Goal: Information Seeking & Learning: Check status

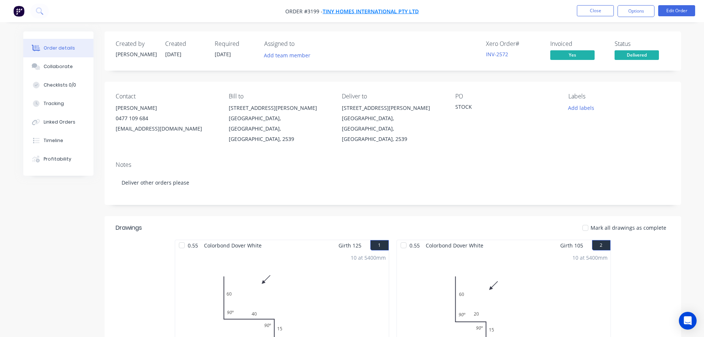
scroll to position [8, 0]
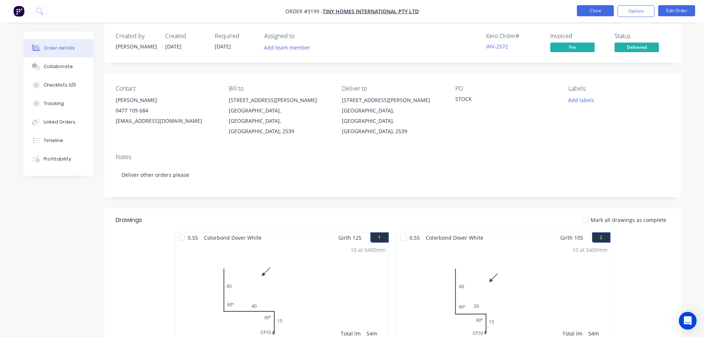
click at [598, 9] on button "Close" at bounding box center [595, 10] width 37 height 11
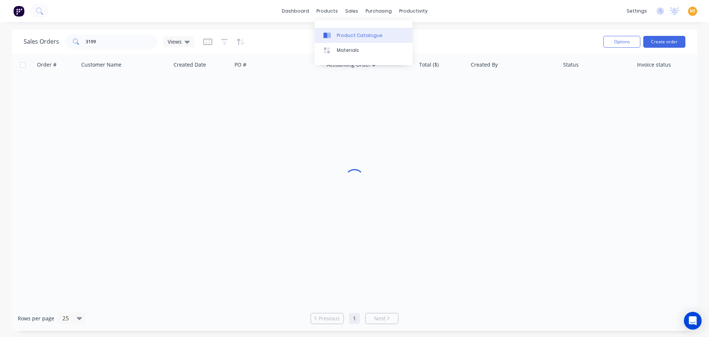
click at [370, 30] on link "Product Catalogue" at bounding box center [364, 35] width 98 height 15
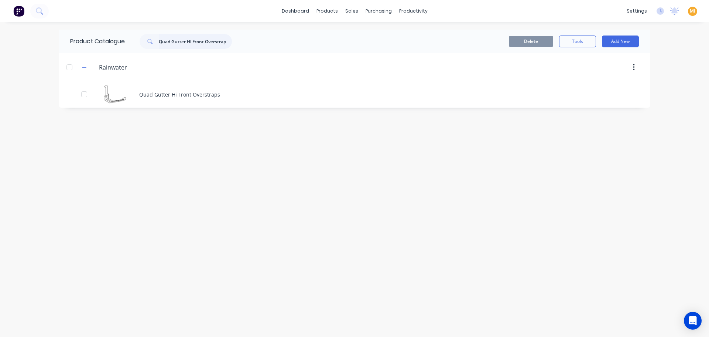
click at [202, 41] on input "Quad Gutter Hi Front Overstraps" at bounding box center [195, 41] width 73 height 15
paste input "Insulation Blanket"
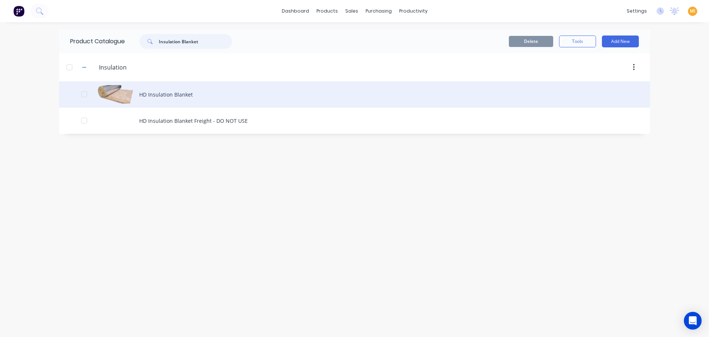
type input "Insulation Blanket"
click at [211, 96] on div "HD Insulation Blanket" at bounding box center [354, 94] width 591 height 26
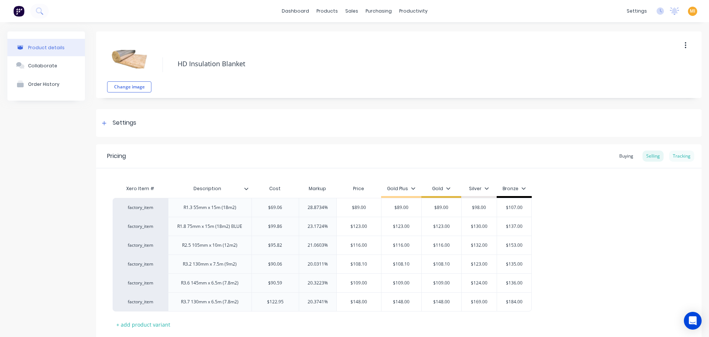
click at [688, 158] on div "Tracking" at bounding box center [682, 155] width 25 height 11
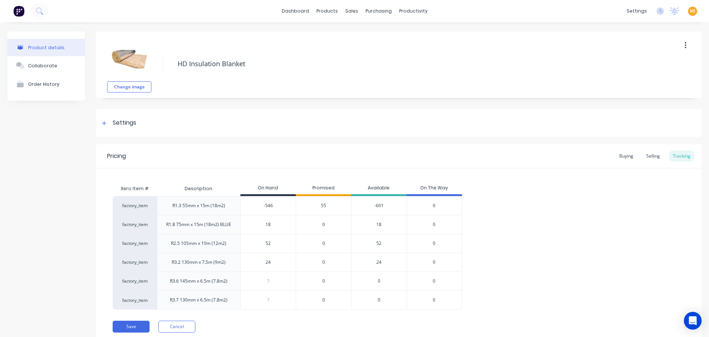
scroll to position [27, 0]
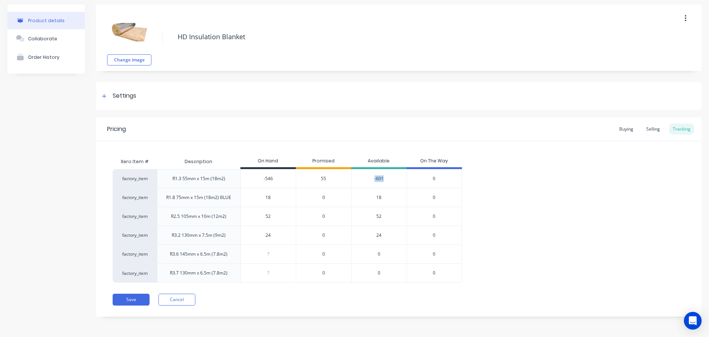
drag, startPoint x: 385, startPoint y: 176, endPoint x: 373, endPoint y: 177, distance: 11.9
click at [373, 177] on div "-601" at bounding box center [378, 178] width 55 height 19
click at [366, 183] on div "-601" at bounding box center [378, 178] width 55 height 19
type input "-546"
click at [267, 180] on input "-546" at bounding box center [268, 178] width 55 height 7
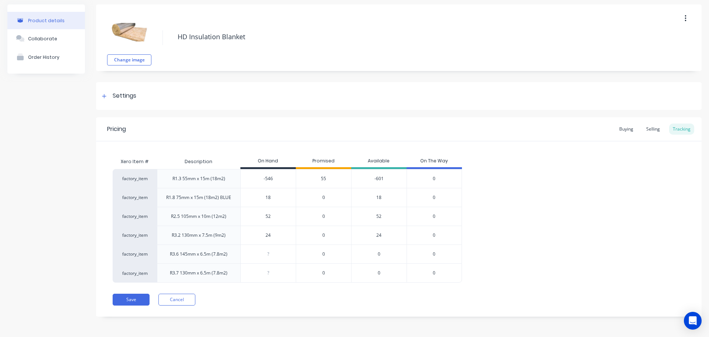
click at [267, 180] on input "-546" at bounding box center [268, 178] width 55 height 7
click at [277, 178] on input "-546" at bounding box center [268, 178] width 55 height 7
click at [380, 177] on div "-601" at bounding box center [378, 178] width 55 height 19
click at [534, 195] on div "factory_item R1.3 55mm x 15m (18m2) -546 -546 55 -601 0 factory_item R1.8 75mm …" at bounding box center [399, 225] width 573 height 113
click at [45, 60] on button "Order History" at bounding box center [46, 57] width 78 height 18
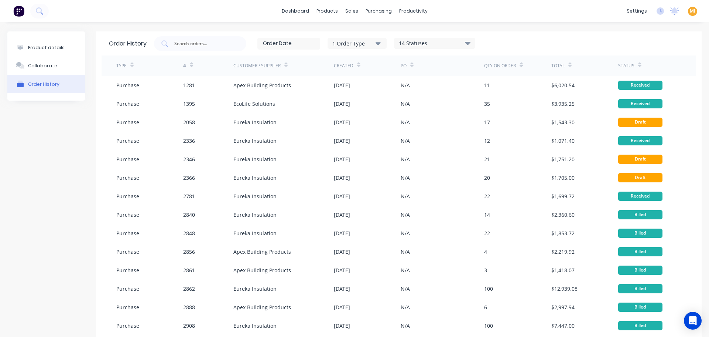
click at [430, 40] on div "14 Statuses" at bounding box center [435, 43] width 81 height 8
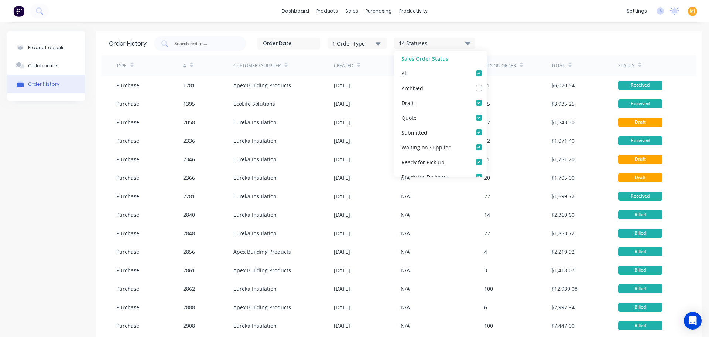
click at [361, 47] on button "1 Order Type" at bounding box center [357, 43] width 59 height 11
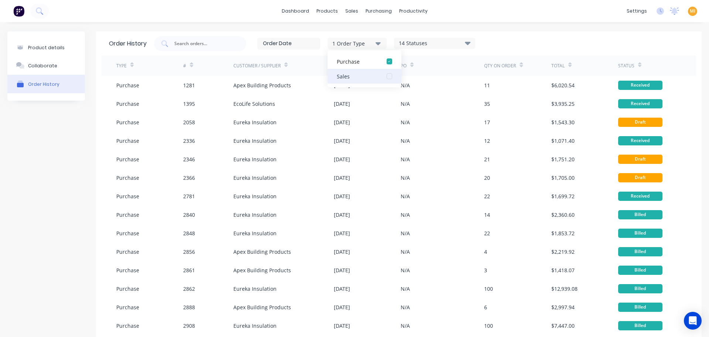
click at [363, 73] on div "Sales" at bounding box center [358, 76] width 42 height 8
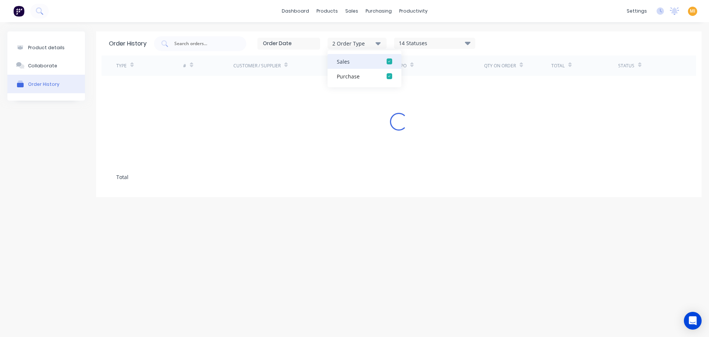
click at [387, 61] on div "button" at bounding box center [389, 61] width 15 height 15
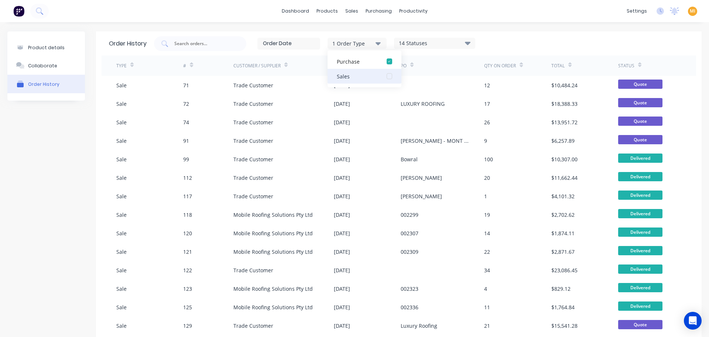
click at [369, 72] on button "Sales" at bounding box center [365, 76] width 74 height 15
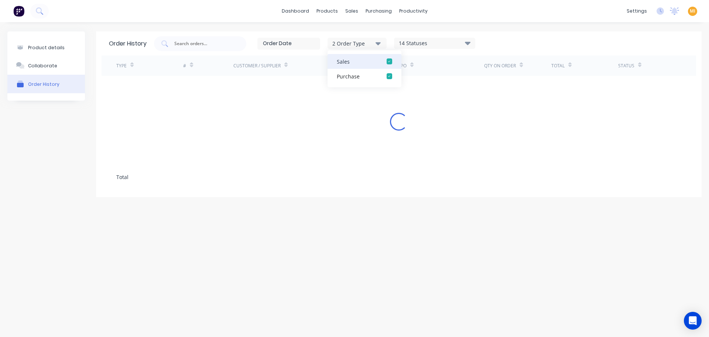
click at [371, 65] on div "Sales" at bounding box center [358, 62] width 42 height 8
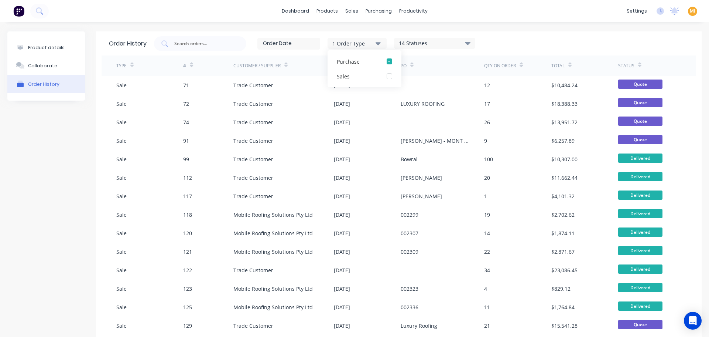
click at [450, 38] on div "14 Statuses Sales Order Status All Archived Draft Quote Submitted Waiting on Su…" at bounding box center [434, 43] width 81 height 11
click at [446, 51] on div "1 Order Type 14 Statuses Sales Order Status All Archived Draft Quote Submitted …" at bounding box center [314, 43] width 321 height 15
click at [453, 47] on div "14 Statuses Sales Order Status All Archived Draft Quote Submitted Waiting on Su…" at bounding box center [434, 43] width 81 height 11
click at [455, 44] on div "14 Statuses" at bounding box center [435, 43] width 81 height 8
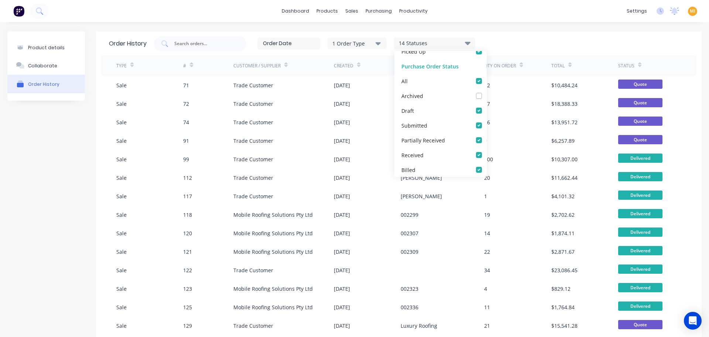
scroll to position [170, 0]
click at [487, 76] on label at bounding box center [487, 76] width 0 height 0
click at [487, 82] on input "checkbox" at bounding box center [490, 79] width 6 height 7
checkbox input "false"
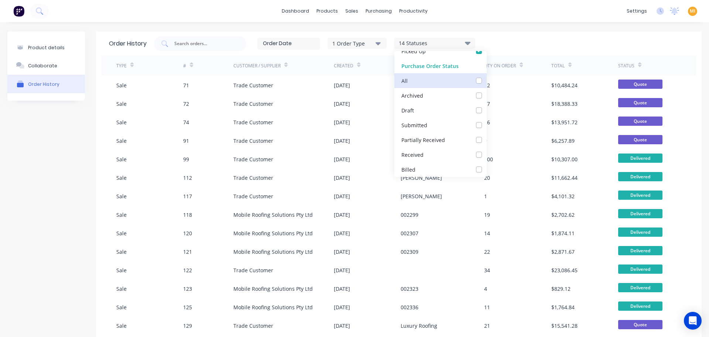
checkbox input "false"
checkbox Received_checkbox_partiallyReceived_purchaseorder-history "false"
checkbox input "false"
click at [487, 76] on label at bounding box center [487, 76] width 0 height 0
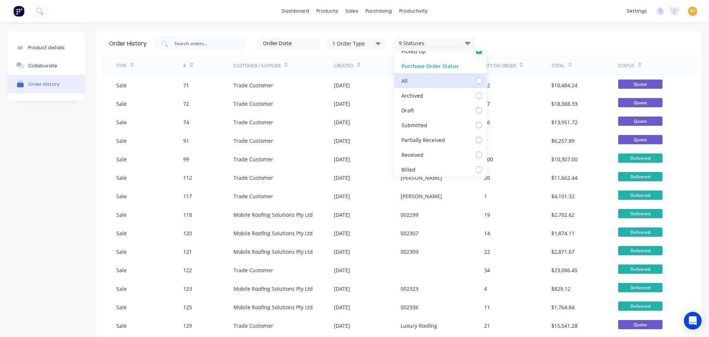
click at [487, 82] on input "checkbox" at bounding box center [490, 79] width 6 height 7
checkbox input "true"
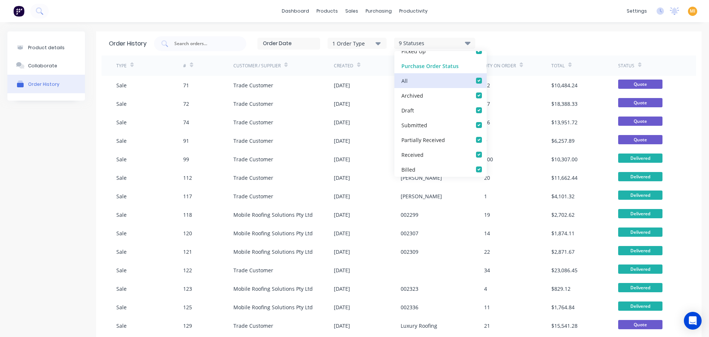
checkbox Received_checkbox_partiallyReceived_purchaseorder-history "true"
checkbox input "true"
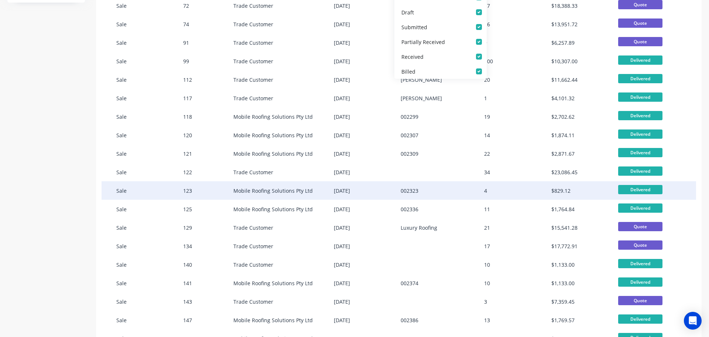
scroll to position [37, 0]
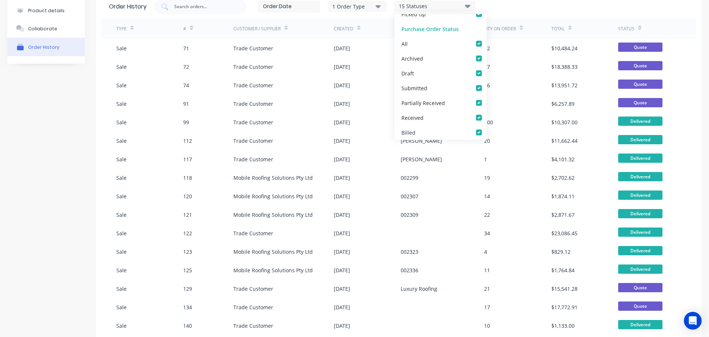
click at [473, 127] on div "Billed" at bounding box center [441, 132] width 92 height 15
click at [487, 113] on label at bounding box center [487, 113] width 0 height 0
click at [487, 117] on input "checkbox" at bounding box center [490, 116] width 6 height 7
checkbox input "false"
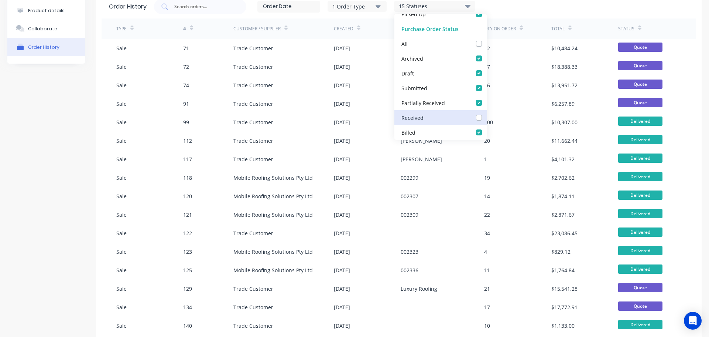
checkbox input "false"
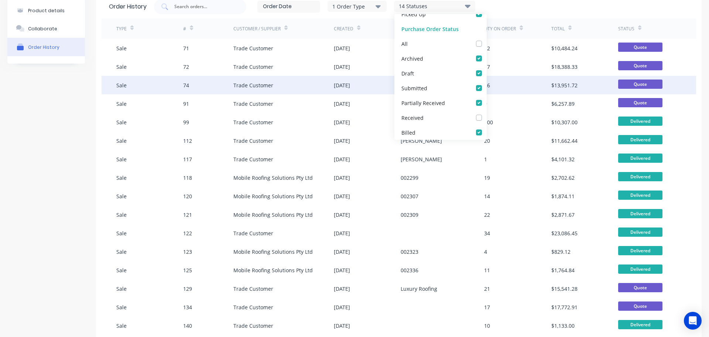
click at [670, 82] on div "Quote" at bounding box center [652, 85] width 67 height 18
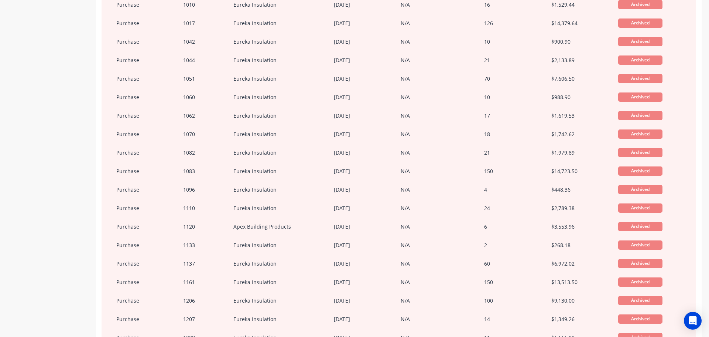
scroll to position [191, 0]
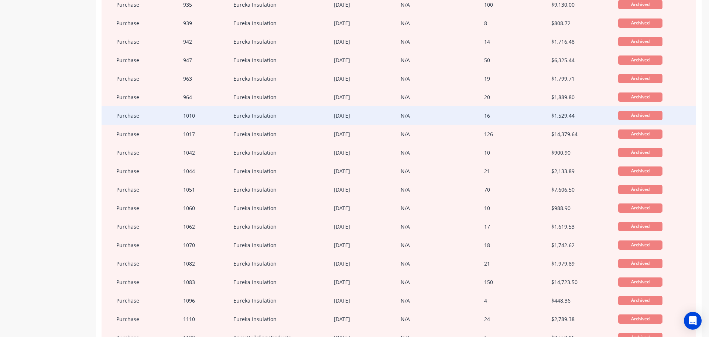
click at [446, 110] on div "N/A" at bounding box center [443, 115] width 84 height 18
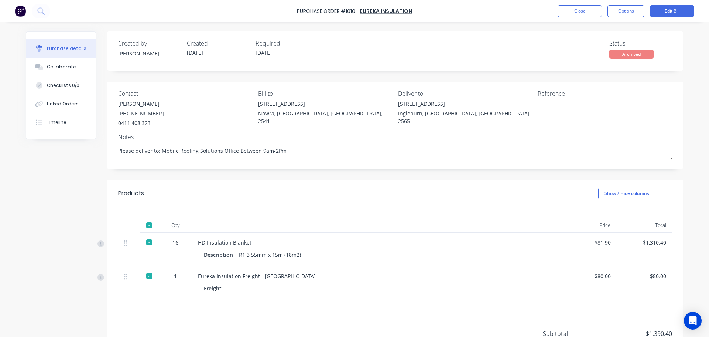
click at [574, 17] on div "Purchase Order #1010 - Eureka Insulation Close Options Edit Bill" at bounding box center [354, 11] width 709 height 22
click at [576, 10] on button "Close" at bounding box center [580, 11] width 44 height 12
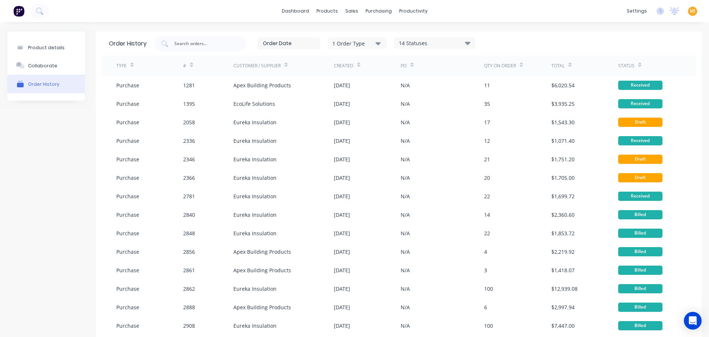
click at [466, 43] on icon at bounding box center [468, 42] width 6 height 9
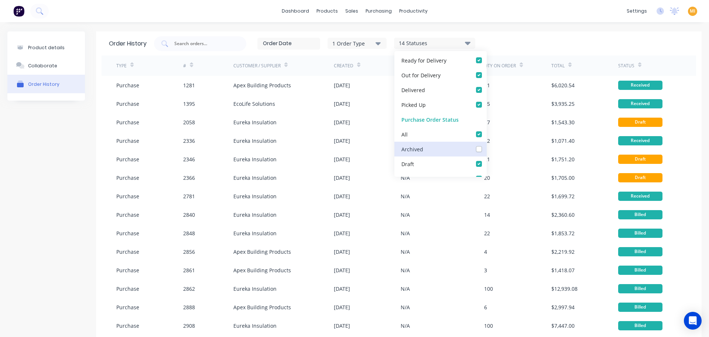
scroll to position [148, 0]
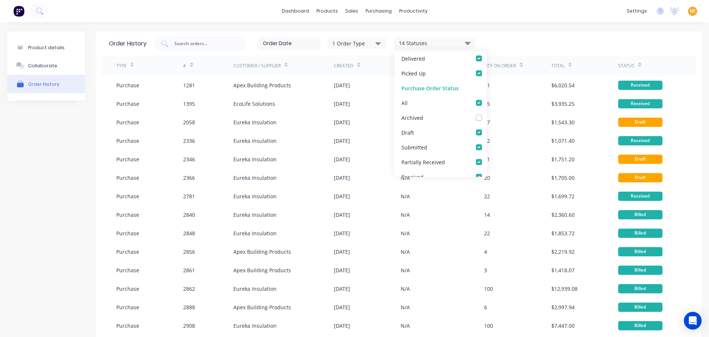
click at [477, 98] on div "All" at bounding box center [441, 102] width 92 height 15
click at [487, 99] on label at bounding box center [487, 99] width 0 height 0
click at [487, 102] on input "checkbox" at bounding box center [490, 102] width 6 height 7
checkbox input "false"
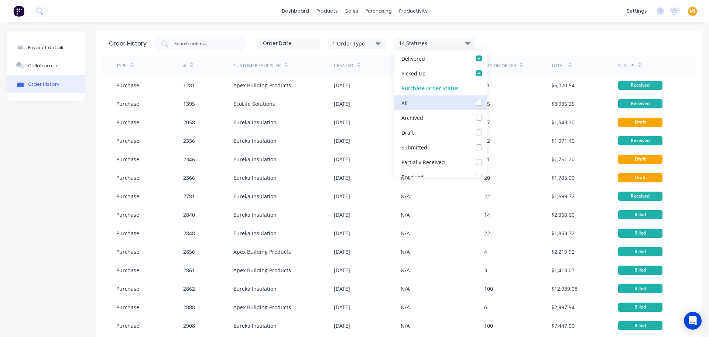
checkbox input "false"
checkbox Received_checkbox_partiallyReceived_purchaseorder-history "false"
checkbox input "false"
click at [487, 99] on label at bounding box center [487, 99] width 0 height 0
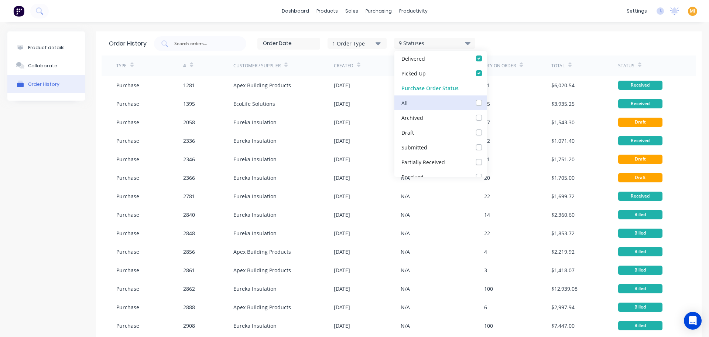
click at [487, 102] on input "checkbox" at bounding box center [490, 102] width 6 height 7
checkbox input "true"
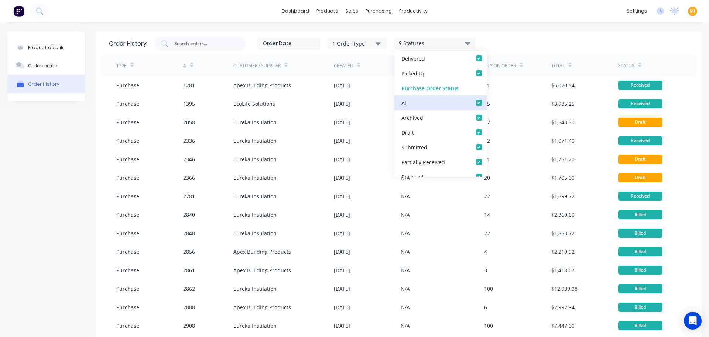
checkbox Received_checkbox_partiallyReceived_purchaseorder-history "true"
checkbox input "true"
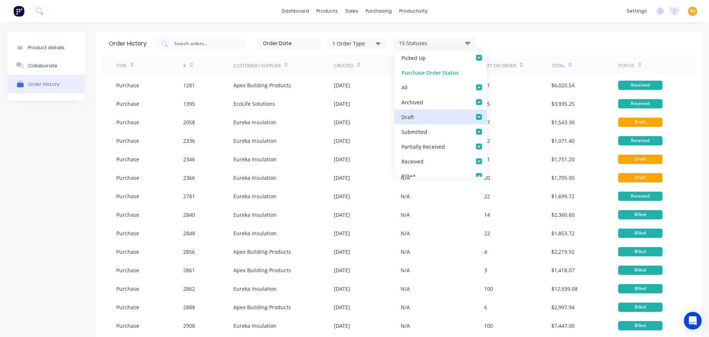
scroll to position [170, 0]
click at [439, 161] on div "Received" at bounding box center [441, 154] width 92 height 15
click at [473, 159] on div "Received" at bounding box center [441, 154] width 92 height 15
click at [487, 150] on label at bounding box center [487, 150] width 0 height 0
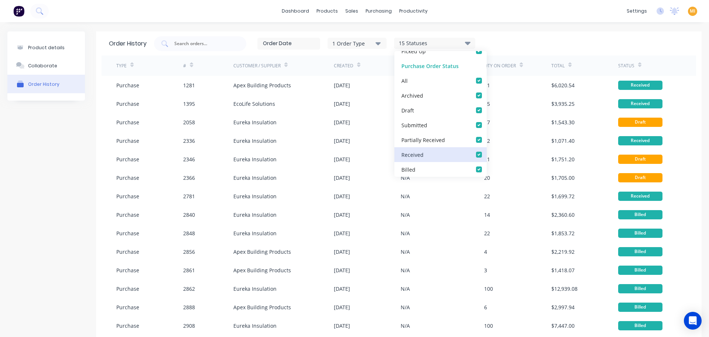
click at [487, 156] on input "checkbox" at bounding box center [490, 153] width 6 height 7
checkbox input "false"
click at [580, 38] on div "1 Order Type 14 Statuses Sales Order Status All Archived Draft Quote Submitted …" at bounding box center [421, 43] width 535 height 15
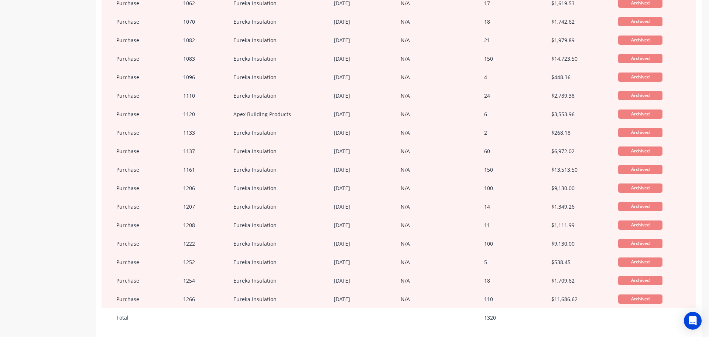
scroll to position [450, 0]
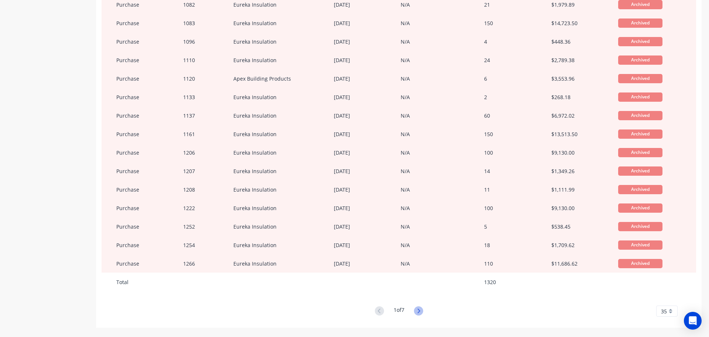
click at [419, 314] on icon at bounding box center [418, 310] width 9 height 9
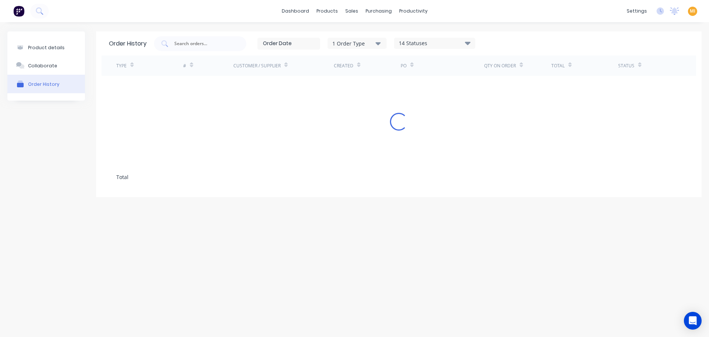
scroll to position [0, 0]
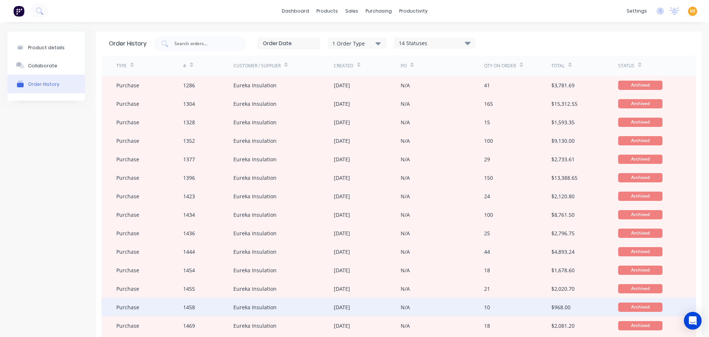
click at [412, 309] on div "N/A" at bounding box center [443, 306] width 84 height 18
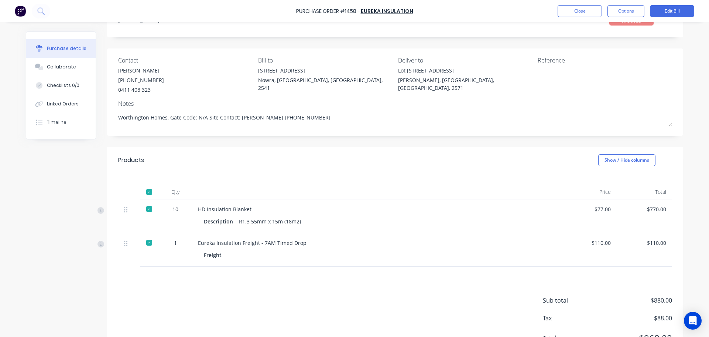
scroll to position [67, 0]
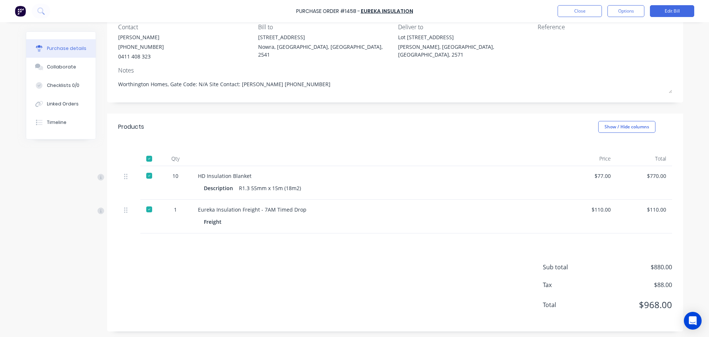
click at [587, 18] on div "Purchase Order #1458 - Eureka Insulation Close Options Edit Bill" at bounding box center [354, 11] width 709 height 22
click at [584, 13] on button "Close" at bounding box center [580, 11] width 44 height 12
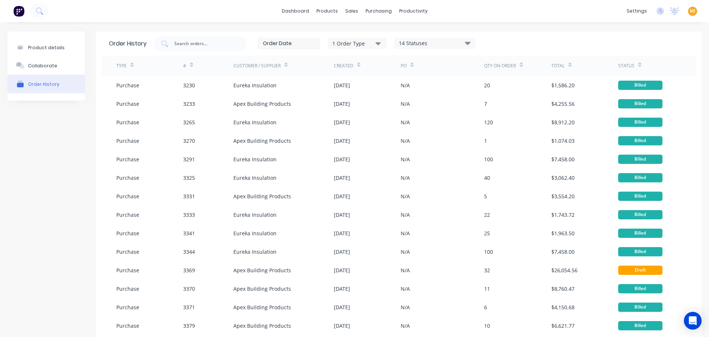
click at [505, 39] on div "1 Order Type 14 Statuses Sales Order Status All Archived Draft Quote Submitted …" at bounding box center [421, 43] width 535 height 15
click at [461, 40] on div "14 Statuses" at bounding box center [435, 43] width 81 height 8
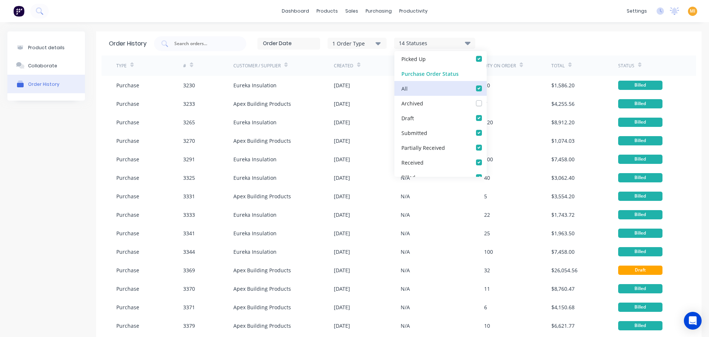
scroll to position [170, 0]
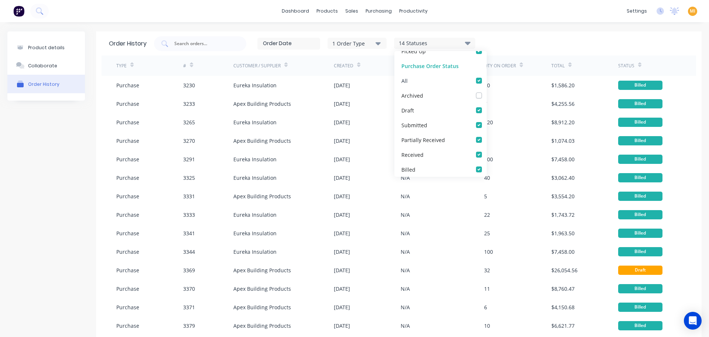
click at [487, 76] on label at bounding box center [487, 76] width 0 height 0
click at [487, 82] on input "checkbox" at bounding box center [490, 79] width 6 height 7
checkbox input "false"
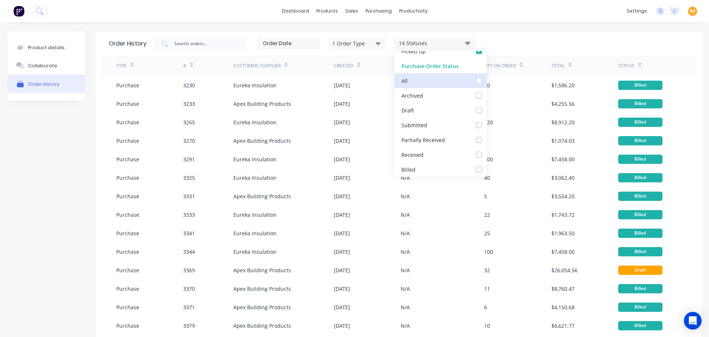
checkbox Received_checkbox_partiallyReceived_purchaseorder-history "false"
checkbox input "false"
click at [487, 76] on label at bounding box center [487, 76] width 0 height 0
click at [487, 82] on input "checkbox" at bounding box center [490, 79] width 6 height 7
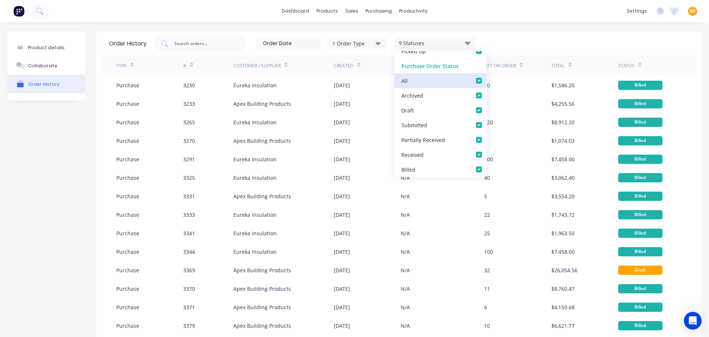
checkbox input "true"
checkbox Received_checkbox_partiallyReceived_purchaseorder-history "true"
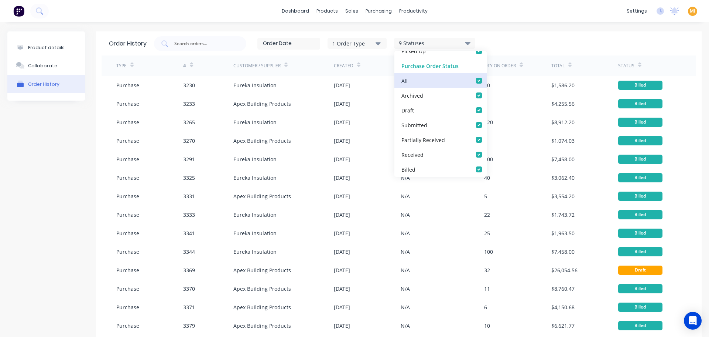
checkbox input "true"
click at [487, 150] on label at bounding box center [487, 150] width 0 height 0
click at [487, 154] on input "checkbox" at bounding box center [490, 153] width 6 height 7
checkbox input "false"
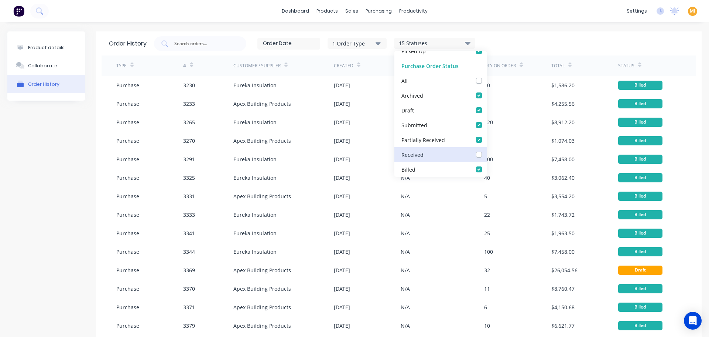
checkbox input "false"
click at [592, 41] on div "1 Order Type 14 Statuses Sales Order Status All Archived Draft Quote Submitted …" at bounding box center [421, 43] width 535 height 15
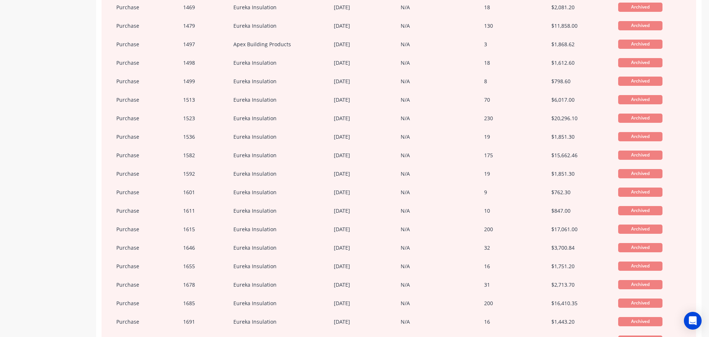
scroll to position [450, 0]
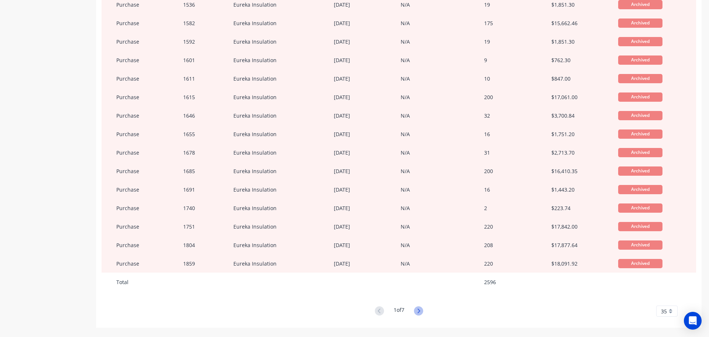
click at [418, 309] on icon at bounding box center [418, 310] width 9 height 9
click at [420, 308] on icon at bounding box center [418, 310] width 9 height 9
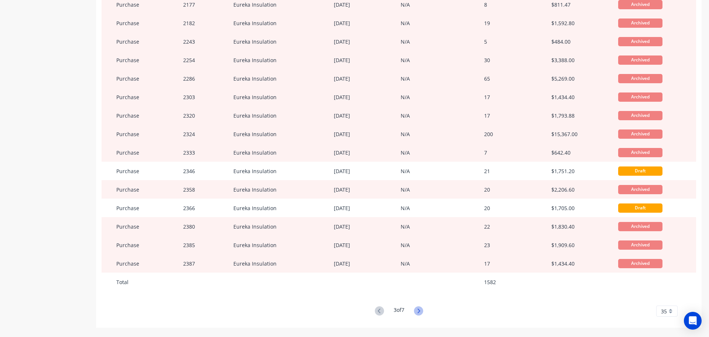
click at [418, 309] on icon at bounding box center [419, 310] width 3 height 4
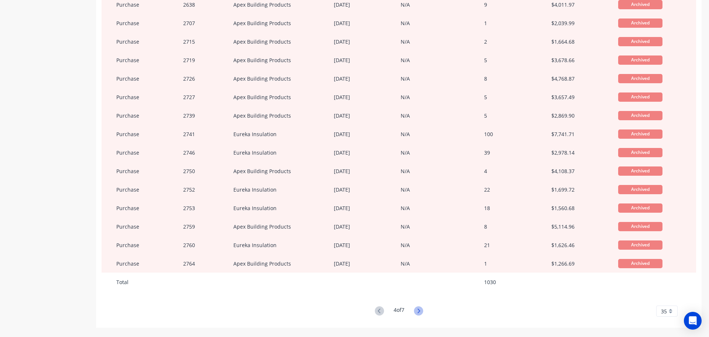
click at [416, 311] on icon at bounding box center [418, 310] width 9 height 9
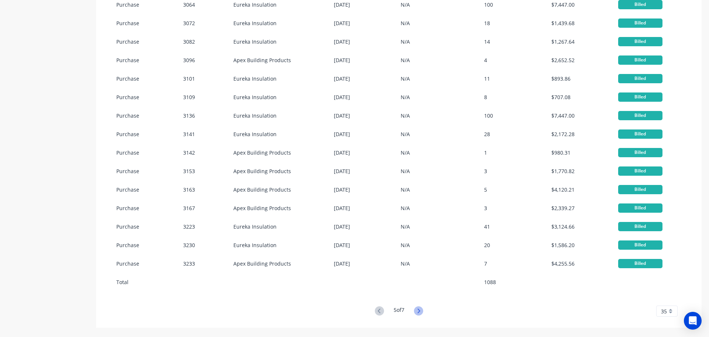
click at [418, 306] on icon at bounding box center [418, 310] width 9 height 9
click at [419, 307] on icon at bounding box center [418, 310] width 9 height 9
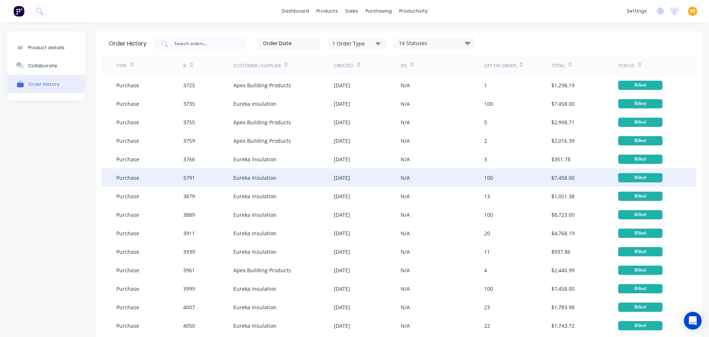
click at [459, 173] on div "N/A" at bounding box center [443, 177] width 84 height 18
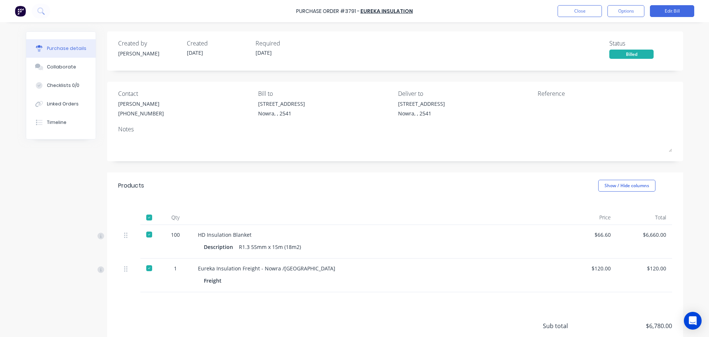
click at [149, 219] on div at bounding box center [149, 217] width 15 height 15
click at [148, 217] on div at bounding box center [149, 217] width 15 height 15
click at [500, 164] on div "Created by Trevor Created 11/07/25 Required 15/07/25 Status Billed Contact Matt…" at bounding box center [395, 210] width 576 height 358
click at [621, 8] on button "Options" at bounding box center [626, 11] width 37 height 12
click at [269, 306] on div "Sub total $6,780.00 Tax $678.00 Total $7,458.00" at bounding box center [395, 341] width 576 height 98
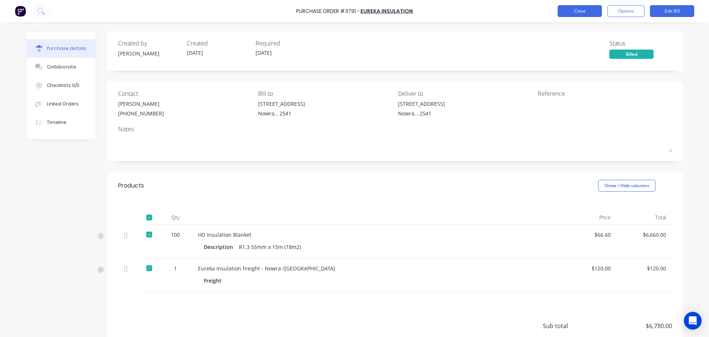
click at [589, 13] on button "Close" at bounding box center [580, 11] width 44 height 12
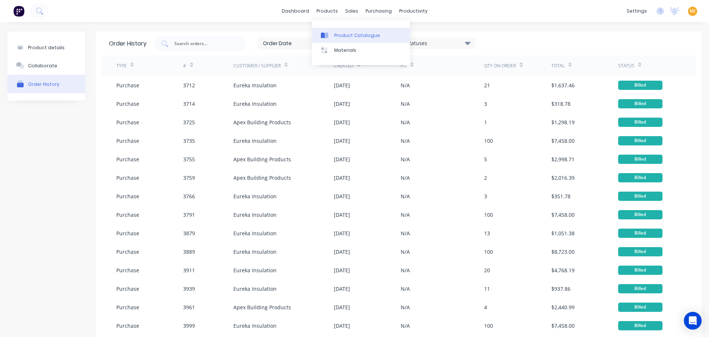
click at [343, 41] on link "Product Catalogue" at bounding box center [361, 35] width 98 height 15
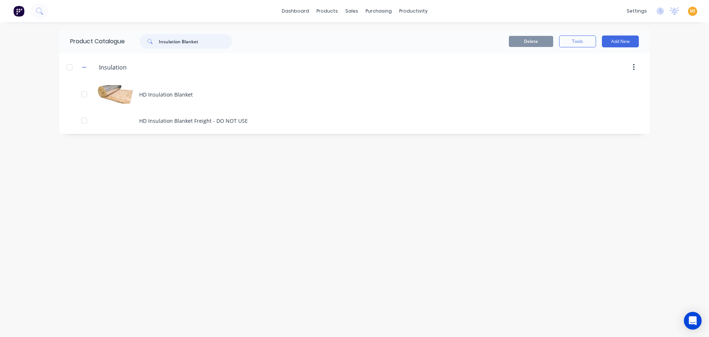
drag, startPoint x: 218, startPoint y: 41, endPoint x: 144, endPoint y: 41, distance: 73.5
click at [143, 41] on div "Insulation Blanket" at bounding box center [186, 41] width 92 height 15
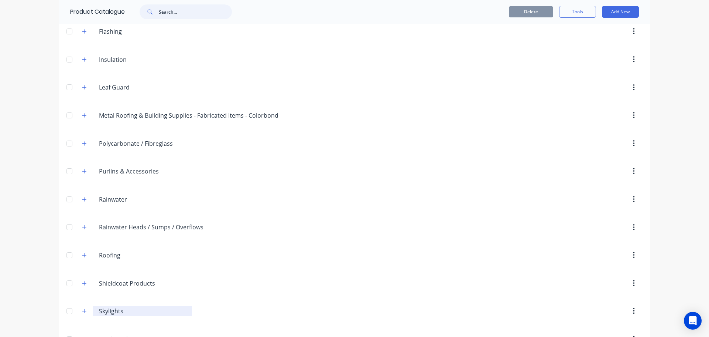
scroll to position [247, 0]
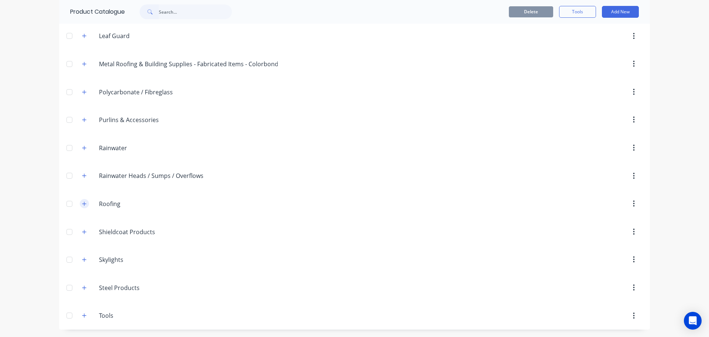
click at [82, 203] on icon "button" at bounding box center [84, 203] width 4 height 5
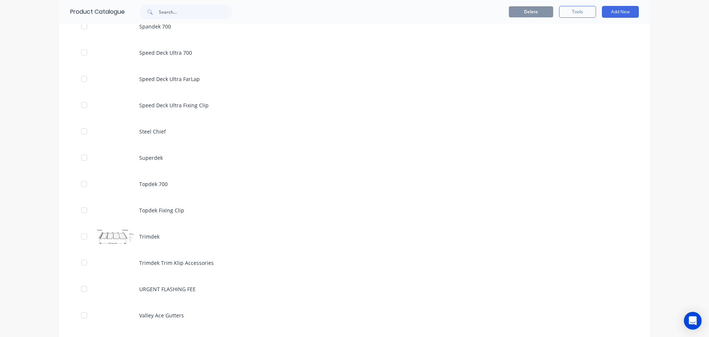
scroll to position [2353, 0]
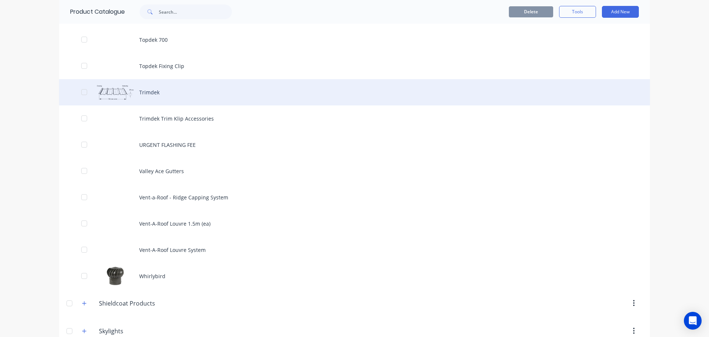
click at [163, 96] on div "Trimdek" at bounding box center [354, 92] width 591 height 26
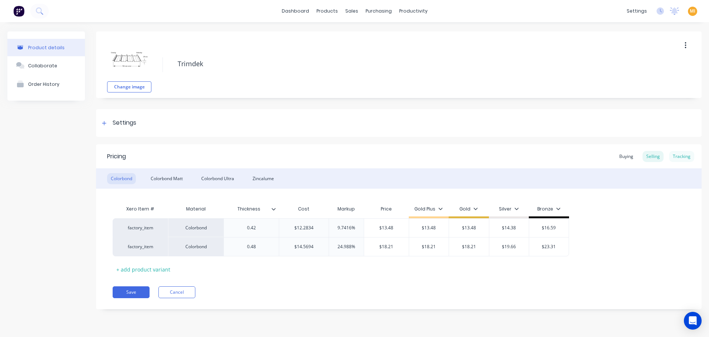
click at [688, 155] on div "Tracking" at bounding box center [682, 156] width 25 height 11
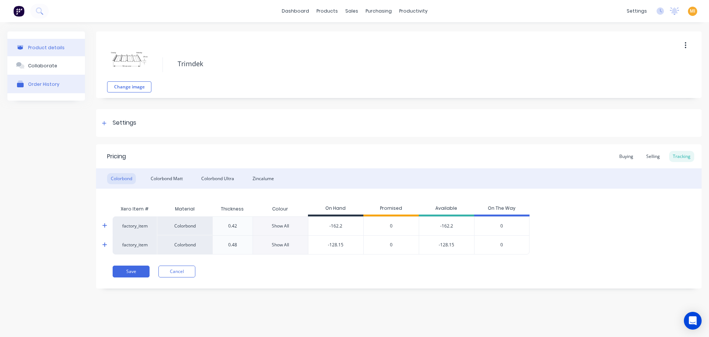
click at [43, 84] on div "Order History" at bounding box center [43, 84] width 31 height 6
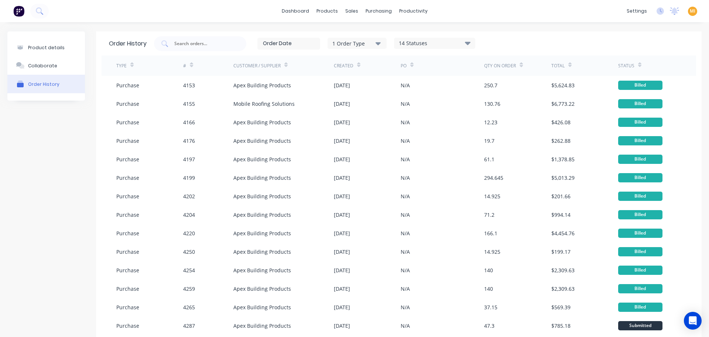
drag, startPoint x: 430, startPoint y: 43, endPoint x: 447, endPoint y: 49, distance: 17.9
click at [430, 43] on div "14 Statuses" at bounding box center [435, 43] width 81 height 8
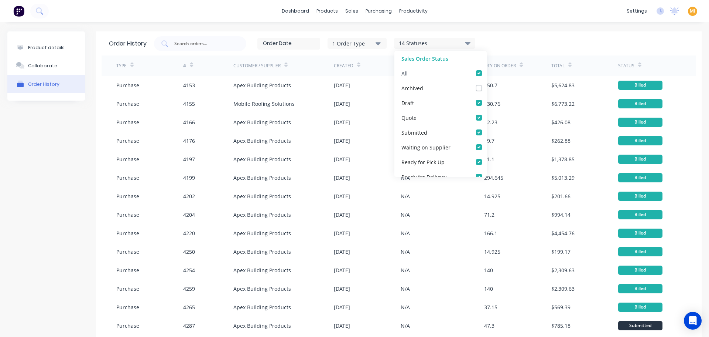
click at [487, 69] on label at bounding box center [487, 69] width 0 height 0
click at [487, 71] on input "checkbox" at bounding box center [490, 72] width 6 height 7
checkbox input "false"
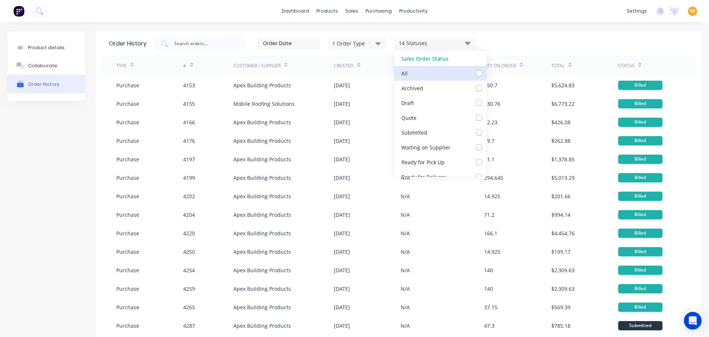
checkbox input "false"
checkbox Supplier_checkbox_f2b6d637-b3bc-471a-a10e-f9c8c6f3d3ceorder-history "false"
checkbox Up_checkbox_3bf1f83a-5f99-48d6-94c0-8552a712b96forder-history "false"
checkbox Delivery_checkbox_a4758a8c-3ad9-4f9c-b4d7-d18e71aa6697order-history "false"
checkbox Delivery_checkbox_a3debab5-8335-4c44-9349-aac29780014forder-history "false"
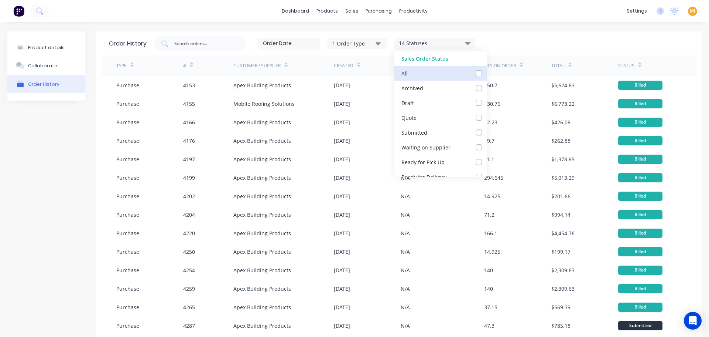
checkbox input "false"
checkbox Up_checkbox_nn8yjorder-history "false"
click at [487, 69] on label at bounding box center [487, 69] width 0 height 0
click at [487, 74] on input "checkbox" at bounding box center [490, 72] width 6 height 7
checkbox input "true"
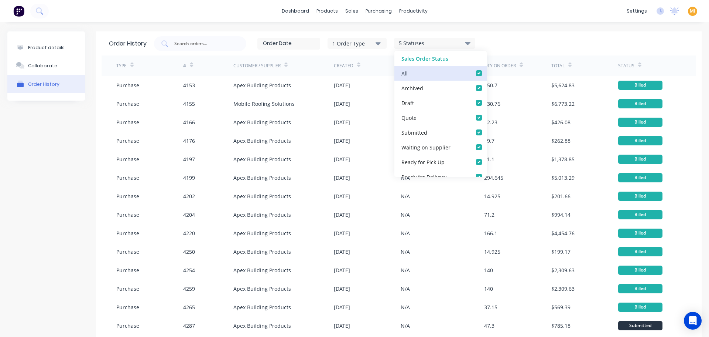
checkbox input "true"
checkbox Supplier_checkbox_f2b6d637-b3bc-471a-a10e-f9c8c6f3d3ceorder-history "true"
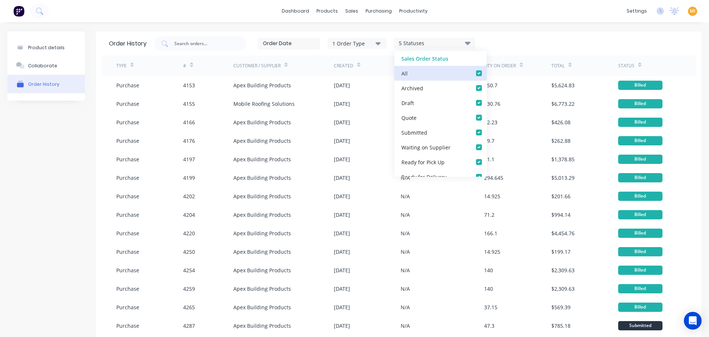
checkbox Up_checkbox_3bf1f83a-5f99-48d6-94c0-8552a712b96forder-history "true"
checkbox Delivery_checkbox_a4758a8c-3ad9-4f9c-b4d7-d18e71aa6697order-history "true"
checkbox Delivery_checkbox_a3debab5-8335-4c44-9349-aac29780014forder-history "true"
checkbox input "true"
checkbox Up_checkbox_nn8yjorder-history "true"
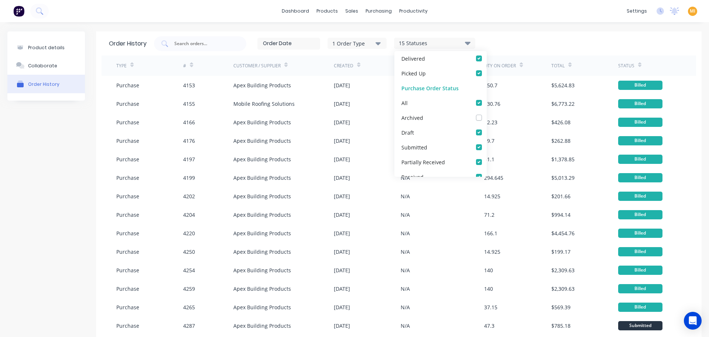
scroll to position [170, 0]
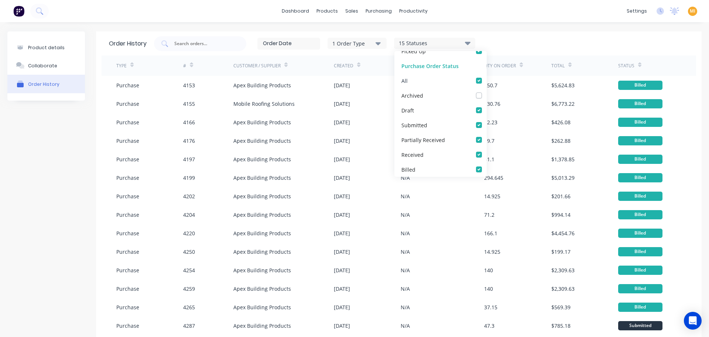
click at [487, 76] on label at bounding box center [487, 76] width 0 height 0
click at [487, 81] on input "checkbox" at bounding box center [490, 79] width 6 height 7
checkbox input "false"
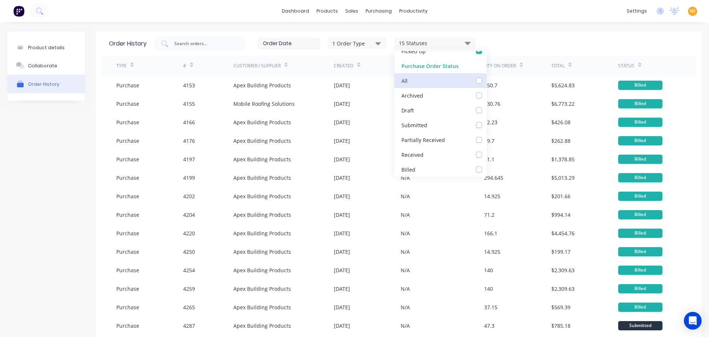
checkbox Received_checkbox_partiallyReceived_purchaseorder-history "false"
checkbox input "false"
click at [487, 76] on label at bounding box center [487, 76] width 0 height 0
click at [487, 81] on input "checkbox" at bounding box center [490, 79] width 6 height 7
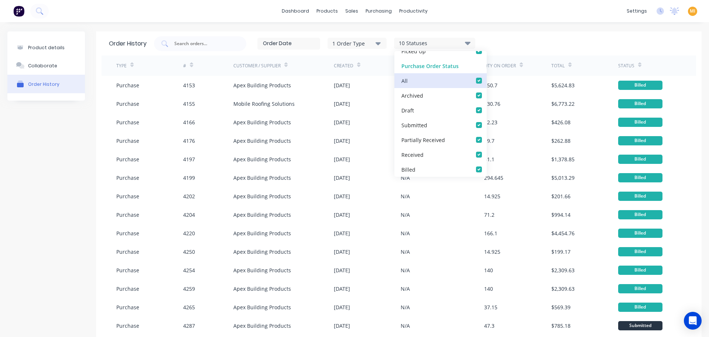
checkbox input "true"
checkbox Received_checkbox_partiallyReceived_purchaseorder-history "true"
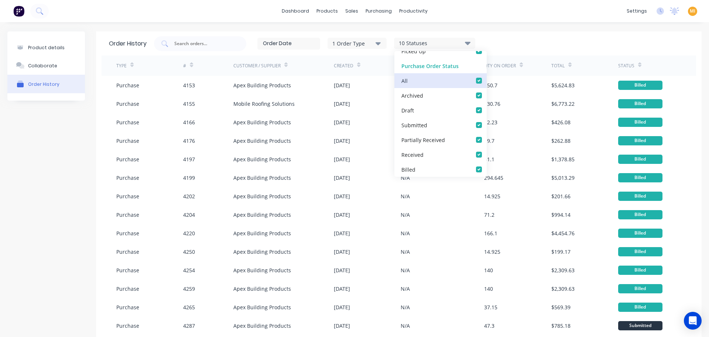
checkbox input "true"
click at [502, 51] on div "1 Order Type 16 Statuses Sales Order Status All Archived Draft Quote Submitted …" at bounding box center [421, 43] width 535 height 15
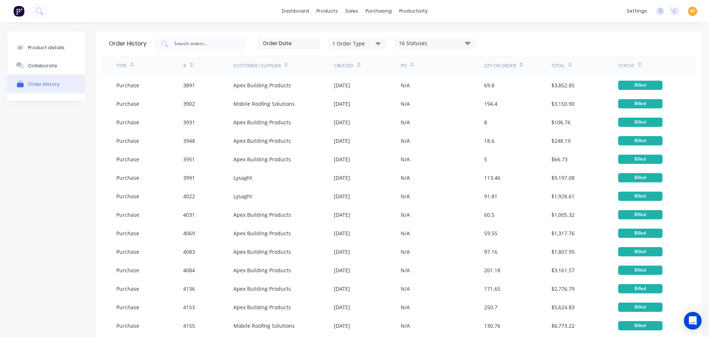
click at [428, 41] on div "16 Statuses" at bounding box center [435, 43] width 81 height 8
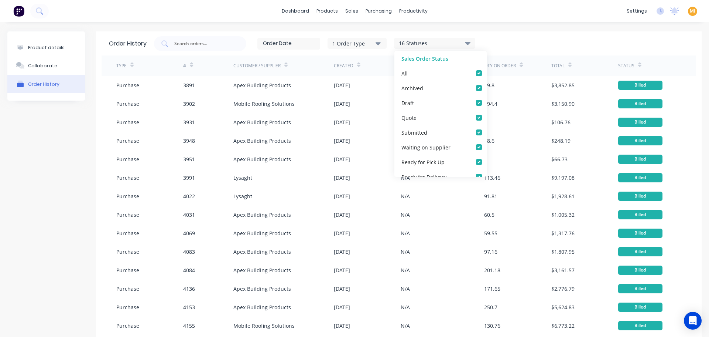
click at [355, 35] on div "Order History 1 Order Type 16 Statuses Sales Order Status All Archived Draft Qu…" at bounding box center [399, 43] width 595 height 24
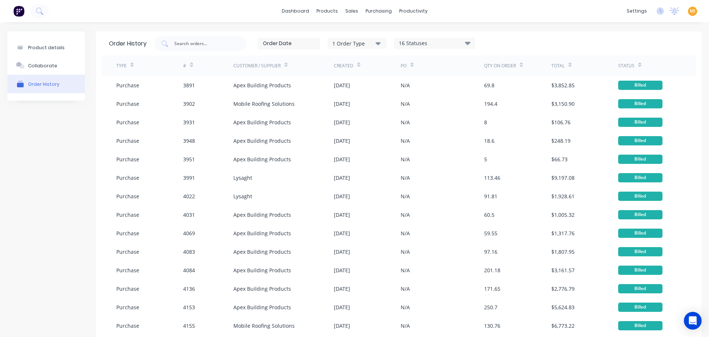
click at [351, 44] on div "1 Order Type" at bounding box center [358, 43] width 50 height 8
click at [391, 62] on div "button" at bounding box center [389, 61] width 15 height 15
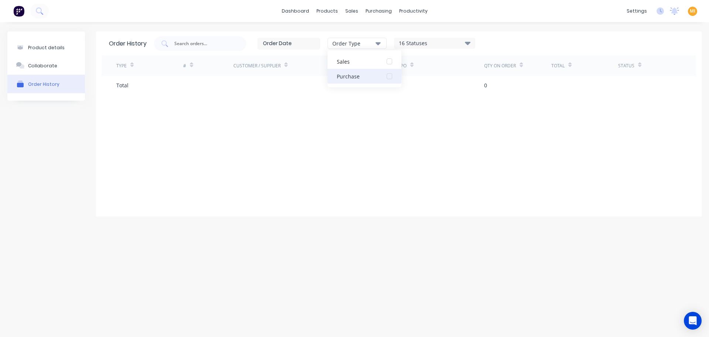
click at [384, 78] on div "button" at bounding box center [389, 76] width 15 height 15
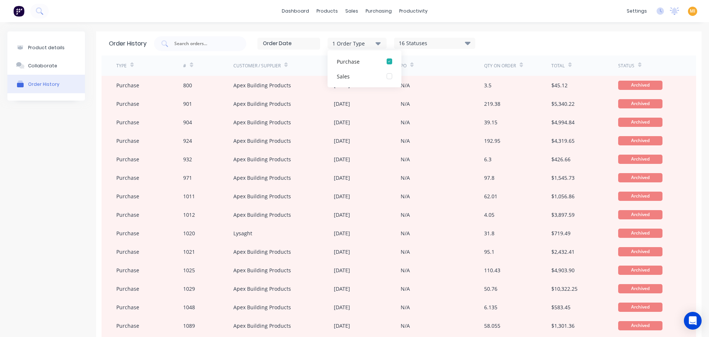
click at [455, 43] on div "16 Statuses" at bounding box center [435, 43] width 81 height 8
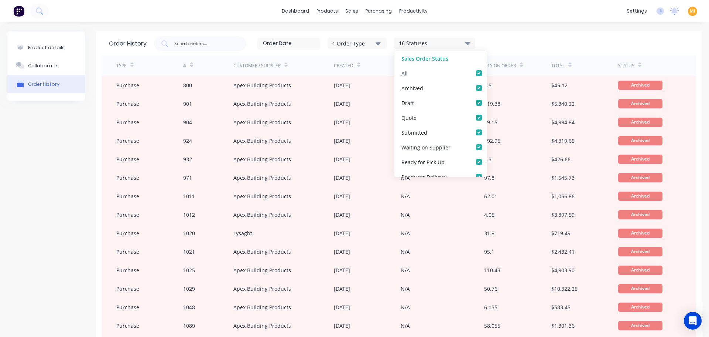
click at [477, 71] on div "All" at bounding box center [441, 73] width 92 height 15
click at [354, 42] on div "1 Order Type" at bounding box center [358, 43] width 50 height 8
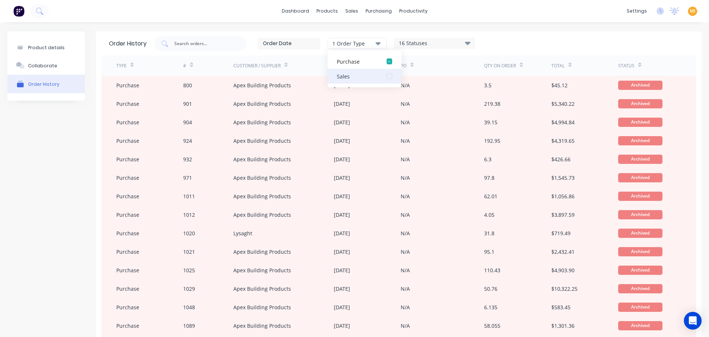
click at [391, 75] on div "button" at bounding box center [389, 76] width 15 height 15
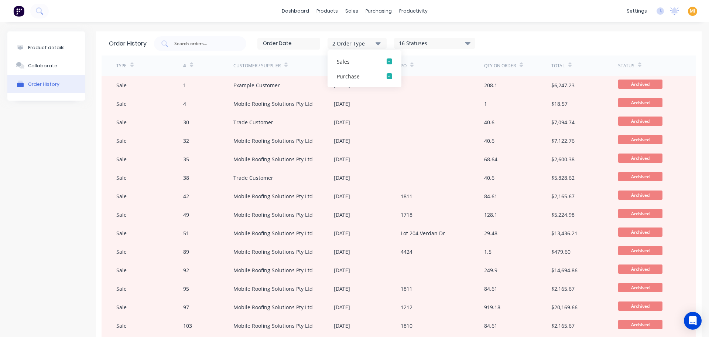
click at [494, 45] on div "2 Order Type Sales Purchase 16 Statuses Sales Order Status All Archived Draft Q…" at bounding box center [421, 43] width 535 height 15
click at [450, 43] on div "16 Statuses" at bounding box center [435, 43] width 81 height 8
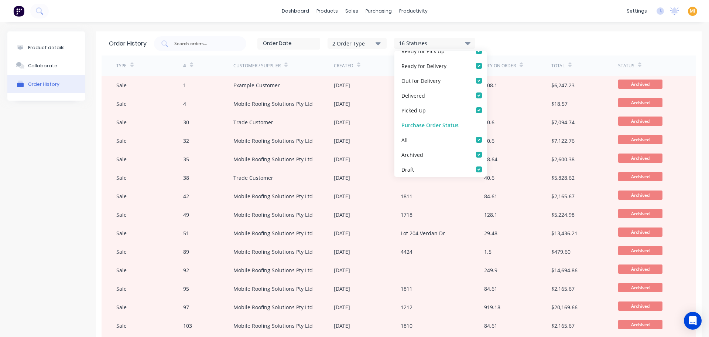
scroll to position [0, 0]
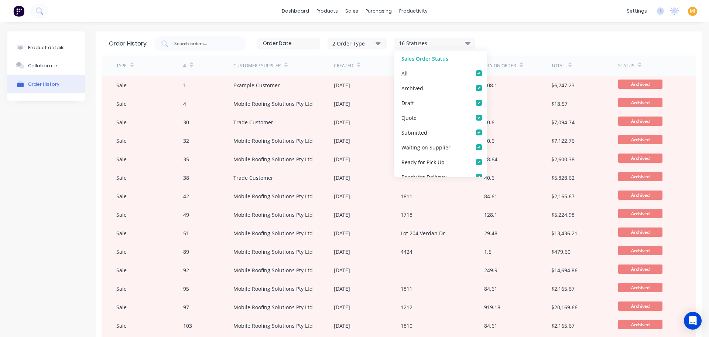
click at [487, 69] on label at bounding box center [487, 69] width 0 height 0
click at [487, 72] on input "checkbox" at bounding box center [490, 72] width 6 height 7
checkbox input "false"
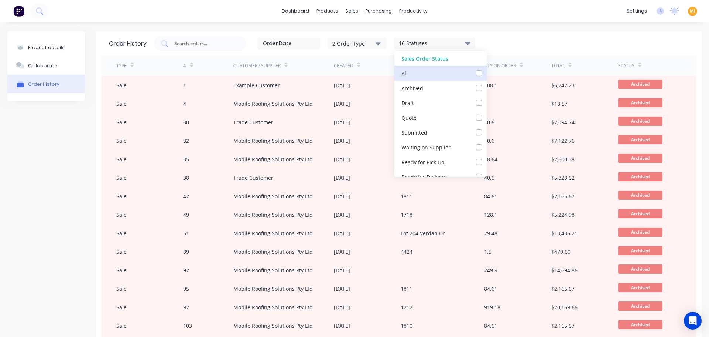
checkbox input "false"
checkbox Supplier_checkbox_f2b6d637-b3bc-471a-a10e-f9c8c6f3d3ceorder-history "false"
checkbox Up_checkbox_3bf1f83a-5f99-48d6-94c0-8552a712b96forder-history "false"
checkbox Delivery_checkbox_a4758a8c-3ad9-4f9c-b4d7-d18e71aa6697order-history "false"
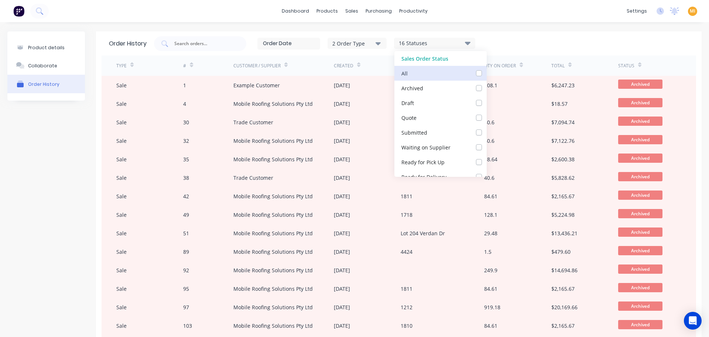
checkbox Delivery_checkbox_a3debab5-8335-4c44-9349-aac29780014forder-history "false"
checkbox input "false"
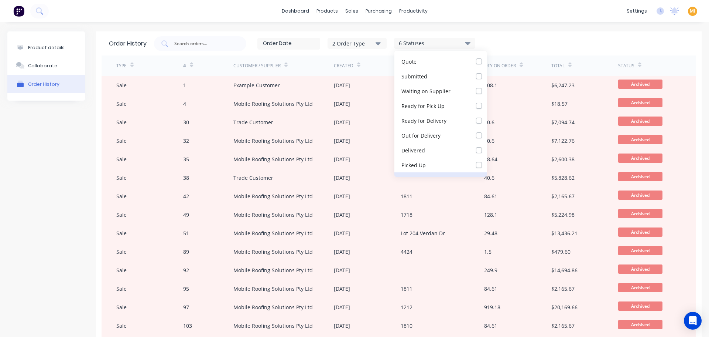
scroll to position [148, 0]
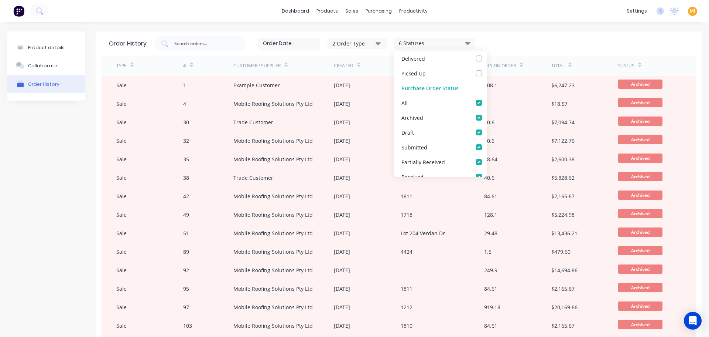
click at [444, 75] on div "Picked Up" at bounding box center [441, 73] width 92 height 15
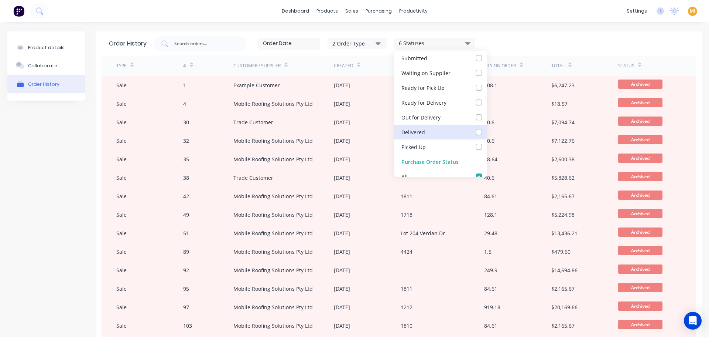
scroll to position [74, 0]
click at [487, 143] on label at bounding box center [487, 143] width 0 height 0
click at [487, 145] on Up_checkbox_nn8yjorder-history "checkbox" at bounding box center [490, 146] width 6 height 7
checkbox Up_checkbox_nn8yjorder-history "true"
click at [487, 128] on label at bounding box center [487, 128] width 0 height 0
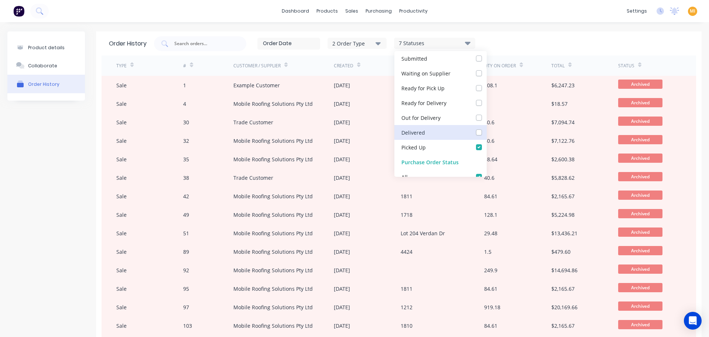
click at [487, 130] on input "checkbox" at bounding box center [490, 131] width 6 height 7
checkbox input "true"
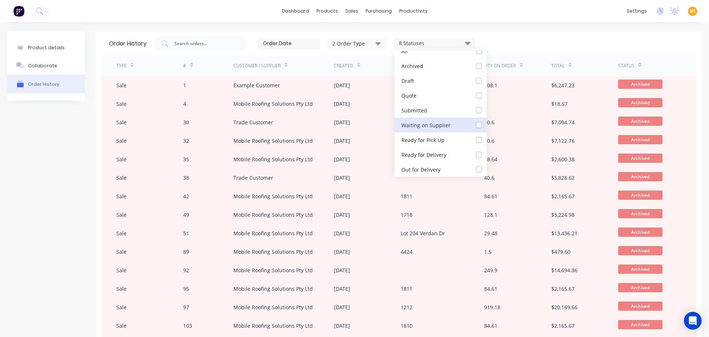
scroll to position [0, 0]
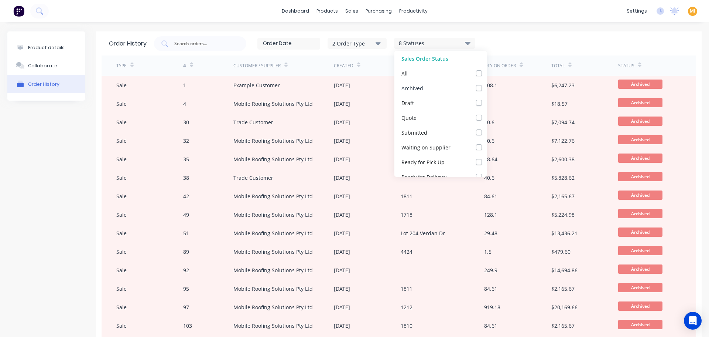
click at [487, 84] on label at bounding box center [487, 84] width 0 height 0
click at [487, 88] on input "checkbox" at bounding box center [490, 87] width 6 height 7
checkbox input "true"
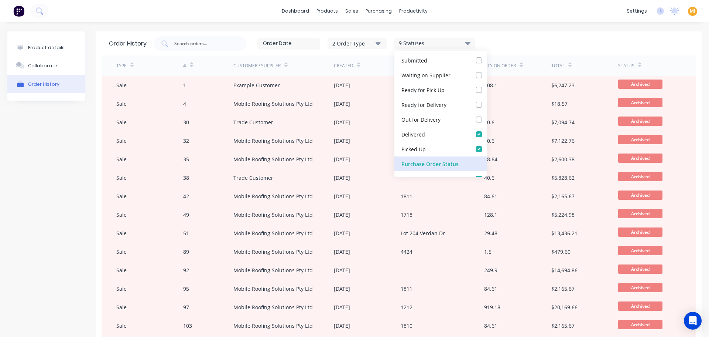
scroll to position [170, 0]
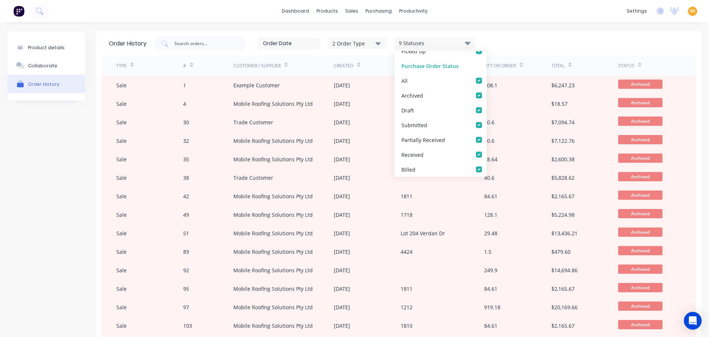
click at [487, 76] on label at bounding box center [487, 76] width 0 height 0
click at [487, 81] on input "checkbox" at bounding box center [490, 79] width 6 height 7
checkbox input "false"
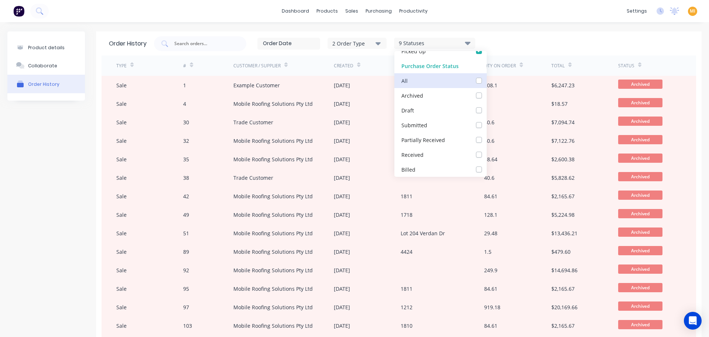
checkbox input "false"
checkbox Received_checkbox_partiallyReceived_purchaseorder-history "false"
checkbox input "false"
click at [440, 97] on div "Archived" at bounding box center [441, 95] width 92 height 15
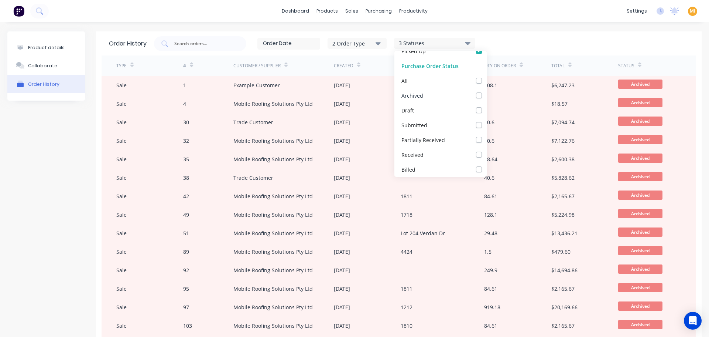
click at [487, 91] on label at bounding box center [487, 91] width 0 height 0
click at [487, 95] on input "checkbox" at bounding box center [490, 94] width 6 height 7
checkbox input "true"
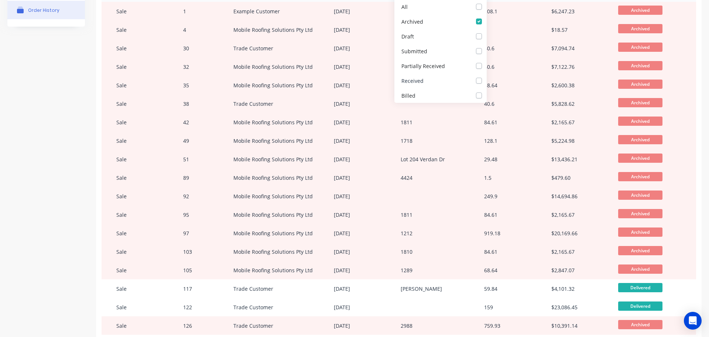
click at [444, 87] on div "Received" at bounding box center [441, 80] width 92 height 15
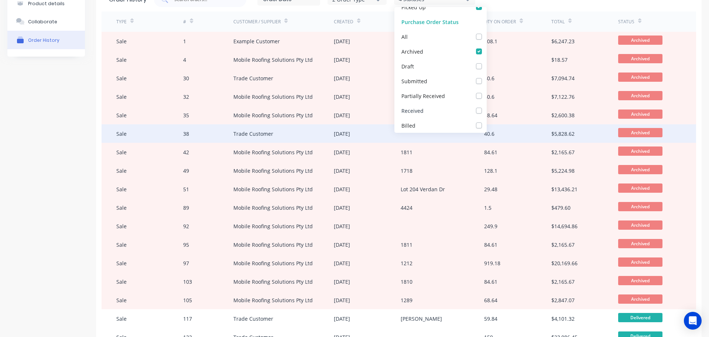
scroll to position [0, 0]
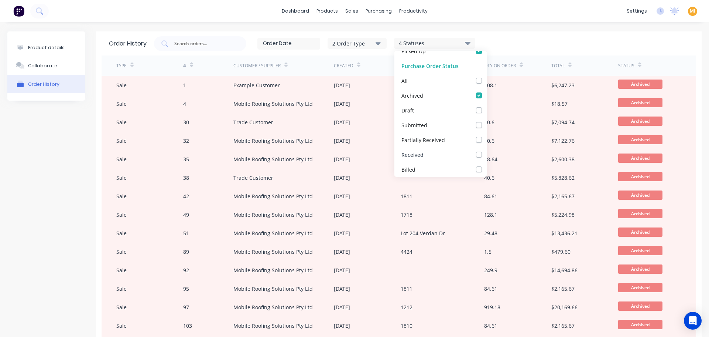
click at [487, 150] on label at bounding box center [487, 150] width 0 height 0
click at [487, 153] on input "checkbox" at bounding box center [490, 153] width 6 height 7
checkbox input "true"
click at [535, 39] on div "2 Order Type 5 Statuses Sales Order Status All Archived Draft Quote Submitted W…" at bounding box center [421, 43] width 535 height 15
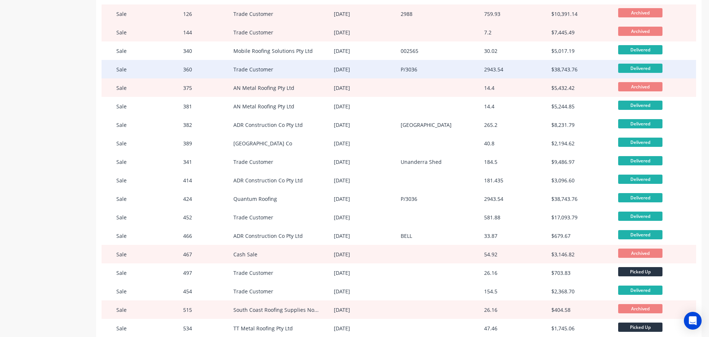
scroll to position [450, 0]
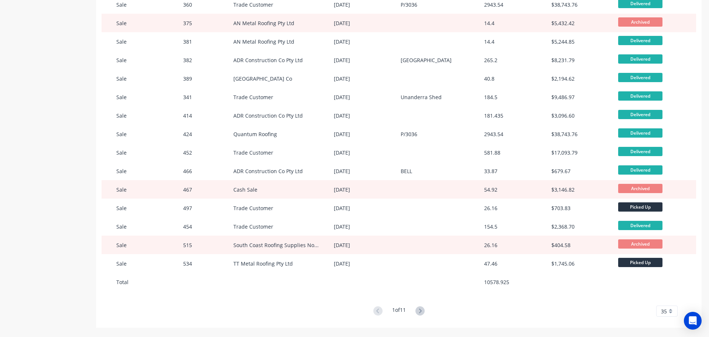
click at [661, 311] on span "35" at bounding box center [664, 311] width 6 height 8
click at [659, 300] on div "35" at bounding box center [667, 298] width 21 height 13
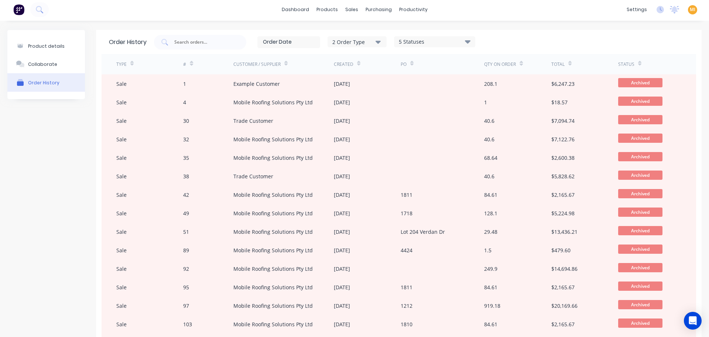
scroll to position [0, 0]
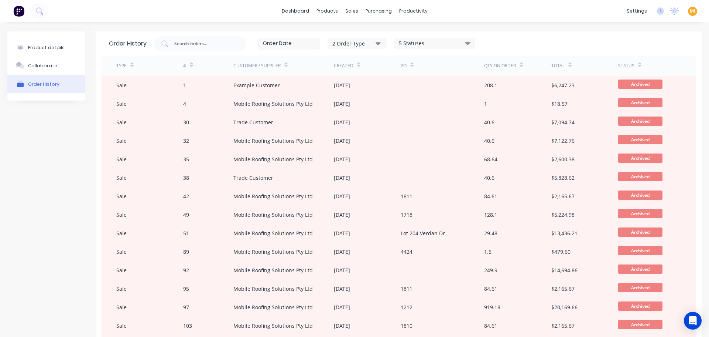
click at [426, 38] on div "5 Statuses Sales Order Status All Archived Draft Quote Submitted Waiting on Sup…" at bounding box center [434, 43] width 81 height 11
click at [431, 45] on div "5 Statuses" at bounding box center [435, 43] width 81 height 8
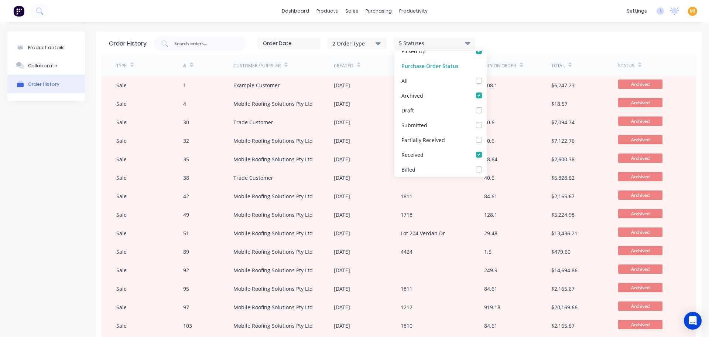
click at [487, 165] on label at bounding box center [487, 165] width 0 height 0
click at [487, 169] on input "checkbox" at bounding box center [490, 168] width 6 height 7
checkbox input "true"
click at [529, 45] on div "2 Order Type 6 Statuses Sales Order Status All Archived Draft Quote Submitted W…" at bounding box center [421, 43] width 535 height 15
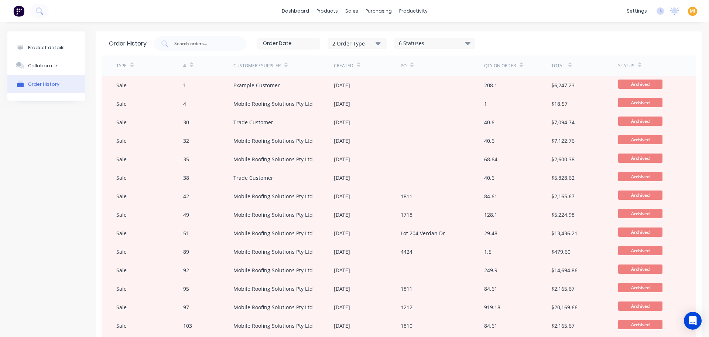
click at [442, 43] on div "6 Statuses" at bounding box center [435, 43] width 81 height 8
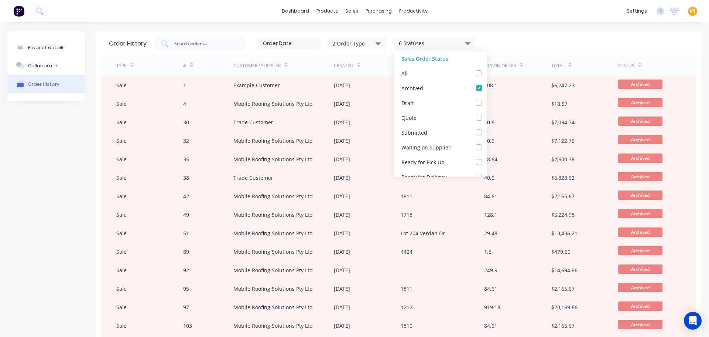
click at [538, 44] on div "2 Order Type 6 Statuses Sales Order Status All Archived Draft Quote Submitted W…" at bounding box center [421, 43] width 535 height 15
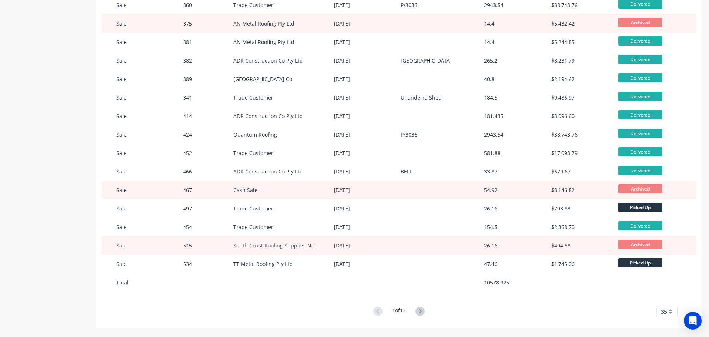
scroll to position [450, 0]
click at [663, 309] on div "35" at bounding box center [667, 310] width 21 height 11
click at [663, 238] on div "10" at bounding box center [667, 233] width 21 height 13
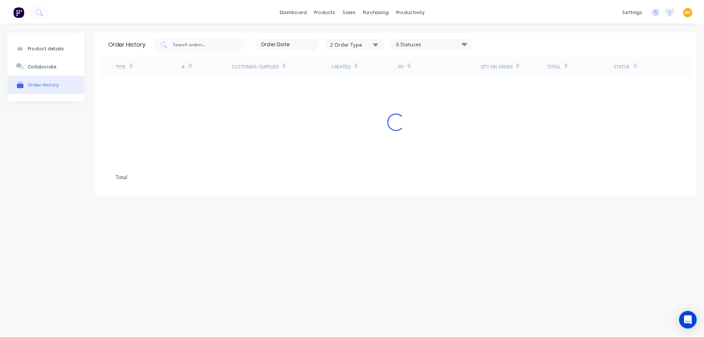
scroll to position [0, 0]
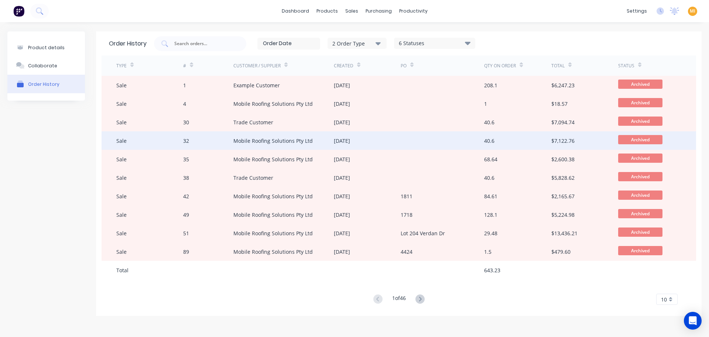
click at [261, 140] on div "Mobile Roofing Solutions Pty Ltd" at bounding box center [273, 141] width 79 height 8
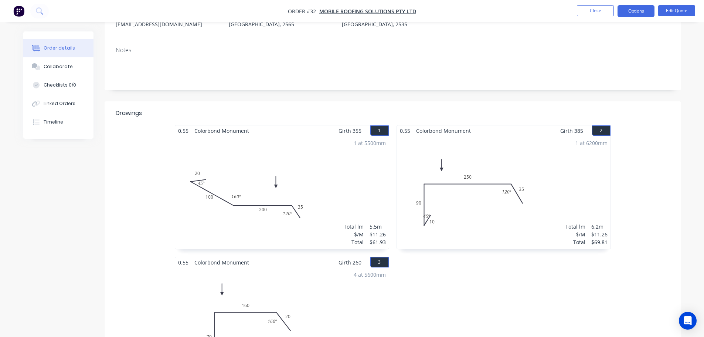
scroll to position [37, 0]
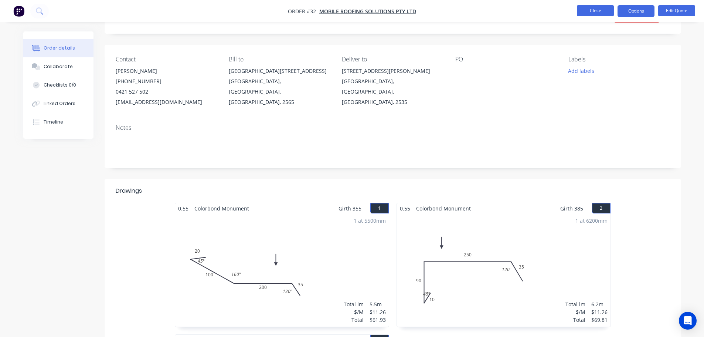
click at [589, 9] on button "Close" at bounding box center [595, 10] width 37 height 11
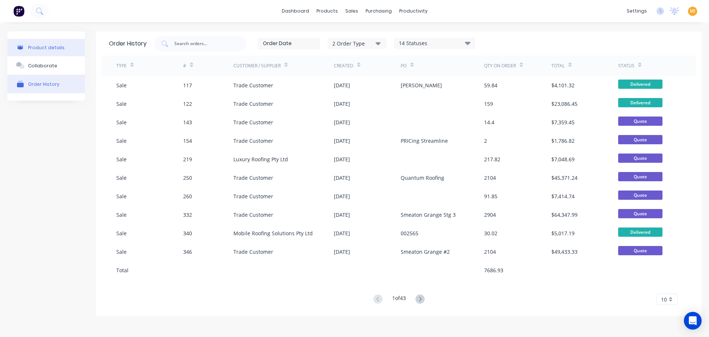
click at [54, 43] on button "Product details" at bounding box center [46, 47] width 78 height 17
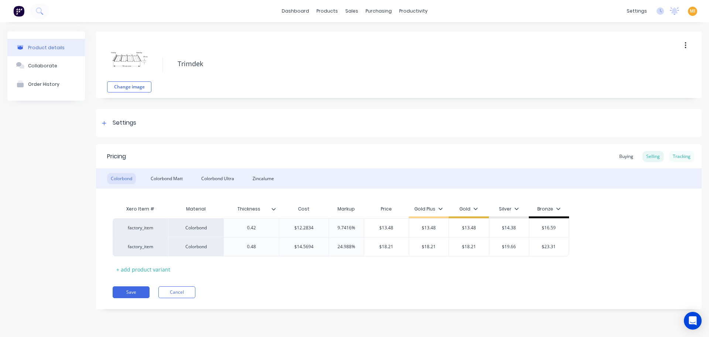
click at [681, 155] on div "Tracking" at bounding box center [682, 156] width 25 height 11
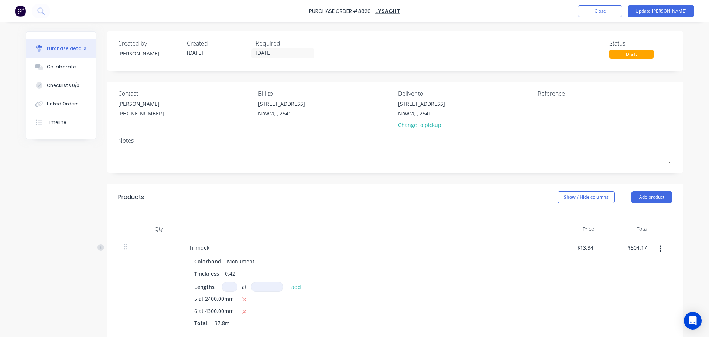
click at [613, 17] on div "Purchase Order #3820 - Lysaght Add product Close Update Bill" at bounding box center [354, 11] width 709 height 22
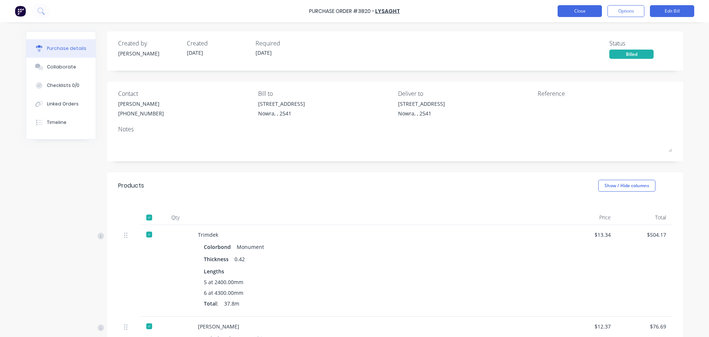
click at [580, 9] on button "Close" at bounding box center [580, 11] width 44 height 12
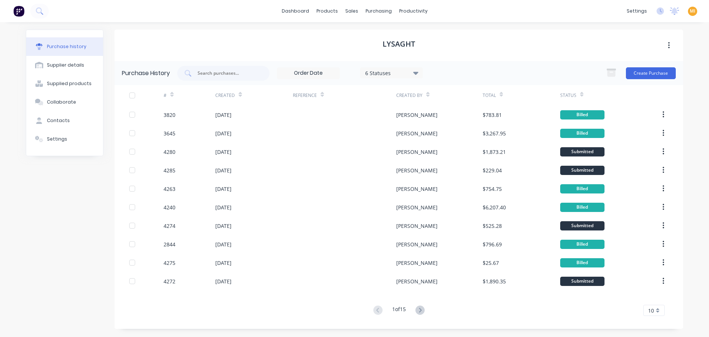
click at [17, 10] on img at bounding box center [18, 11] width 11 height 11
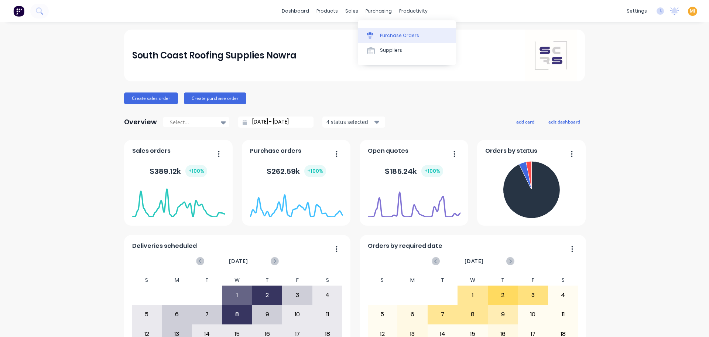
click at [391, 34] on div "Purchase Orders" at bounding box center [399, 35] width 39 height 7
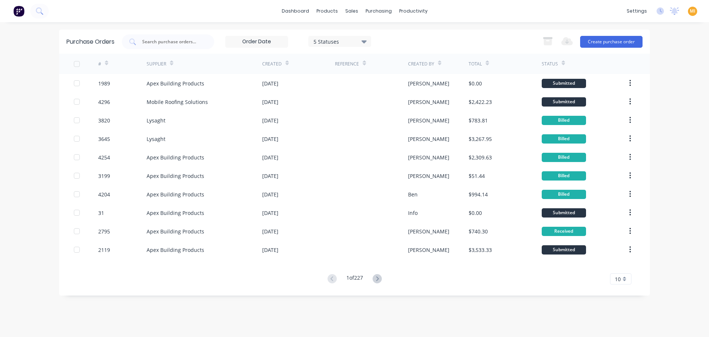
click at [328, 40] on div "5 Statuses" at bounding box center [340, 41] width 53 height 8
click at [391, 59] on div at bounding box center [389, 60] width 15 height 15
click at [386, 61] on div at bounding box center [389, 60] width 15 height 15
click at [394, 75] on div at bounding box center [389, 75] width 15 height 15
click at [444, 48] on div "1 Statuses 1 Statuses Export to Excel (XLSX) Create purchase order" at bounding box center [382, 41] width 521 height 15
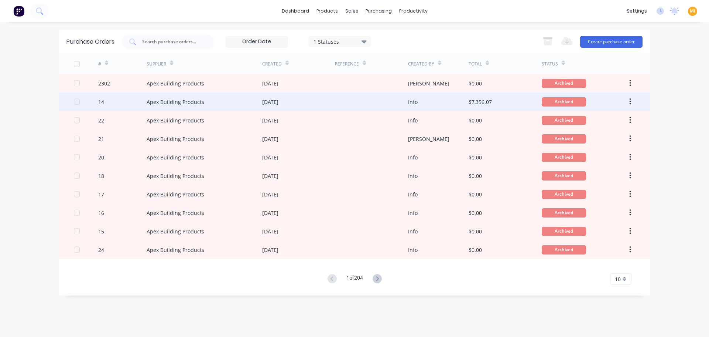
click at [194, 94] on div "Apex Building Products" at bounding box center [205, 101] width 116 height 18
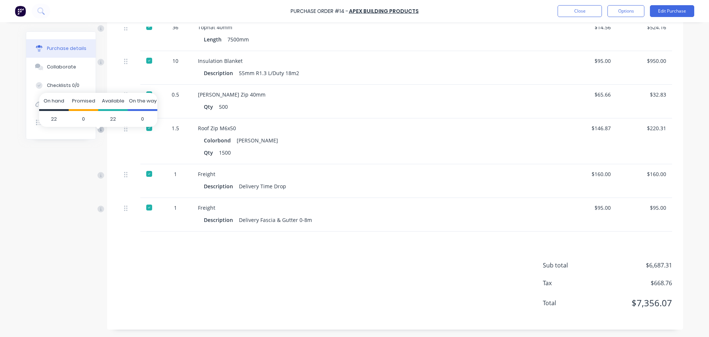
scroll to position [1533, 0]
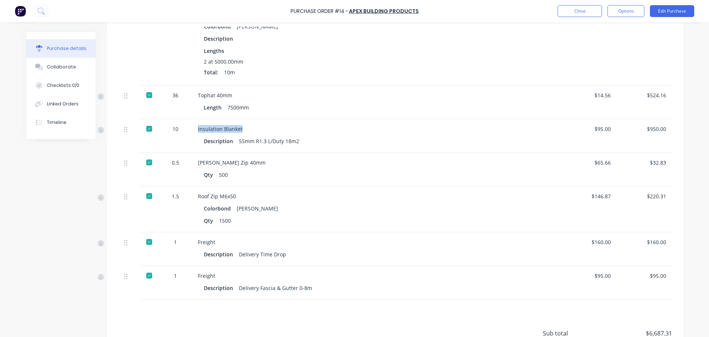
drag, startPoint x: 242, startPoint y: 126, endPoint x: 194, endPoint y: 129, distance: 48.9
click at [194, 129] on div "Insulation Blanket Description 55mm R1.3 L/Duty 18m2" at bounding box center [376, 136] width 369 height 34
copy div "Insulation Blanket"
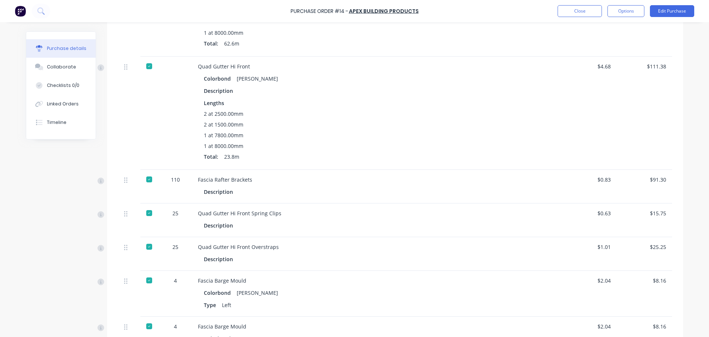
scroll to position [646, 0]
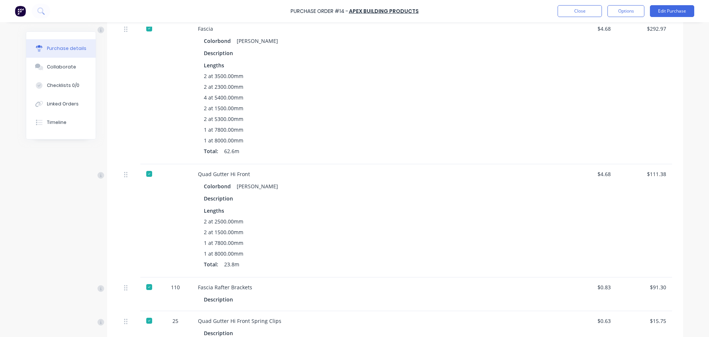
click at [587, 5] on div "Purchase Order #14 - Apex Building Products Close Options Edit Purchase" at bounding box center [354, 11] width 709 height 22
click at [582, 9] on button "Close" at bounding box center [580, 11] width 44 height 12
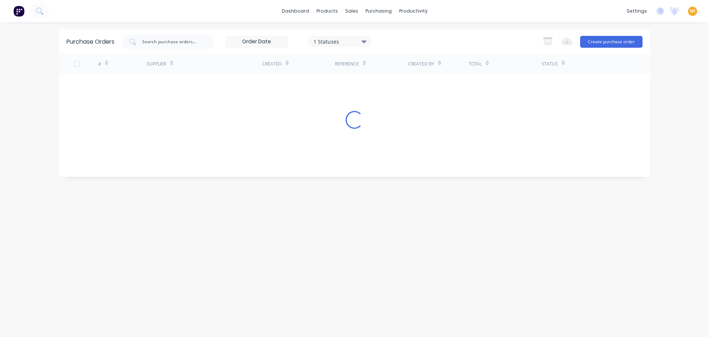
click at [332, 42] on div "1 Statuses" at bounding box center [340, 41] width 53 height 8
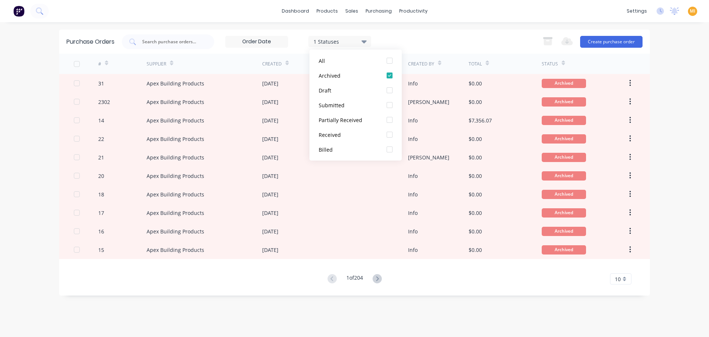
click at [422, 45] on div "1 Statuses 1 Statuses Export to Excel (XLSX) Create purchase order" at bounding box center [382, 41] width 521 height 15
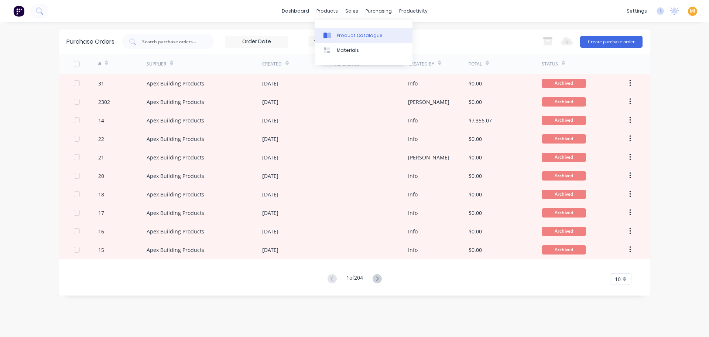
click at [341, 39] on link "Product Catalogue" at bounding box center [364, 35] width 98 height 15
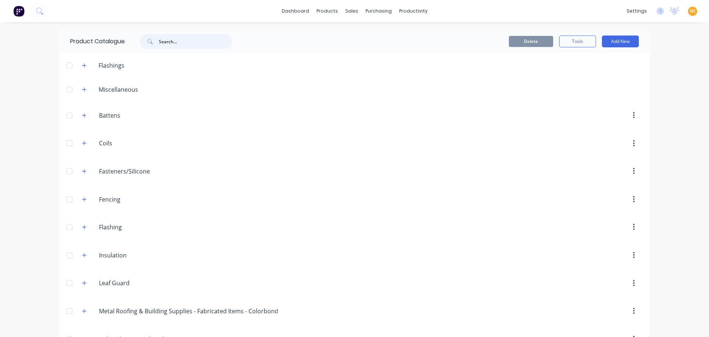
click at [177, 45] on input "text" at bounding box center [195, 41] width 73 height 15
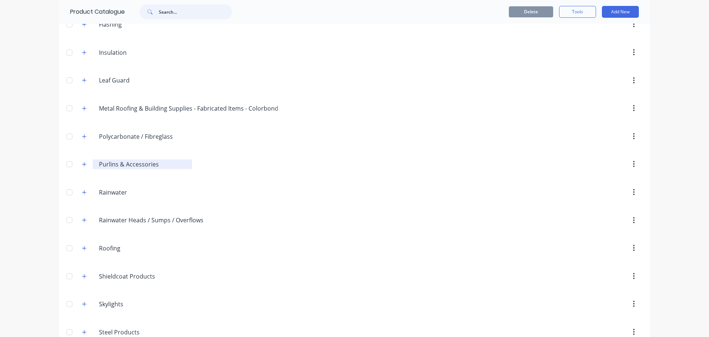
scroll to position [247, 0]
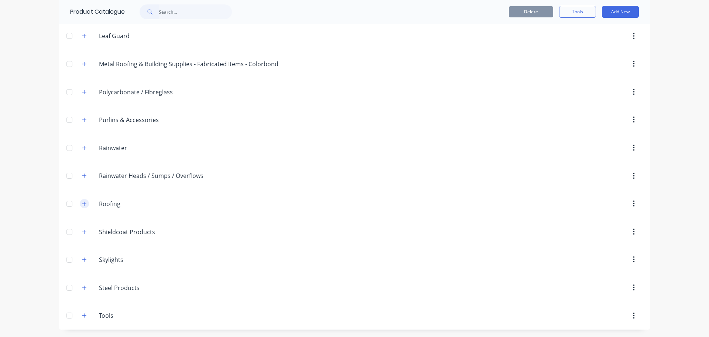
click at [82, 204] on icon "button" at bounding box center [84, 203] width 4 height 4
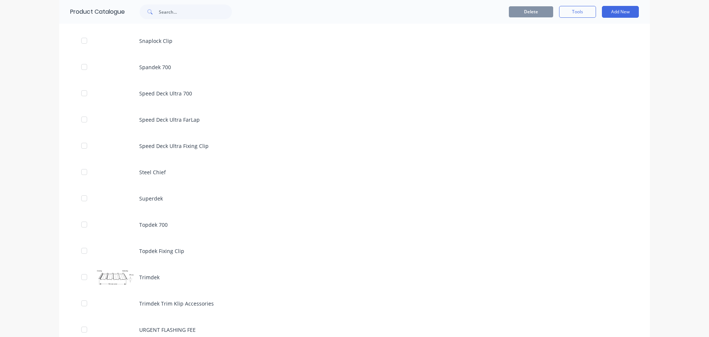
scroll to position [2279, 0]
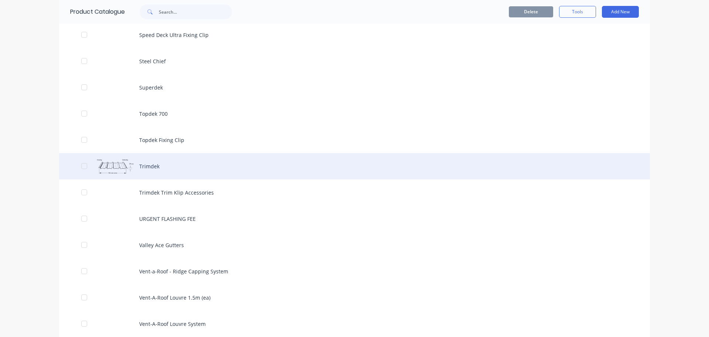
click at [163, 163] on div "Trimdek" at bounding box center [354, 166] width 591 height 26
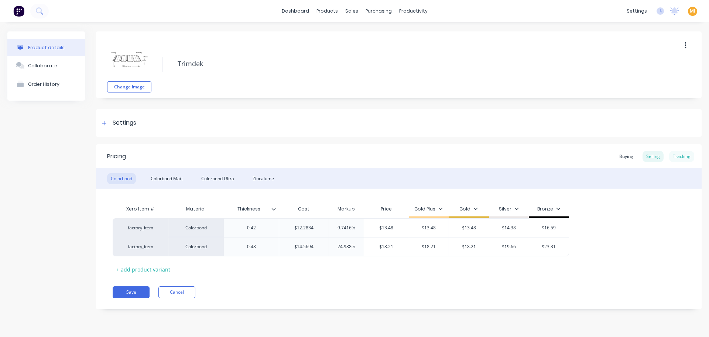
click at [691, 156] on div "Tracking" at bounding box center [682, 156] width 25 height 11
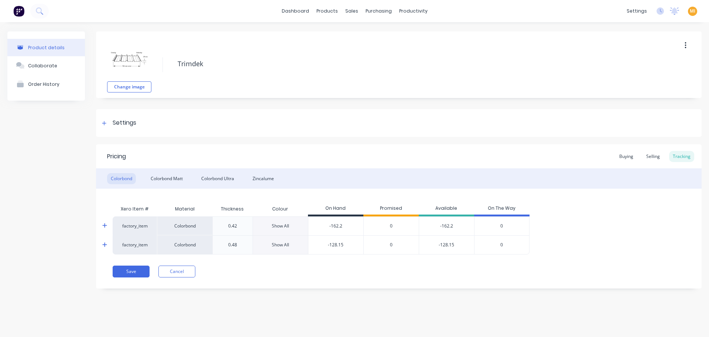
click at [375, 274] on div "Save Cancel" at bounding box center [407, 271] width 589 height 12
click at [391, 34] on div "Purchase Orders" at bounding box center [402, 35] width 39 height 7
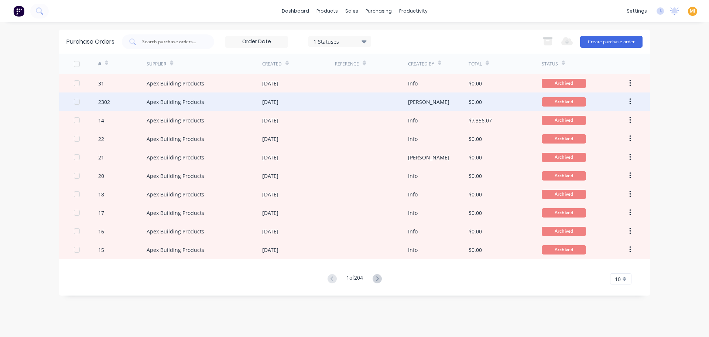
click at [170, 108] on div "Apex Building Products" at bounding box center [205, 101] width 116 height 18
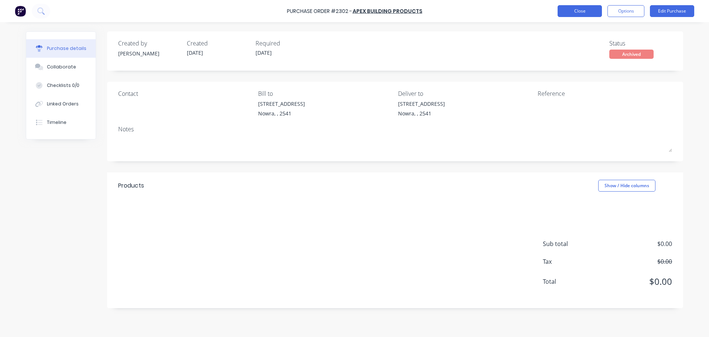
click at [569, 11] on button "Close" at bounding box center [580, 11] width 44 height 12
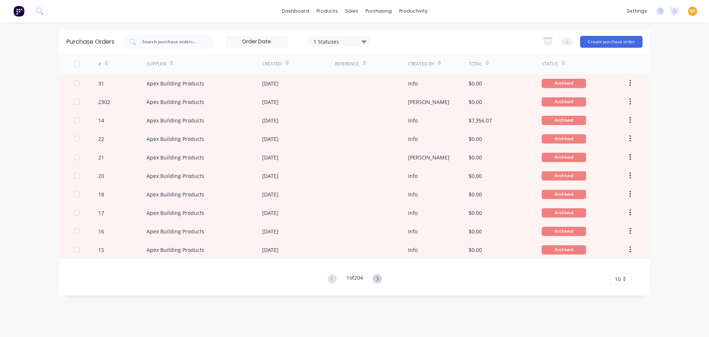
click at [489, 61] on icon at bounding box center [487, 63] width 3 height 6
click at [381, 280] on icon at bounding box center [377, 278] width 9 height 9
click at [349, 43] on div "1 Statuses" at bounding box center [340, 41] width 53 height 8
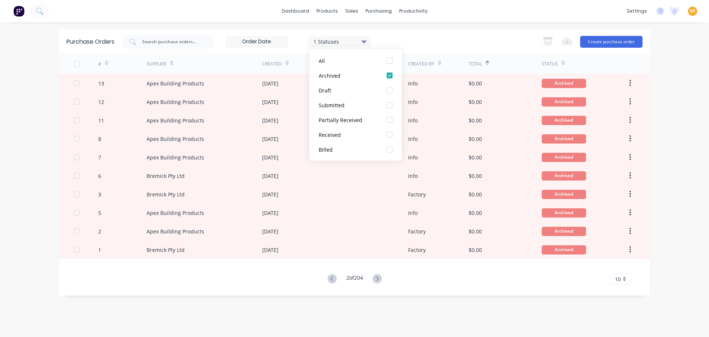
click at [480, 38] on div "1 Statuses 1 Statuses Export to Excel (XLSX) Create purchase order" at bounding box center [382, 41] width 521 height 15
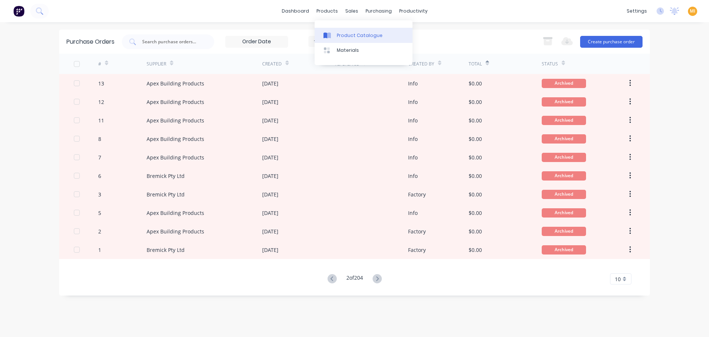
click at [345, 34] on div "Product Catalogue" at bounding box center [360, 35] width 46 height 7
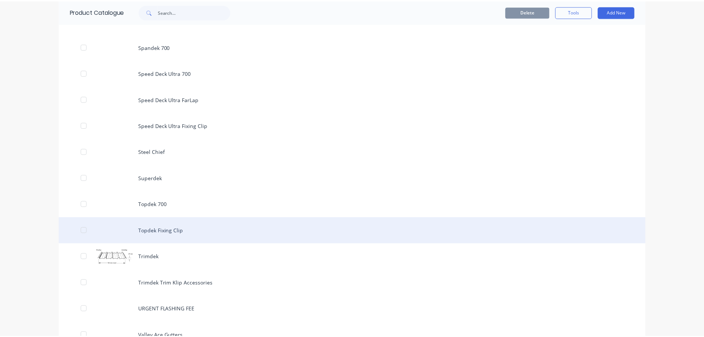
scroll to position [2291, 0]
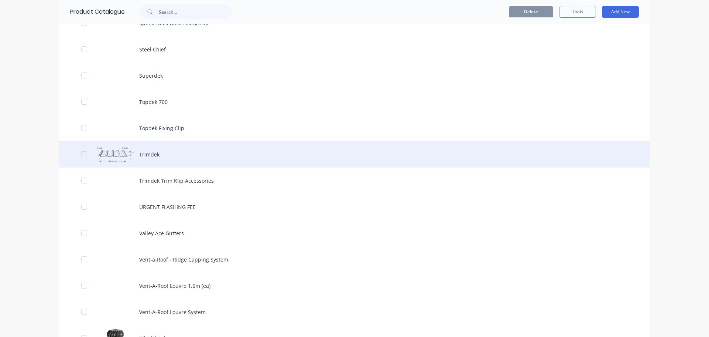
click at [140, 146] on div "Trimdek" at bounding box center [354, 154] width 591 height 26
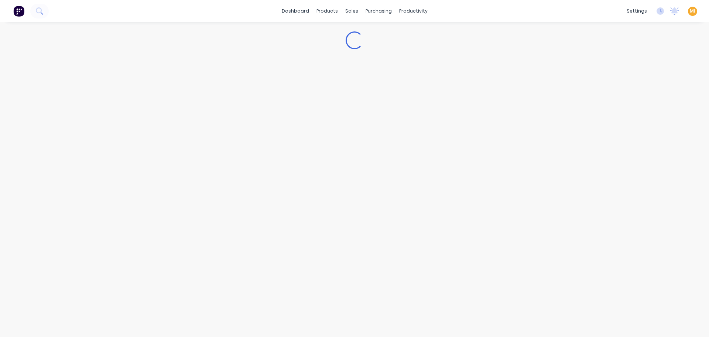
type textarea "x"
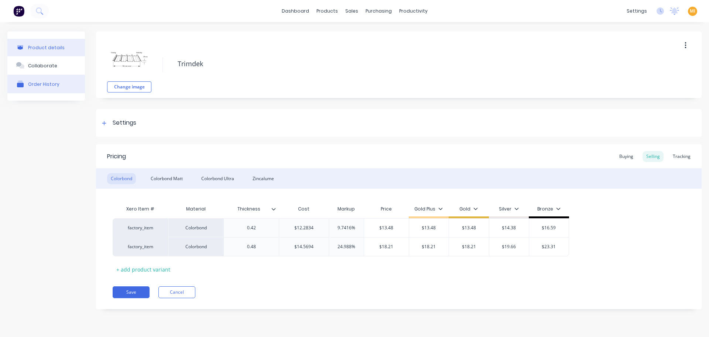
click at [49, 85] on div "Order History" at bounding box center [43, 84] width 31 height 6
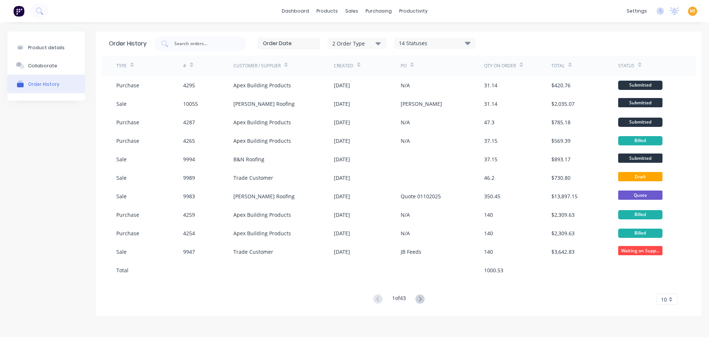
click at [364, 45] on div "2 Order Type" at bounding box center [358, 43] width 50 height 8
click at [364, 77] on div "Purchase" at bounding box center [358, 76] width 42 height 8
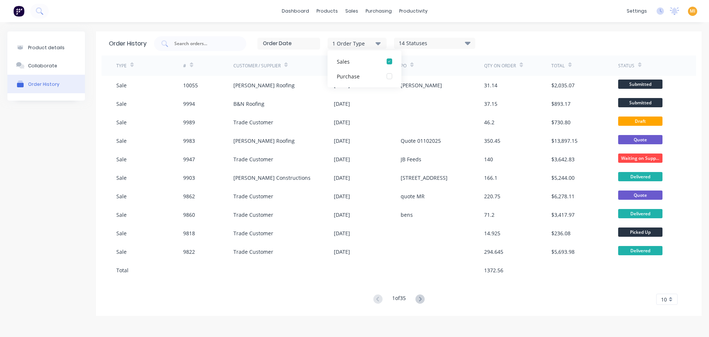
click at [455, 39] on div "14 Statuses" at bounding box center [435, 43] width 81 height 8
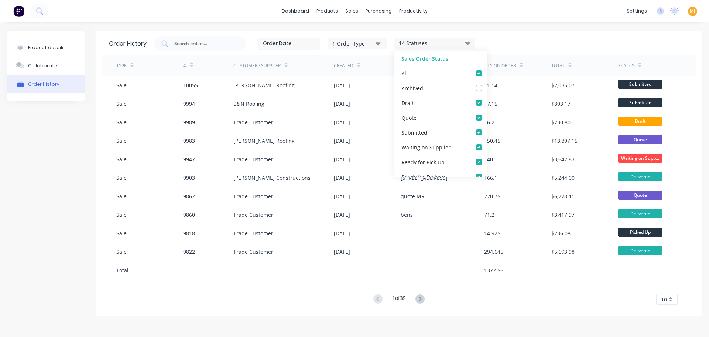
click at [487, 69] on label at bounding box center [487, 69] width 0 height 0
click at [487, 73] on input "checkbox" at bounding box center [490, 72] width 6 height 7
checkbox input "false"
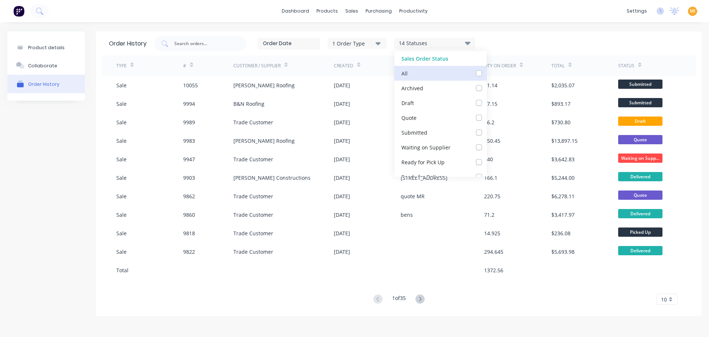
checkbox input "false"
checkbox Supplier_checkbox_f2b6d637-b3bc-471a-a10e-f9c8c6f3d3ceorder-history "false"
checkbox Up_checkbox_3bf1f83a-5f99-48d6-94c0-8552a712b96forder-history "false"
checkbox Delivery_checkbox_a4758a8c-3ad9-4f9c-b4d7-d18e71aa6697order-history "false"
checkbox Delivery_checkbox_a3debab5-8335-4c44-9349-aac29780014forder-history "false"
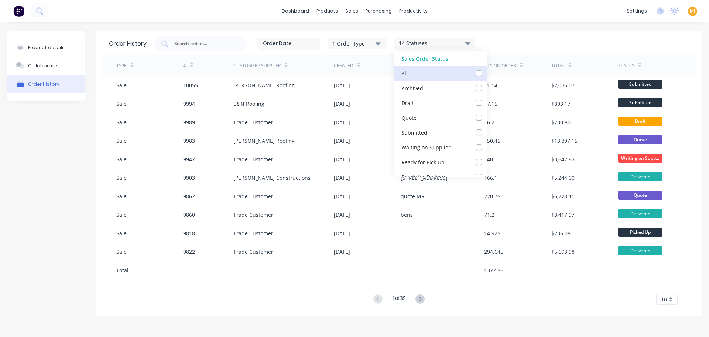
checkbox input "false"
checkbox Up_checkbox_4g9wgorder-history "false"
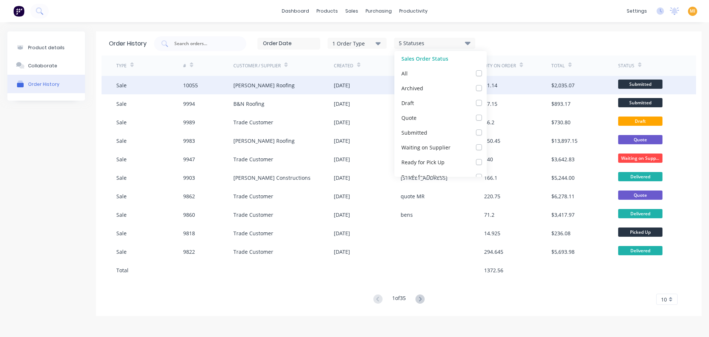
click at [193, 87] on div "10055" at bounding box center [190, 85] width 15 height 8
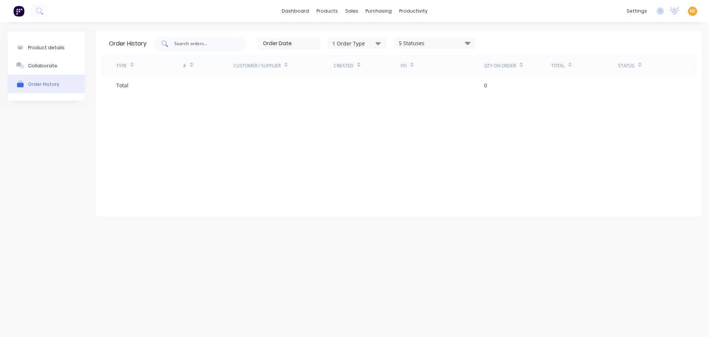
click at [197, 42] on input "text" at bounding box center [204, 43] width 61 height 7
drag, startPoint x: 49, startPoint y: 46, endPoint x: 46, endPoint y: 50, distance: 4.8
click at [49, 46] on div "Product details" at bounding box center [46, 48] width 37 height 6
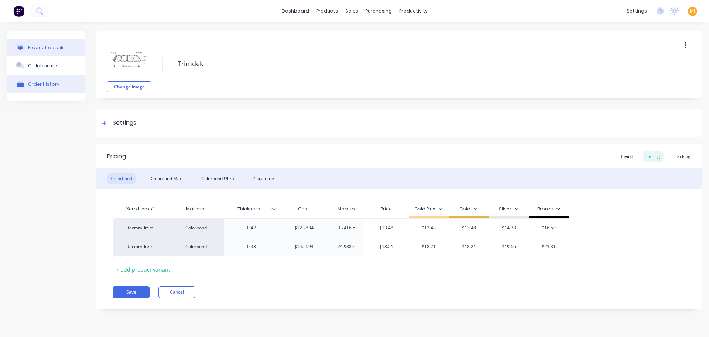
click at [45, 82] on div "Order History" at bounding box center [43, 84] width 31 height 6
type textarea "x"
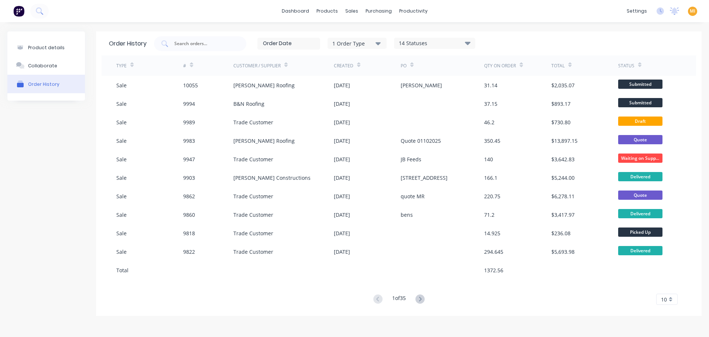
click at [430, 43] on div "14 Statuses" at bounding box center [435, 43] width 81 height 8
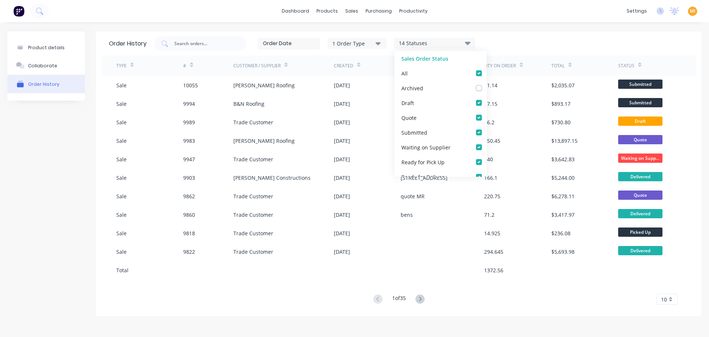
click at [543, 40] on div "1 Order Type 14 Statuses Sales Order Status All Archived Draft Quote Submitted …" at bounding box center [421, 43] width 535 height 15
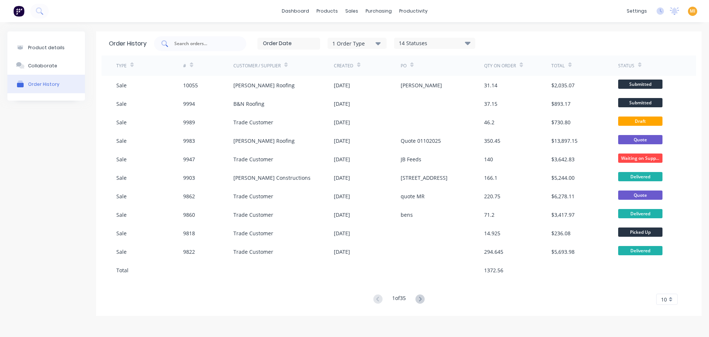
click at [195, 45] on input "text" at bounding box center [204, 43] width 61 height 7
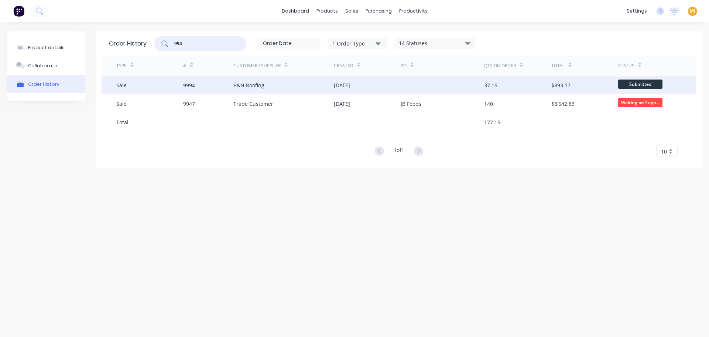
type input "994"
click at [172, 90] on div "Sale" at bounding box center [149, 85] width 67 height 18
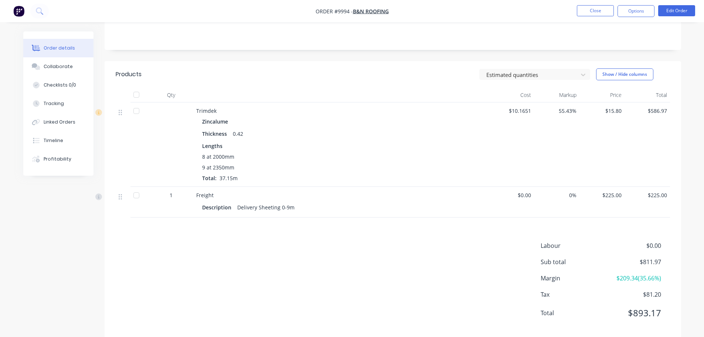
scroll to position [157, 0]
drag, startPoint x: 539, startPoint y: 99, endPoint x: 495, endPoint y: 103, distance: 43.5
click at [495, 103] on div "Trimdek Zincalume Thickness 0.42 Lengths 8 at 2000mm 9 at 2350mm Total: 37.15m …" at bounding box center [393, 143] width 554 height 84
drag, startPoint x: 238, startPoint y: 166, endPoint x: 216, endPoint y: 164, distance: 22.3
click at [216, 164] on div "8 at 2000mm 9 at 2350mm Total: 37.15m" at bounding box center [341, 165] width 278 height 29
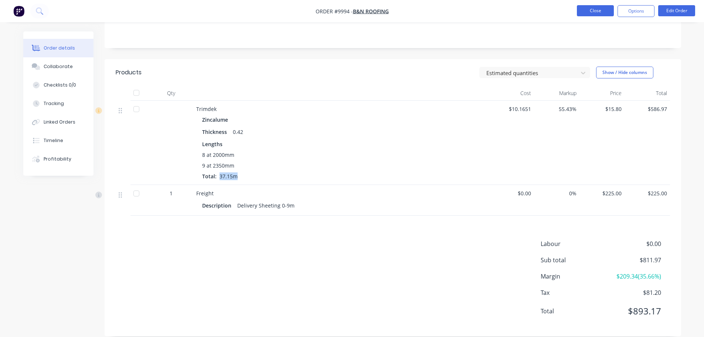
click at [588, 13] on button "Close" at bounding box center [595, 10] width 37 height 11
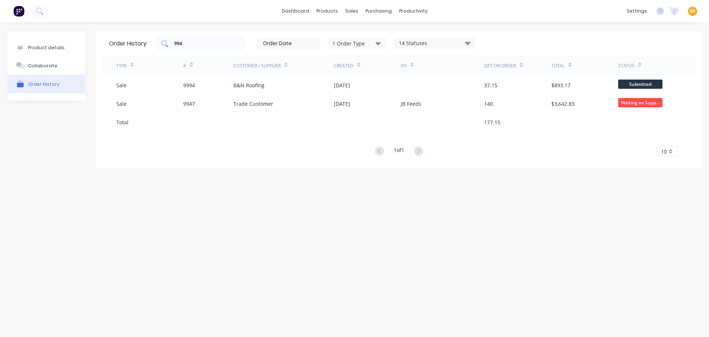
click at [193, 41] on input "994" at bounding box center [204, 43] width 61 height 7
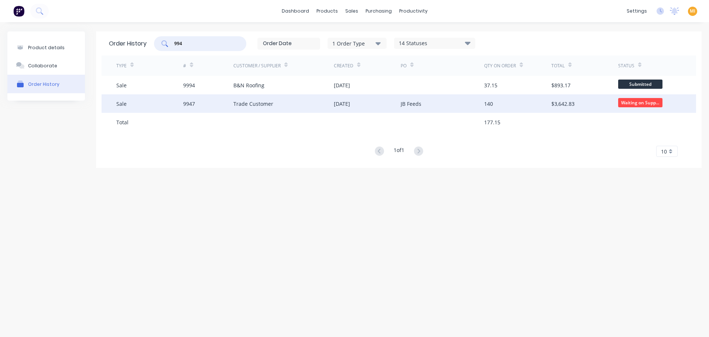
click at [193, 108] on div "9947" at bounding box center [208, 103] width 50 height 18
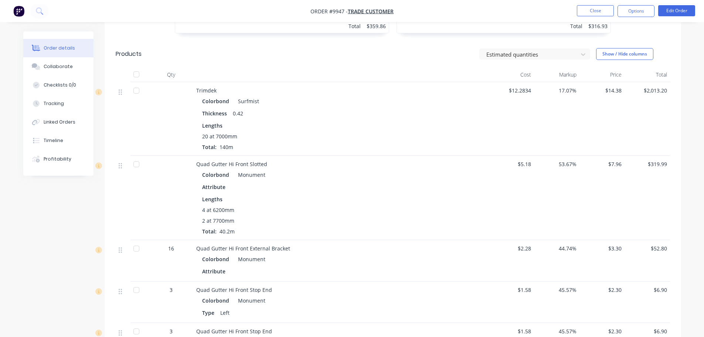
scroll to position [333, 0]
drag, startPoint x: 240, startPoint y: 134, endPoint x: 219, endPoint y: 135, distance: 20.7
click at [219, 135] on div "20 at 7000mm Total: 140m" at bounding box center [341, 139] width 278 height 18
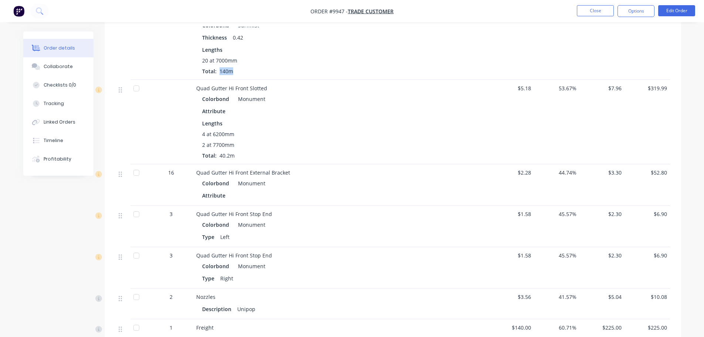
scroll to position [406, 0]
click at [240, 144] on div "4 at 6200mm 2 at 7700mm Total: 40.2m" at bounding box center [341, 144] width 278 height 29
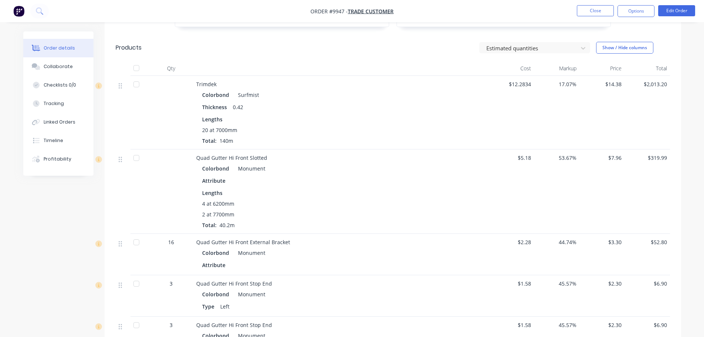
scroll to position [319, 0]
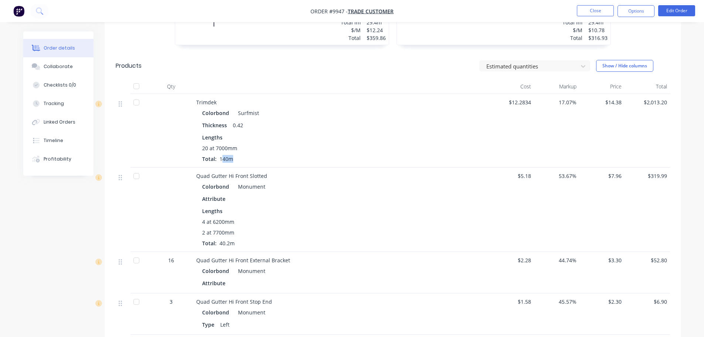
drag, startPoint x: 237, startPoint y: 147, endPoint x: 222, endPoint y: 144, distance: 15.1
click at [222, 144] on div "20 at 7000mm Total: 140m" at bounding box center [341, 153] width 278 height 18
click at [214, 155] on span "Total:" at bounding box center [209, 158] width 14 height 7
drag, startPoint x: 242, startPoint y: 115, endPoint x: 234, endPoint y: 111, distance: 9.9
click at [234, 120] on div "0.42" at bounding box center [238, 125] width 16 height 11
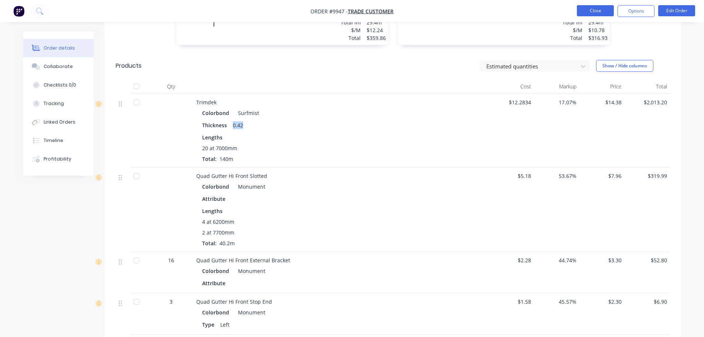
click at [594, 9] on button "Close" at bounding box center [595, 10] width 37 height 11
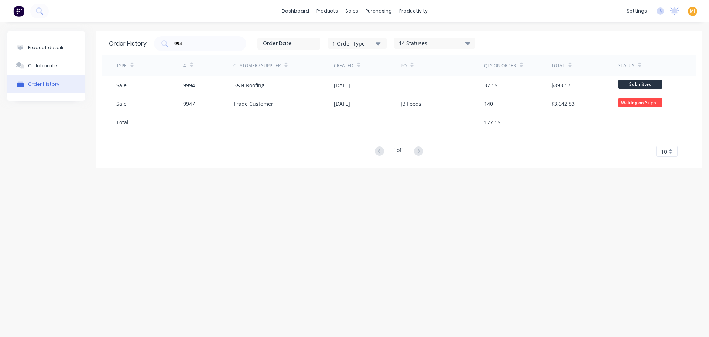
click at [367, 45] on div "1 Order Type" at bounding box center [358, 43] width 50 height 8
drag, startPoint x: 189, startPoint y: 42, endPoint x: 162, endPoint y: 42, distance: 26.6
click at [162, 42] on div "994" at bounding box center [200, 43] width 92 height 15
click at [375, 42] on div "1 Order Type" at bounding box center [358, 43] width 50 height 8
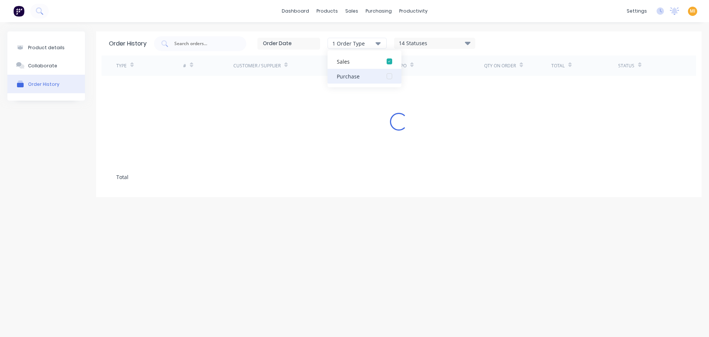
click at [390, 71] on div "button" at bounding box center [389, 76] width 15 height 15
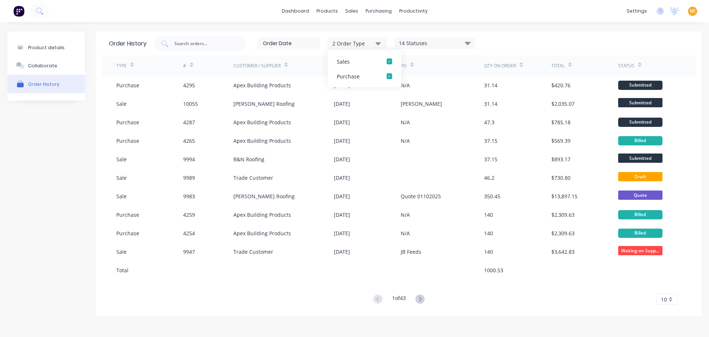
click at [444, 42] on div "14 Statuses" at bounding box center [435, 43] width 81 height 8
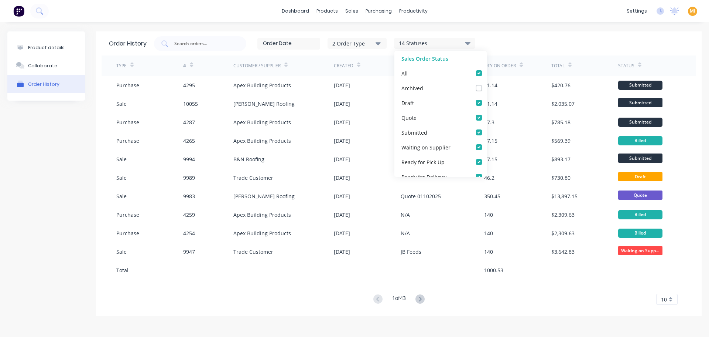
click at [360, 43] on div "2 Order Type" at bounding box center [358, 43] width 50 height 8
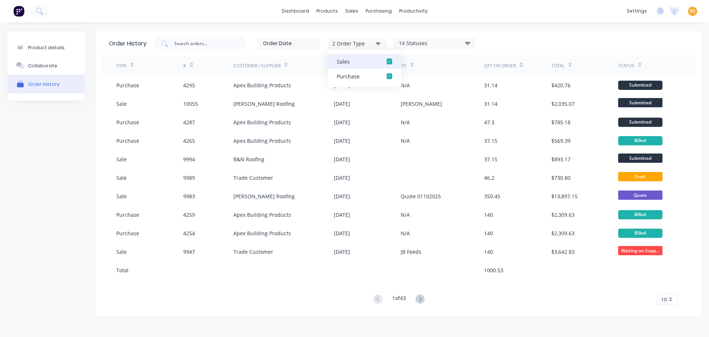
click at [353, 65] on button "Sales" at bounding box center [365, 61] width 74 height 15
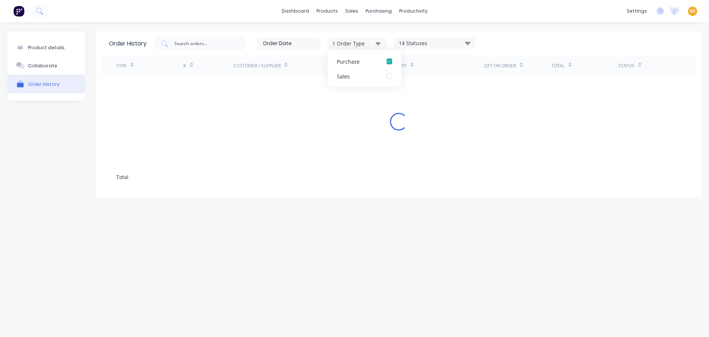
click at [457, 45] on div "14 Statuses" at bounding box center [435, 43] width 81 height 8
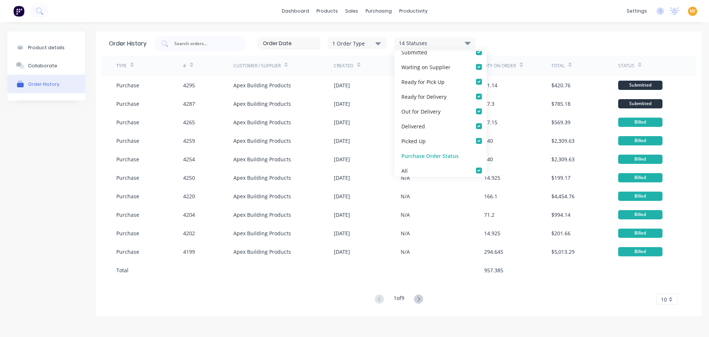
scroll to position [170, 0]
click at [487, 76] on label at bounding box center [487, 76] width 0 height 0
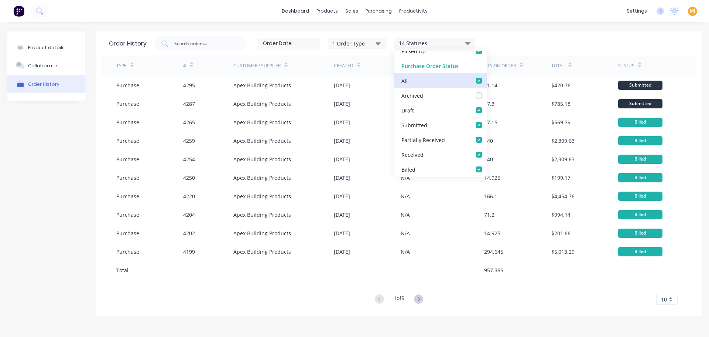
click at [487, 83] on input "checkbox" at bounding box center [490, 79] width 6 height 7
checkbox input "false"
checkbox Received_checkbox_partiallyReceived_purchaseorder-history "false"
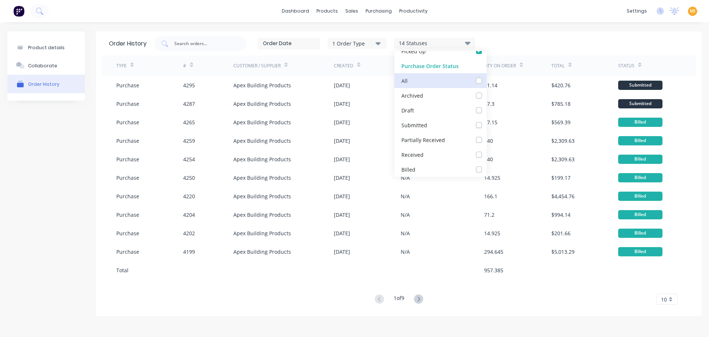
checkbox input "false"
click at [487, 76] on label at bounding box center [487, 76] width 0 height 0
click at [487, 83] on input "checkbox" at bounding box center [490, 79] width 6 height 7
checkbox input "true"
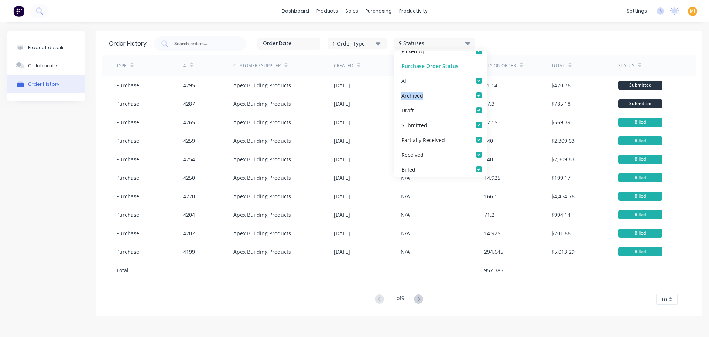
checkbox input "true"
checkbox Received_checkbox_partiallyReceived_purchaseorder-history "true"
checkbox input "true"
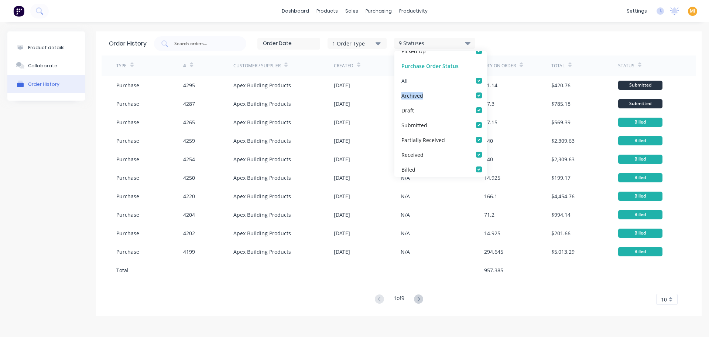
checkbox input "true"
click at [449, 156] on div "Received" at bounding box center [441, 154] width 92 height 15
click at [487, 150] on label at bounding box center [487, 150] width 0 height 0
click at [487, 152] on input "checkbox" at bounding box center [490, 153] width 6 height 7
checkbox input "false"
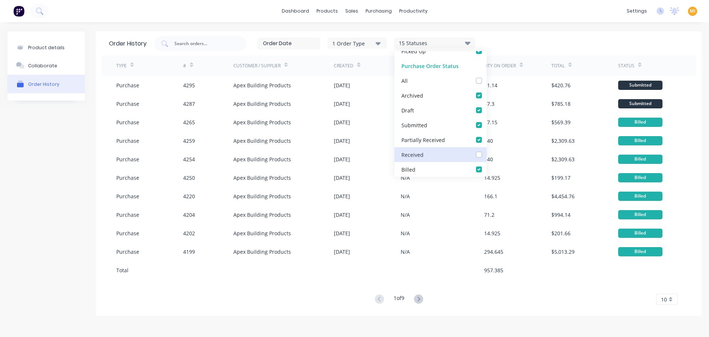
checkbox input "false"
click at [535, 37] on div "1 Order Type 14 Statuses Sales Order Status All Archived Draft Quote Submitted …" at bounding box center [421, 43] width 535 height 15
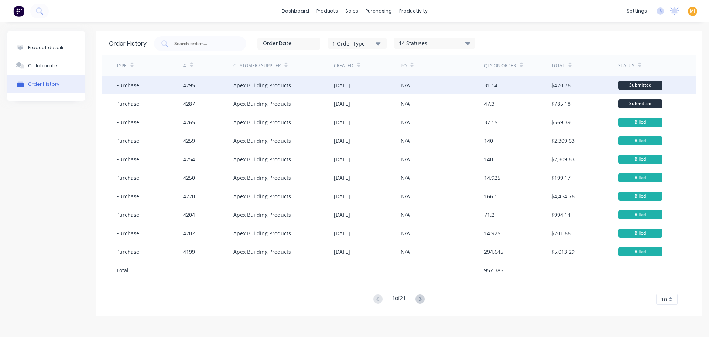
click at [164, 86] on div "Purchase" at bounding box center [149, 85] width 67 height 18
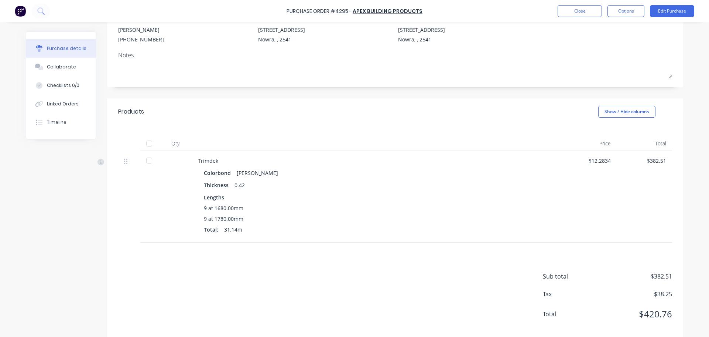
scroll to position [85, 0]
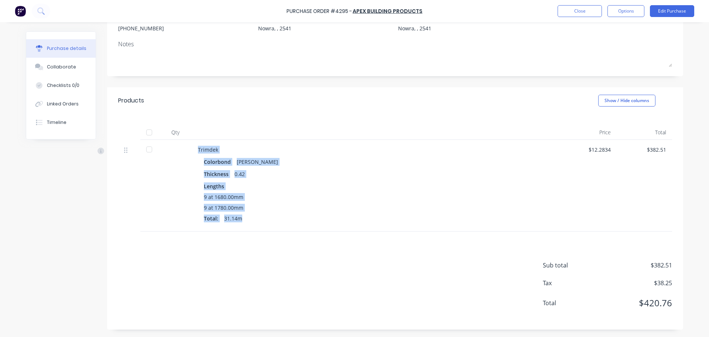
drag, startPoint x: 246, startPoint y: 219, endPoint x: 194, endPoint y: 147, distance: 88.6
click at [194, 147] on div "Trimdek Colorbond Shale Grey Thickness 0.42 Lengths 9 at 1680.00mm 9 at 1780.00…" at bounding box center [376, 186] width 369 height 92
click at [273, 210] on div "9 at 1780.00mm" at bounding box center [377, 208] width 346 height 8
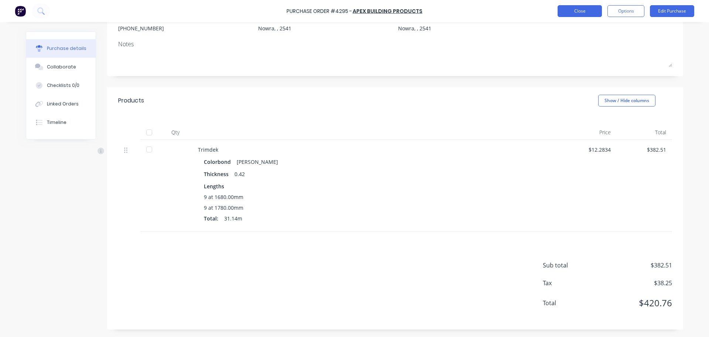
click at [583, 14] on button "Close" at bounding box center [580, 11] width 44 height 12
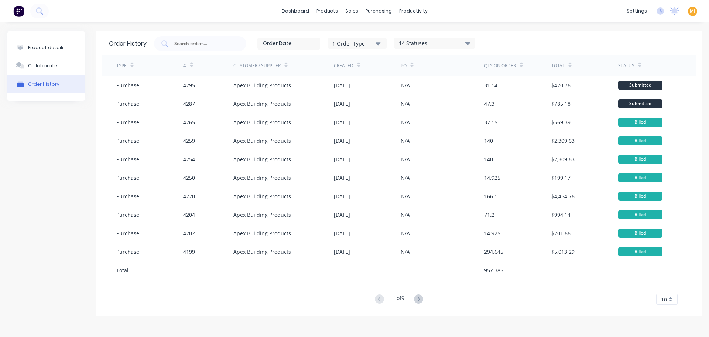
click at [441, 44] on div "14 Statuses" at bounding box center [435, 43] width 81 height 8
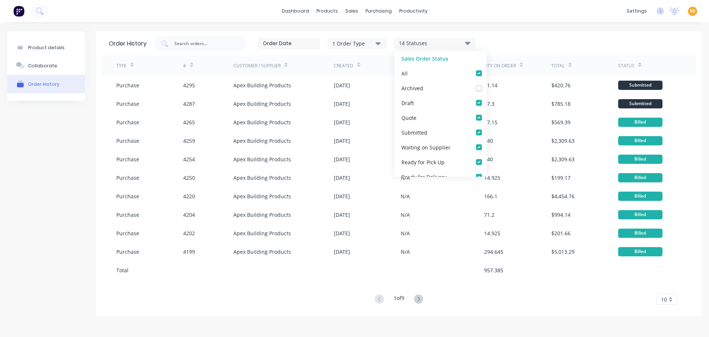
click at [474, 78] on div "All" at bounding box center [441, 73] width 92 height 15
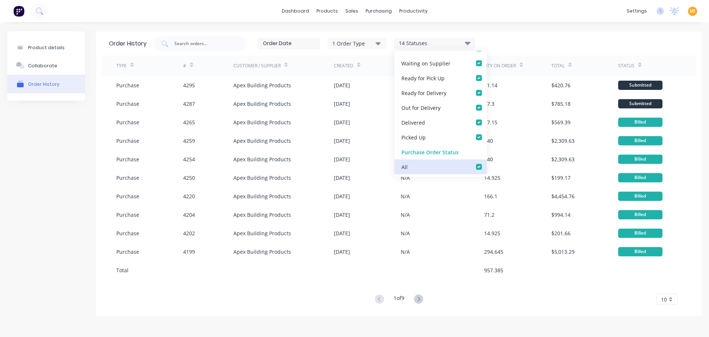
scroll to position [170, 0]
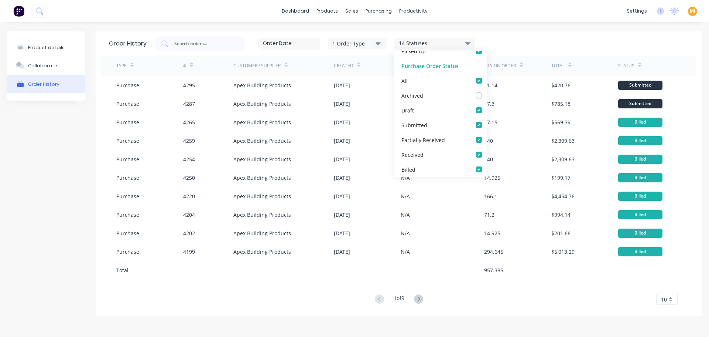
click at [487, 76] on label at bounding box center [487, 76] width 0 height 0
click at [487, 82] on input "checkbox" at bounding box center [490, 79] width 6 height 7
checkbox input "false"
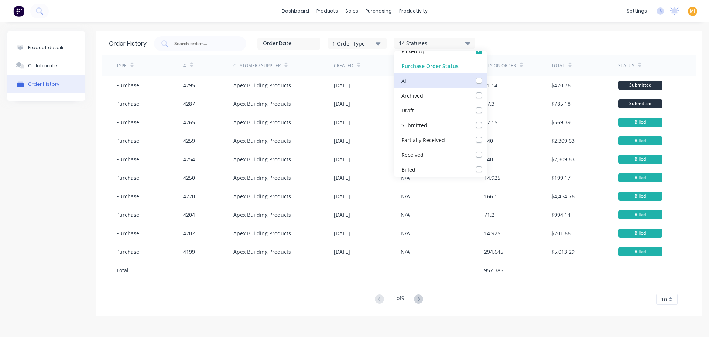
checkbox Received_checkbox_partiallyReceived_purchaseorder-history "false"
checkbox input "false"
click at [522, 38] on div "1 Order Type 9 Statuses Sales Order Status All Archived Draft Quote Submitted W…" at bounding box center [421, 43] width 535 height 15
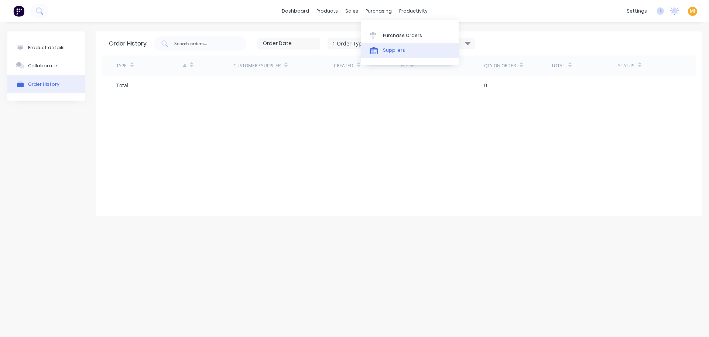
click at [382, 46] on link "Suppliers" at bounding box center [410, 50] width 98 height 15
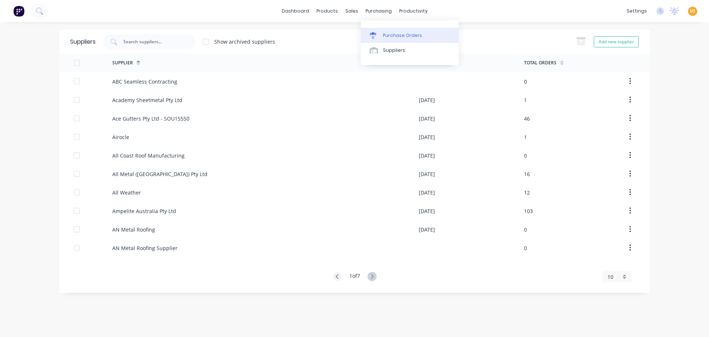
click at [383, 33] on div "Purchase Orders" at bounding box center [402, 35] width 39 height 7
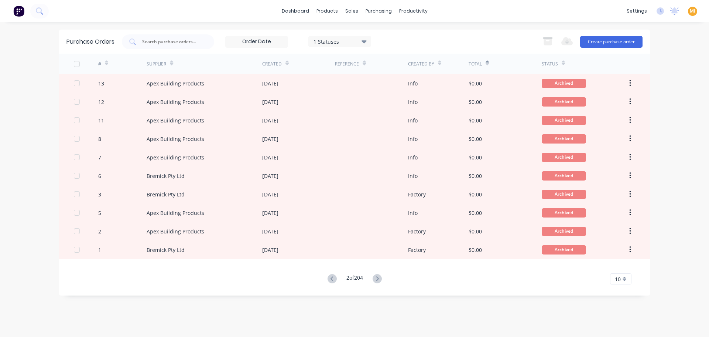
drag, startPoint x: 355, startPoint y: 266, endPoint x: 356, endPoint y: 276, distance: 9.7
click at [356, 276] on div "# Supplier Created Reference Created By Total Status 13 Apex Building Products …" at bounding box center [354, 169] width 591 height 231
click at [348, 41] on div "1 Statuses" at bounding box center [340, 41] width 53 height 8
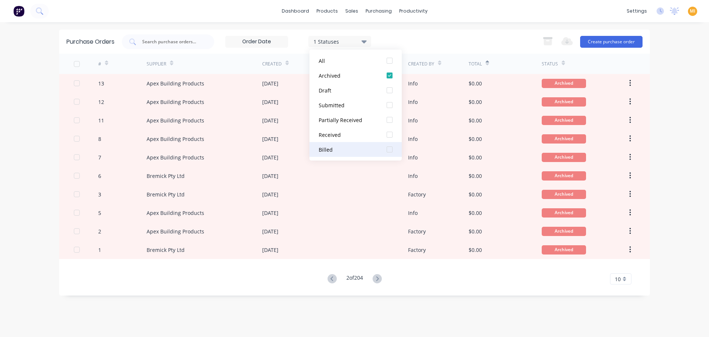
click at [386, 151] on div at bounding box center [389, 149] width 15 height 15
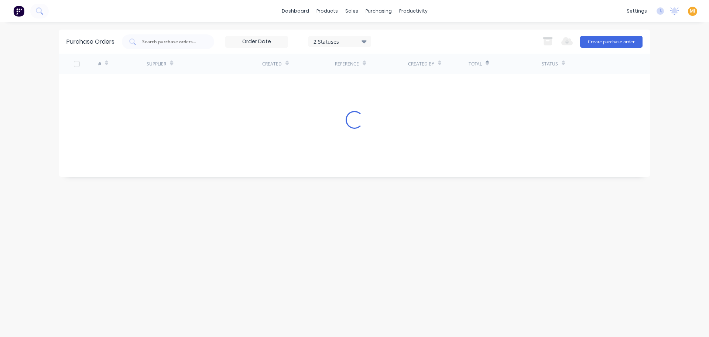
click at [456, 29] on div "dashboard products sales purchasing productivity dashboard products Product Cat…" at bounding box center [354, 168] width 709 height 337
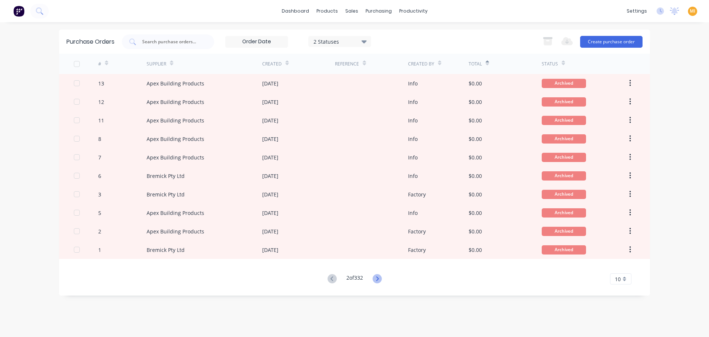
click at [379, 275] on icon at bounding box center [377, 278] width 9 height 9
click at [379, 278] on icon at bounding box center [377, 278] width 9 height 9
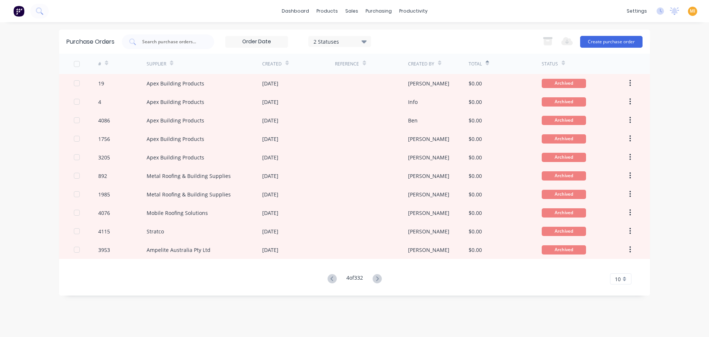
click at [379, 278] on icon at bounding box center [377, 278] width 9 height 9
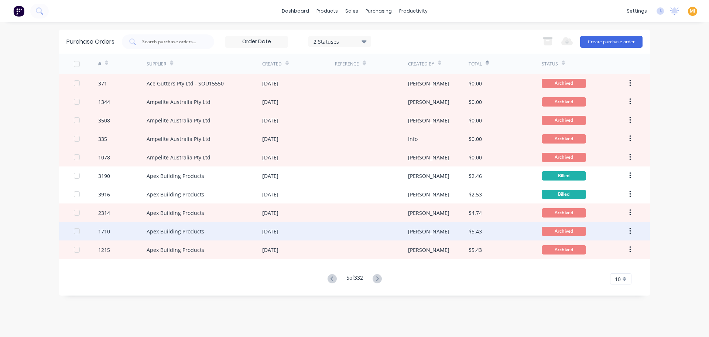
click at [373, 232] on div at bounding box center [371, 231] width 73 height 18
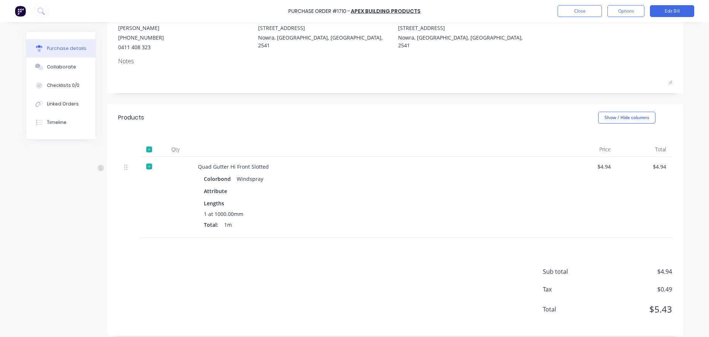
scroll to position [80, 0]
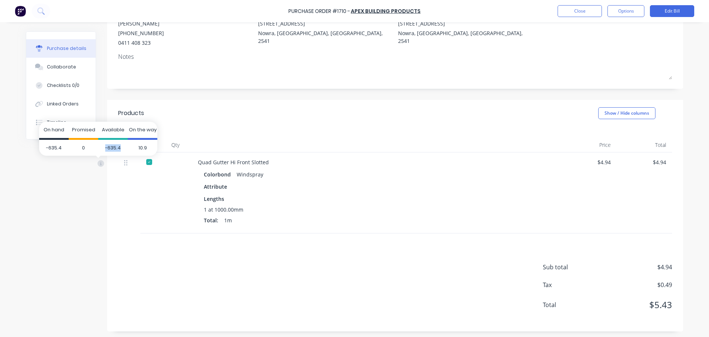
drag, startPoint x: 121, startPoint y: 149, endPoint x: 105, endPoint y: 151, distance: 16.2
click at [105, 151] on span "-635.4" at bounding box center [113, 148] width 30 height 16
click at [87, 148] on span "0" at bounding box center [84, 148] width 30 height 16
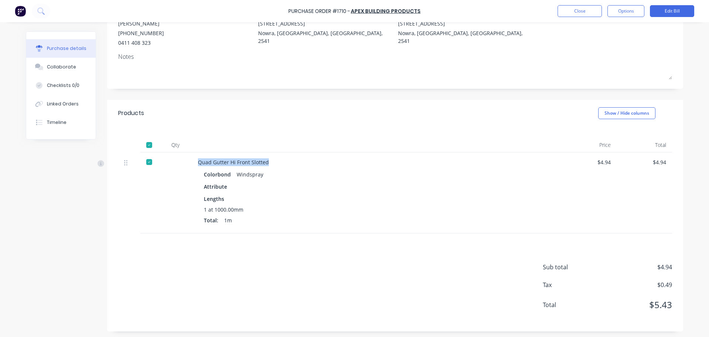
drag, startPoint x: 269, startPoint y: 161, endPoint x: 175, endPoint y: 161, distance: 93.9
click at [175, 161] on div "Quad Gutter Hi Front Slotted Colorbond Windspray Attribute Lengths 1 at 1000.00…" at bounding box center [395, 192] width 554 height 81
click at [569, 14] on button "Close" at bounding box center [580, 11] width 44 height 12
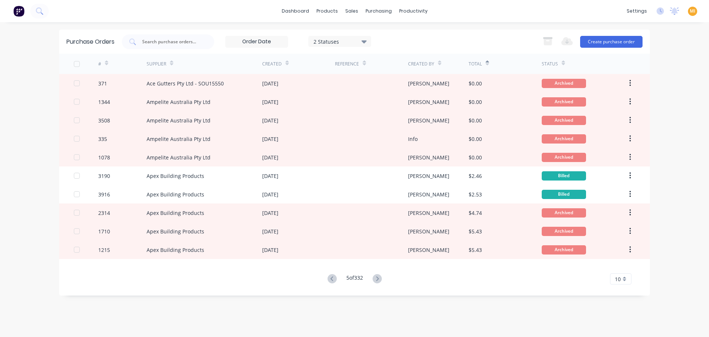
click at [105, 62] on icon at bounding box center [106, 63] width 3 height 6
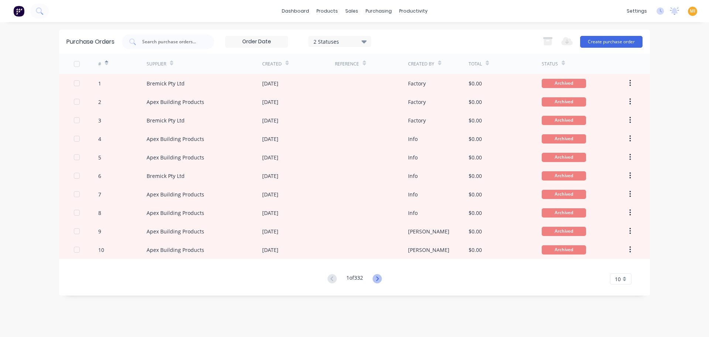
click at [380, 276] on icon at bounding box center [377, 278] width 9 height 9
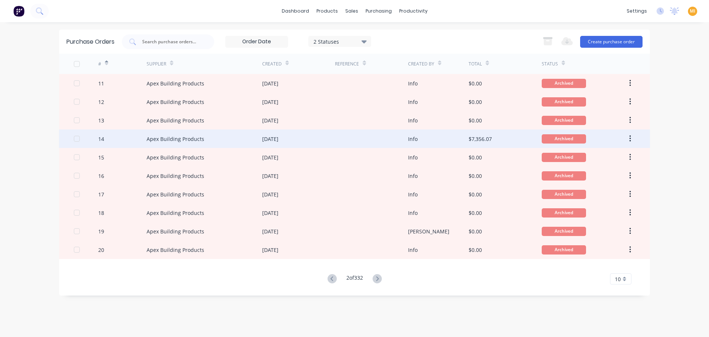
click at [127, 143] on div "14" at bounding box center [122, 138] width 49 height 18
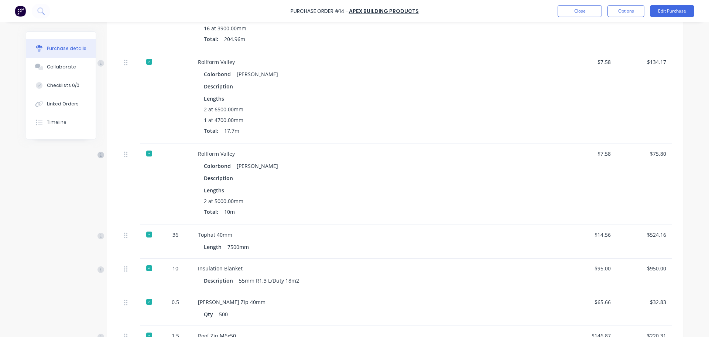
scroll to position [1404, 0]
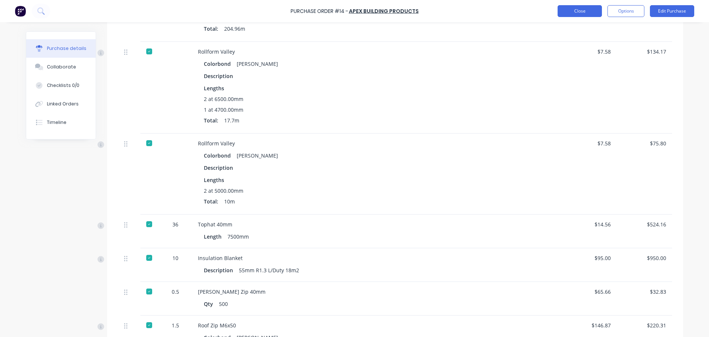
click at [591, 10] on button "Close" at bounding box center [580, 11] width 44 height 12
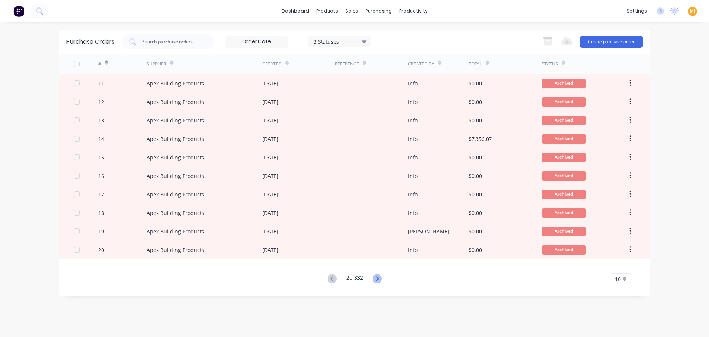
click at [374, 278] on icon at bounding box center [377, 278] width 9 height 9
click at [380, 275] on icon at bounding box center [377, 278] width 9 height 9
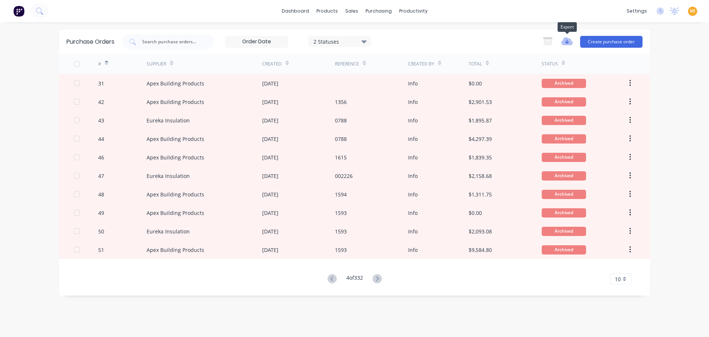
click at [569, 40] on icon "button" at bounding box center [567, 41] width 11 height 8
click at [575, 57] on button "Export to Excel (XLSX)" at bounding box center [588, 57] width 61 height 12
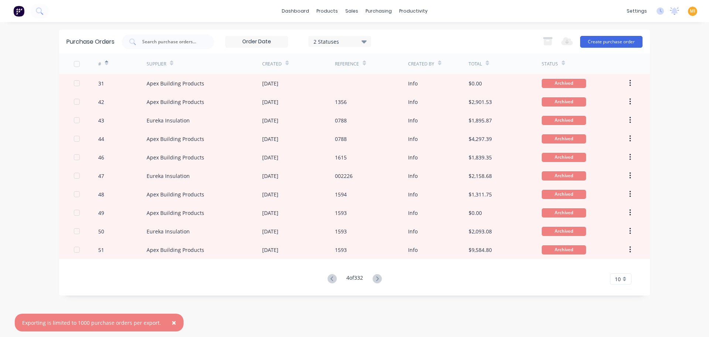
click at [172, 320] on span "×" at bounding box center [174, 322] width 4 height 10
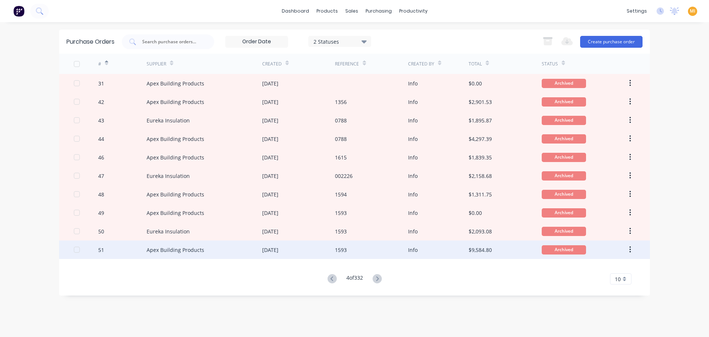
click at [349, 253] on div "1593" at bounding box center [371, 249] width 73 height 18
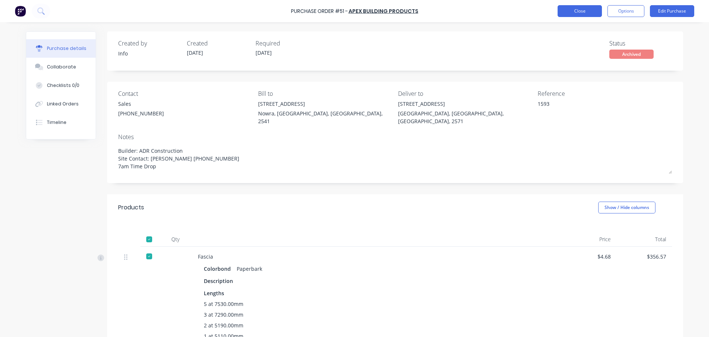
click at [579, 11] on button "Close" at bounding box center [580, 11] width 44 height 12
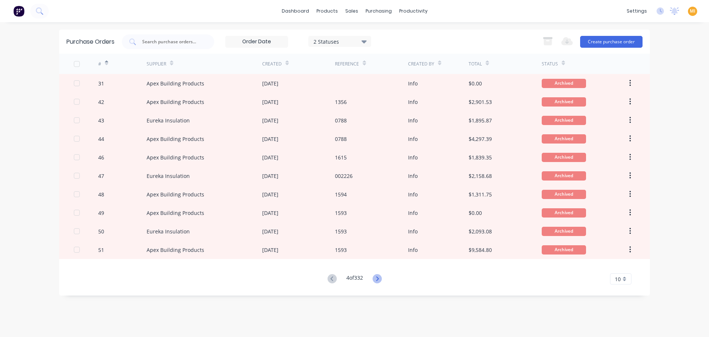
click at [376, 277] on icon at bounding box center [377, 278] width 9 height 9
click at [380, 275] on icon at bounding box center [377, 278] width 9 height 9
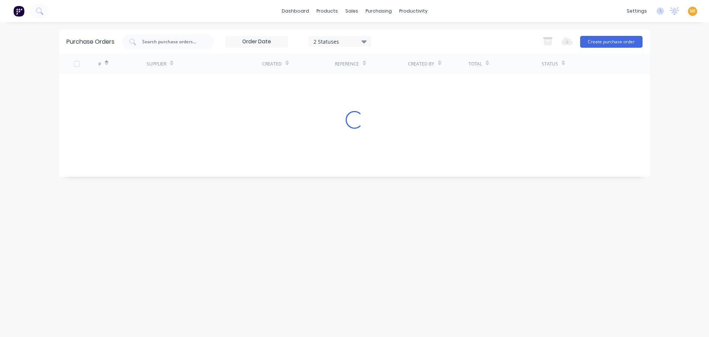
click at [380, 275] on div "Purchase Orders 2 Statuses 2 Statuses Export to Excel (XLSX) Create purchase or…" at bounding box center [354, 180] width 591 height 300
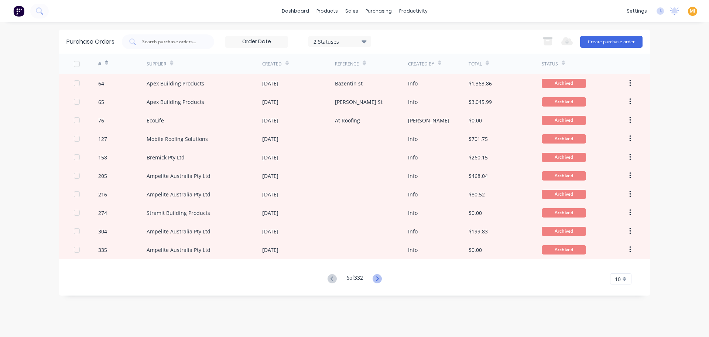
click at [380, 280] on icon at bounding box center [377, 278] width 9 height 9
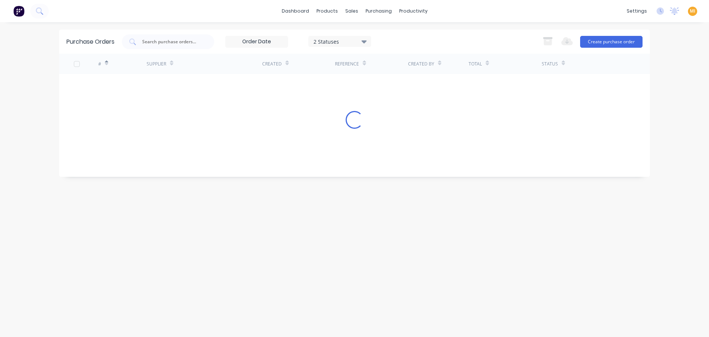
click at [380, 277] on div "Purchase Orders 2 Statuses 2 Statuses Export to Excel (XLSX) Create purchase or…" at bounding box center [354, 180] width 591 height 300
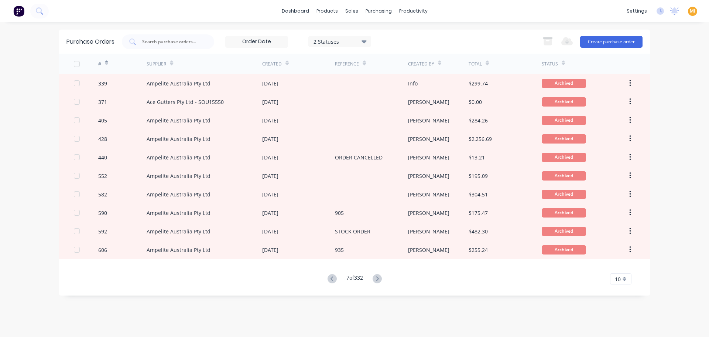
click at [380, 277] on icon at bounding box center [377, 278] width 9 height 9
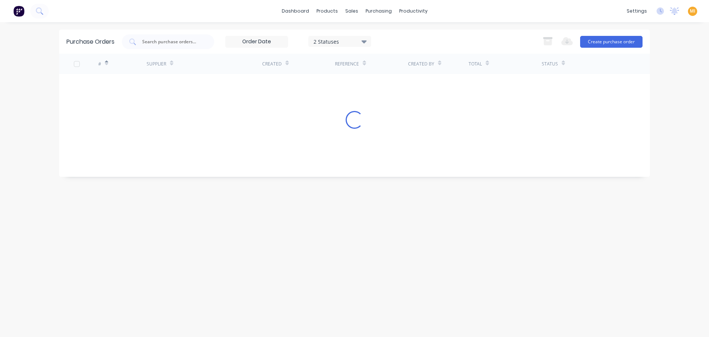
click at [380, 277] on div "Purchase Orders 2 Statuses 2 Statuses Export to Excel (XLSX) Create purchase or…" at bounding box center [354, 180] width 591 height 300
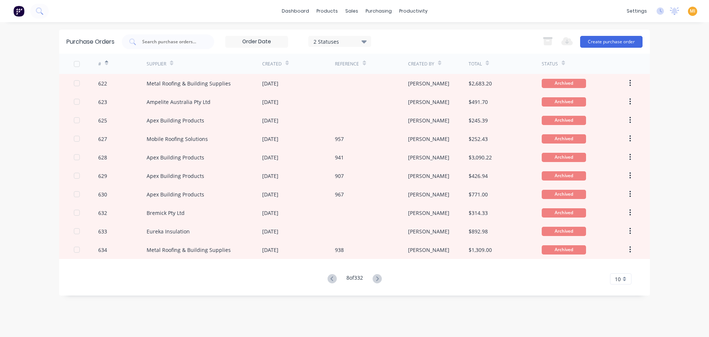
click at [377, 278] on icon at bounding box center [377, 278] width 9 height 9
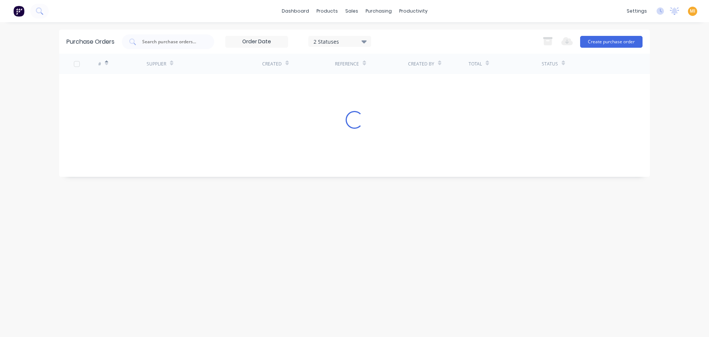
click at [377, 278] on div "Purchase Orders 2 Statuses 2 Statuses Export to Excel (XLSX) Create purchase or…" at bounding box center [354, 180] width 591 height 300
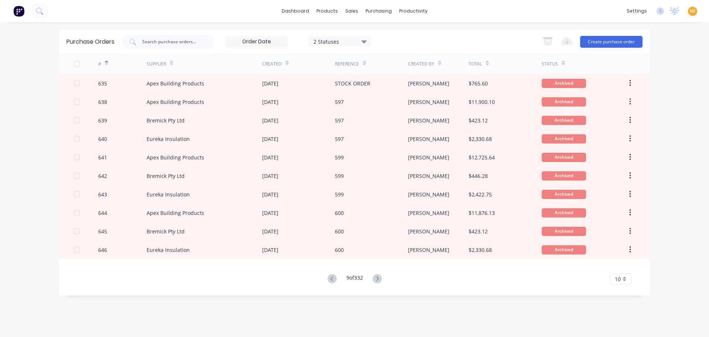
click at [377, 278] on icon at bounding box center [377, 278] width 9 height 9
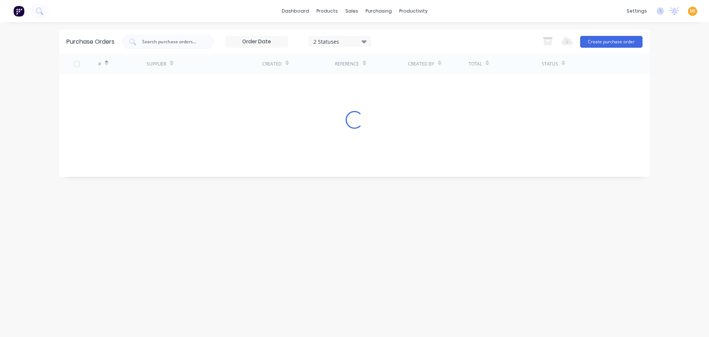
click at [377, 278] on div "Purchase Orders 2 Statuses 2 Statuses Export to Excel (XLSX) Create purchase or…" at bounding box center [354, 180] width 591 height 300
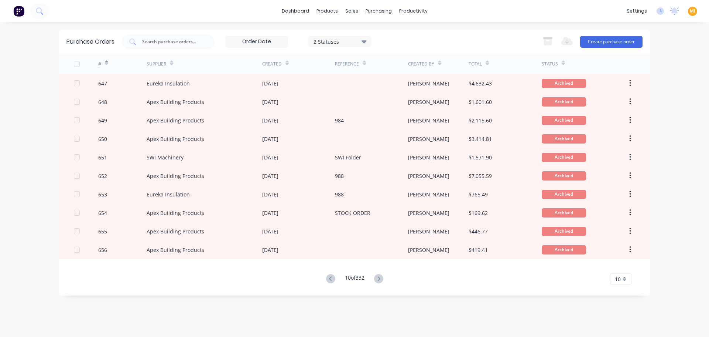
click at [377, 278] on icon at bounding box center [378, 278] width 9 height 9
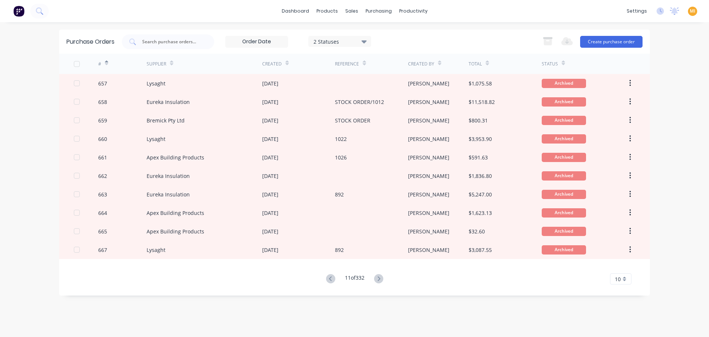
click at [623, 279] on div "10" at bounding box center [620, 278] width 21 height 11
click at [619, 269] on div "35" at bounding box center [621, 266] width 21 height 13
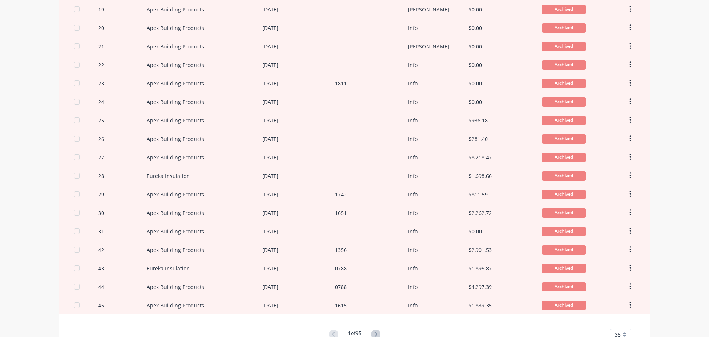
scroll to position [428, 0]
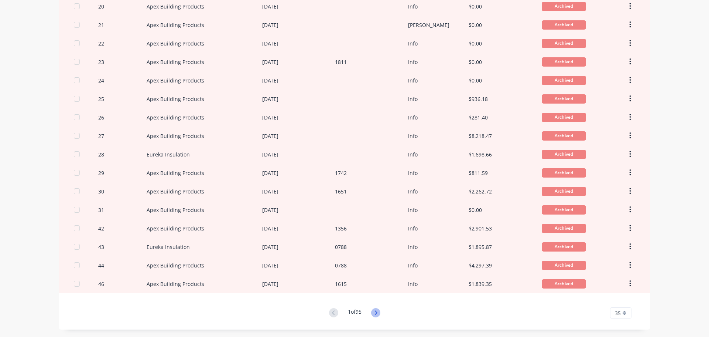
click at [377, 310] on icon at bounding box center [375, 312] width 9 height 9
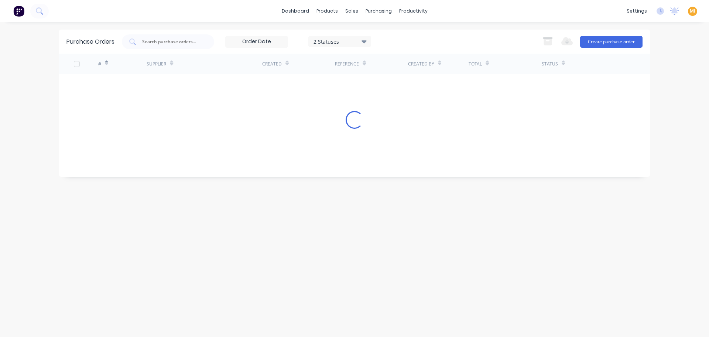
click at [376, 314] on div "Purchase Orders 2 Statuses 2 Statuses Export to Excel (XLSX) Create purchase or…" at bounding box center [354, 180] width 591 height 300
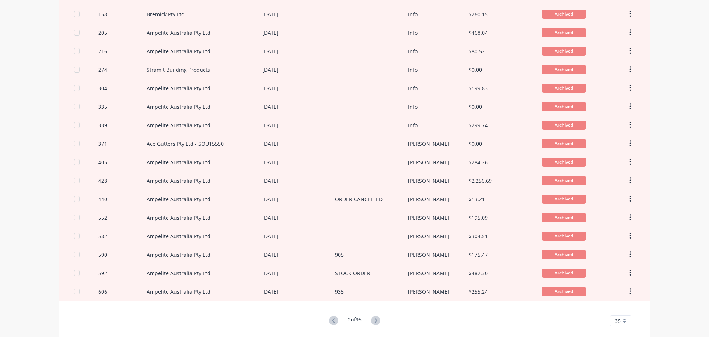
scroll to position [428, 0]
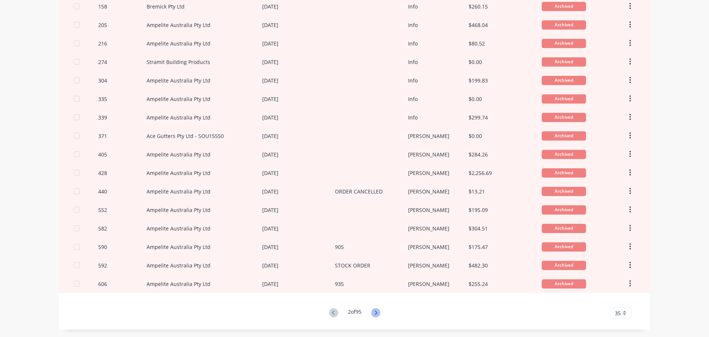
click at [375, 312] on icon at bounding box center [376, 312] width 3 height 4
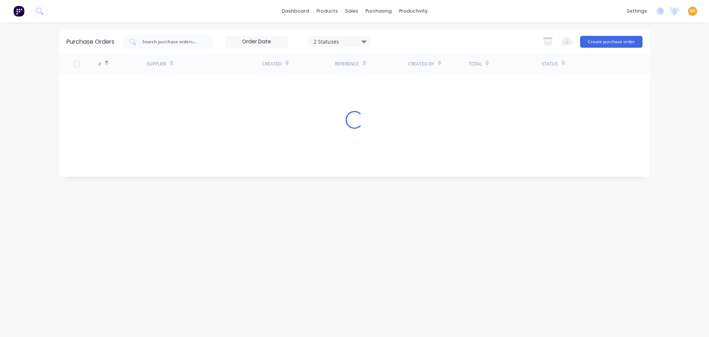
scroll to position [0, 0]
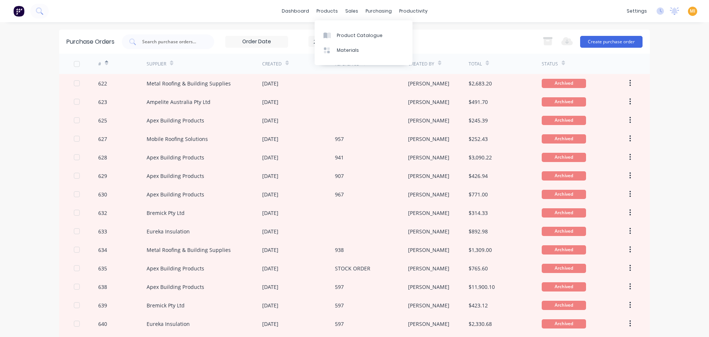
click at [439, 40] on div "2 Statuses 2 Statuses Export to Excel (XLSX) Create purchase order" at bounding box center [382, 41] width 521 height 15
click at [343, 41] on div "2 Statuses" at bounding box center [340, 41] width 53 height 8
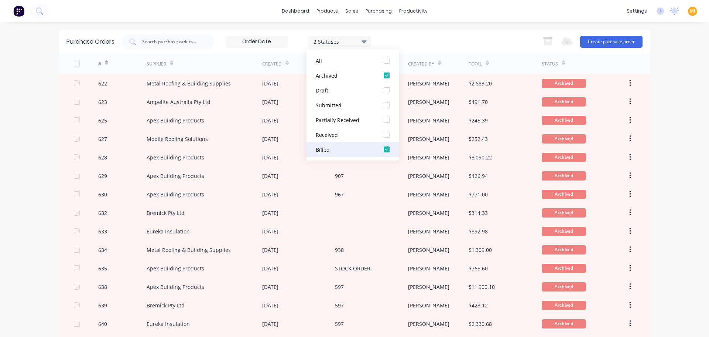
click at [358, 150] on div "Billed" at bounding box center [345, 150] width 59 height 8
click at [442, 34] on div "1 Statuses 1 Statuses Export to Excel (XLSX) Create purchase order" at bounding box center [382, 41] width 521 height 15
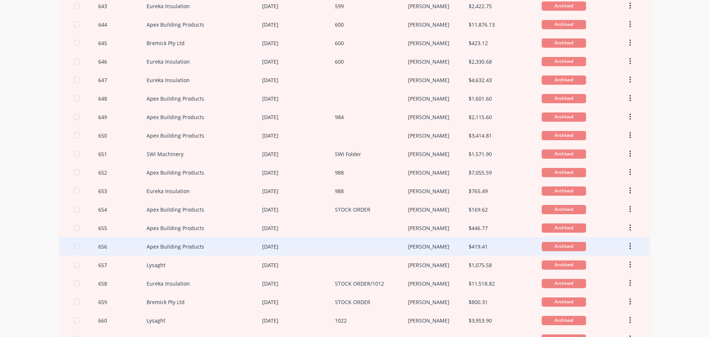
scroll to position [428, 0]
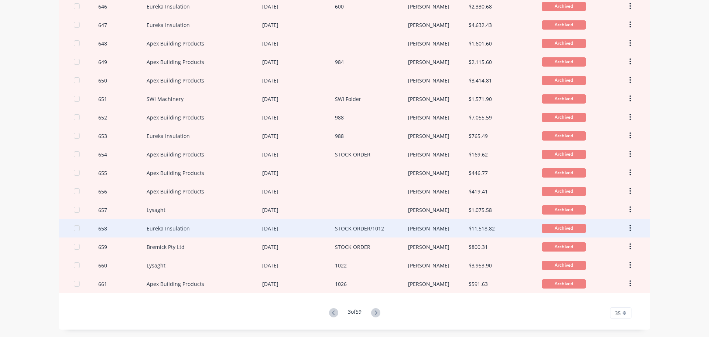
click at [298, 222] on div "31 Aug 2023" at bounding box center [298, 228] width 73 height 18
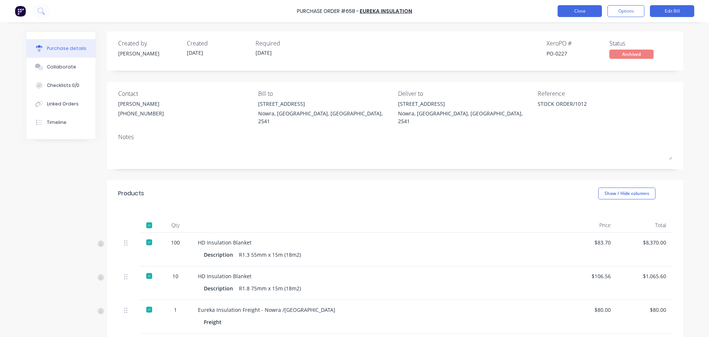
click at [592, 10] on button "Close" at bounding box center [580, 11] width 44 height 12
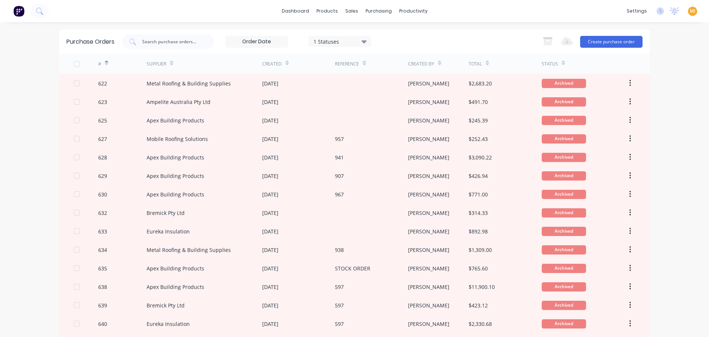
click at [258, 42] on input at bounding box center [257, 41] width 62 height 11
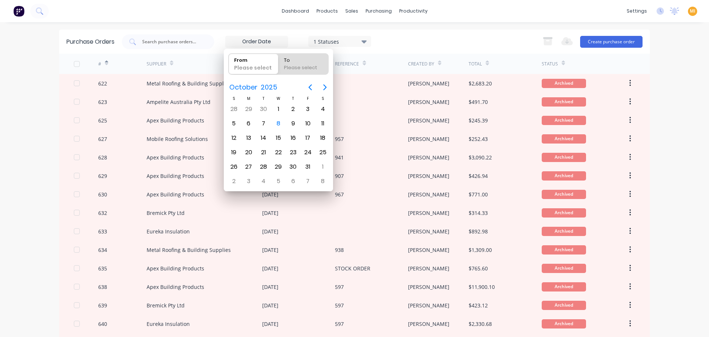
click at [406, 42] on div "1 Statuses 1 Statuses Export to Excel (XLSX) Create purchase order" at bounding box center [382, 41] width 521 height 15
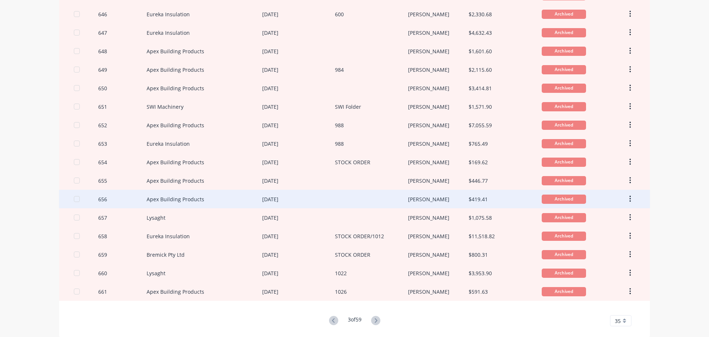
scroll to position [428, 0]
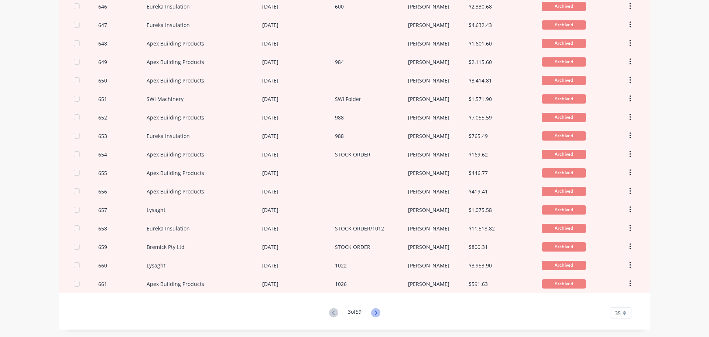
click at [378, 309] on icon at bounding box center [375, 312] width 9 height 9
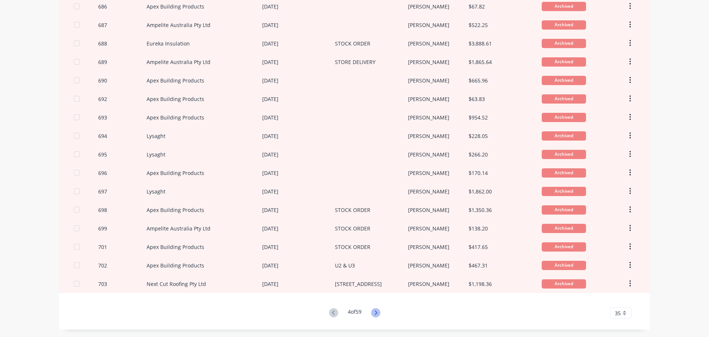
click at [375, 310] on icon at bounding box center [375, 312] width 9 height 9
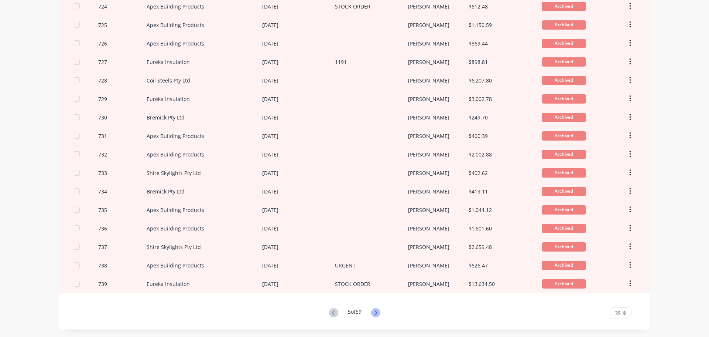
click at [375, 314] on icon at bounding box center [375, 312] width 9 height 9
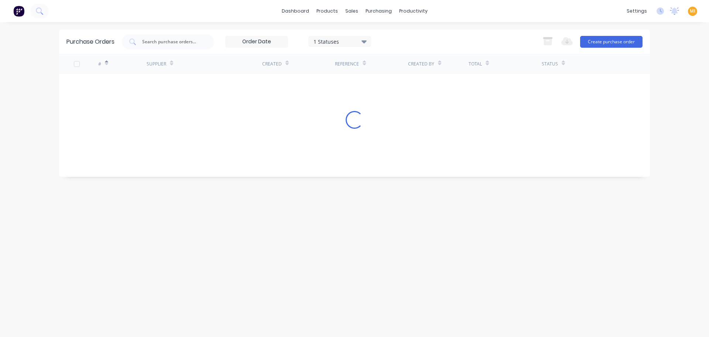
scroll to position [0, 0]
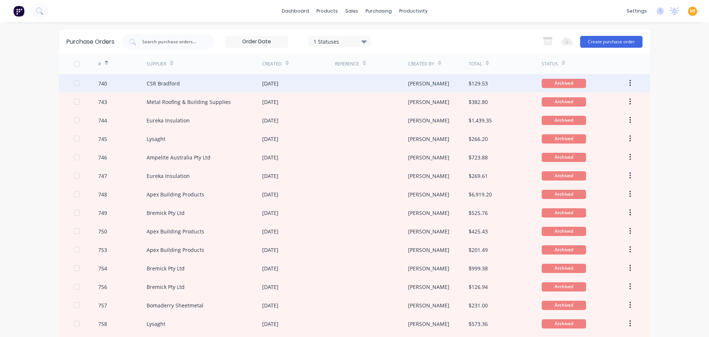
click at [188, 83] on div "CSR Bradford" at bounding box center [205, 83] width 116 height 18
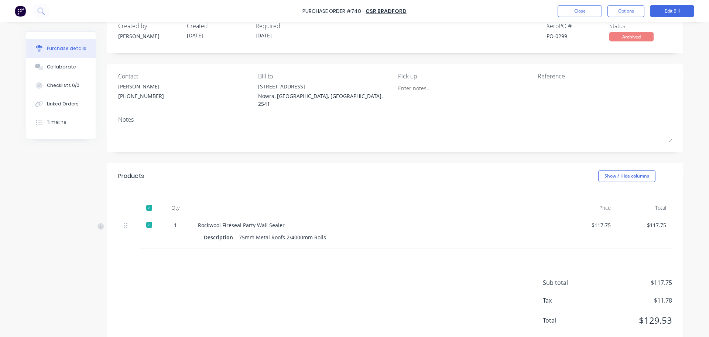
scroll to position [27, 0]
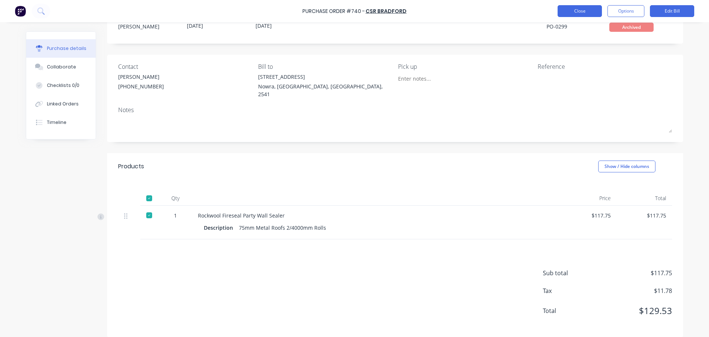
click at [585, 8] on button "Close" at bounding box center [580, 11] width 44 height 12
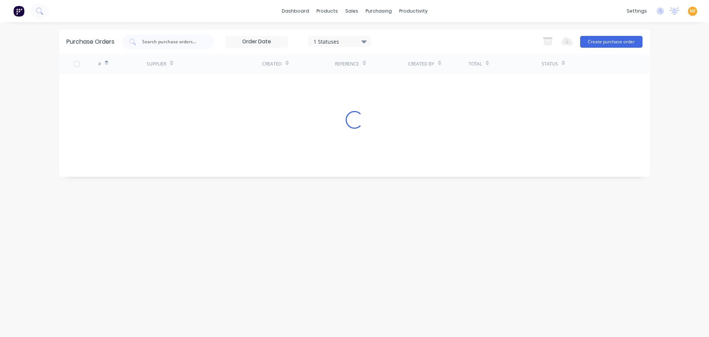
click at [263, 39] on input at bounding box center [257, 41] width 62 height 11
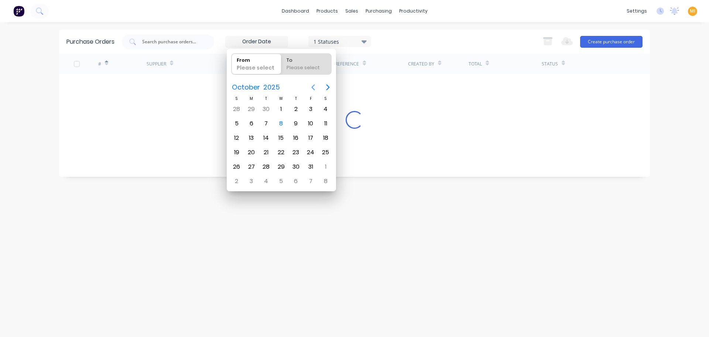
click at [311, 88] on icon "Previous page" at bounding box center [313, 87] width 9 height 9
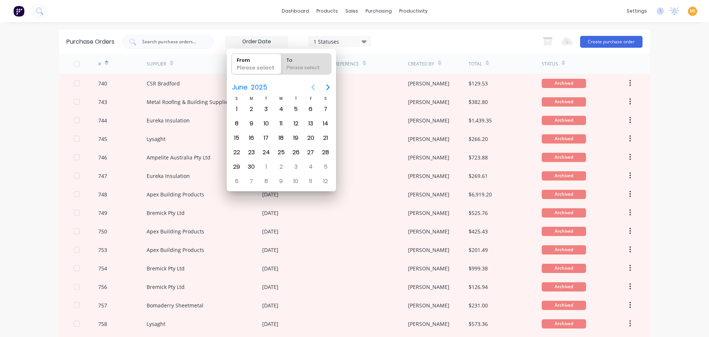
click at [311, 88] on icon "Previous page" at bounding box center [313, 87] width 9 height 9
click at [393, 39] on div "1 Statuses 1 Statuses Export to Excel (XLSX) Create purchase order" at bounding box center [382, 41] width 521 height 15
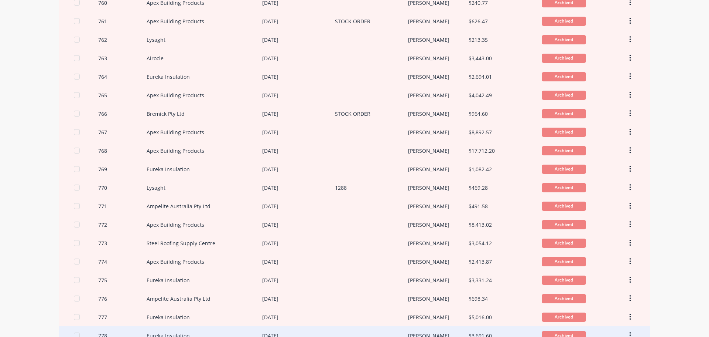
scroll to position [428, 0]
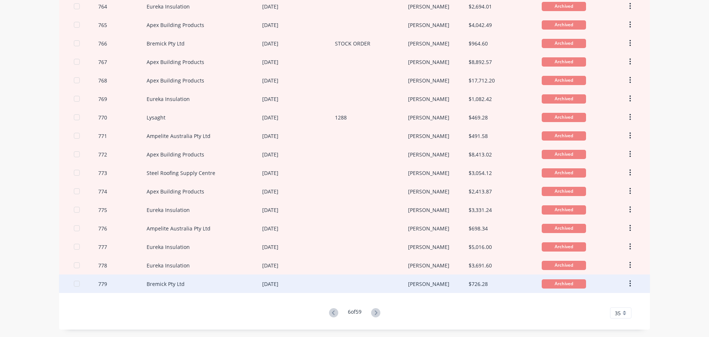
click at [277, 282] on div "09 Oct 2023" at bounding box center [270, 284] width 16 height 8
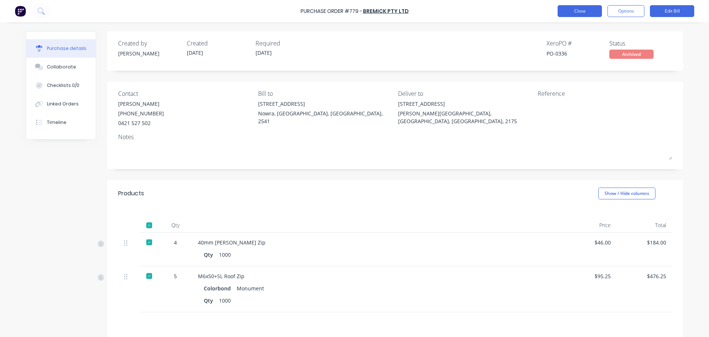
click at [576, 14] on button "Close" at bounding box center [580, 11] width 44 height 12
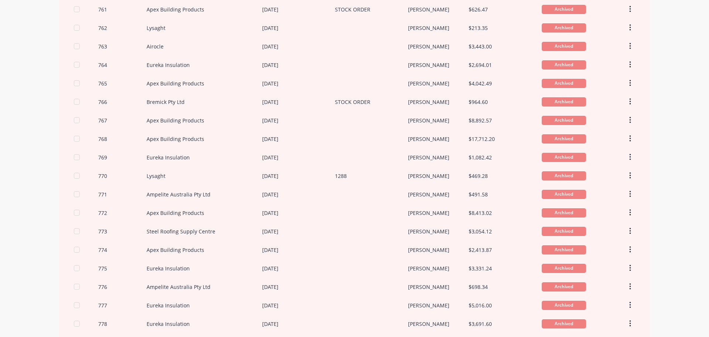
scroll to position [428, 0]
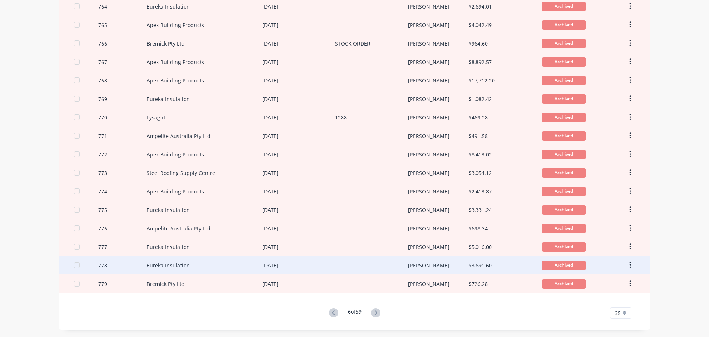
click at [190, 264] on div "Eureka Insulation" at bounding box center [205, 265] width 116 height 18
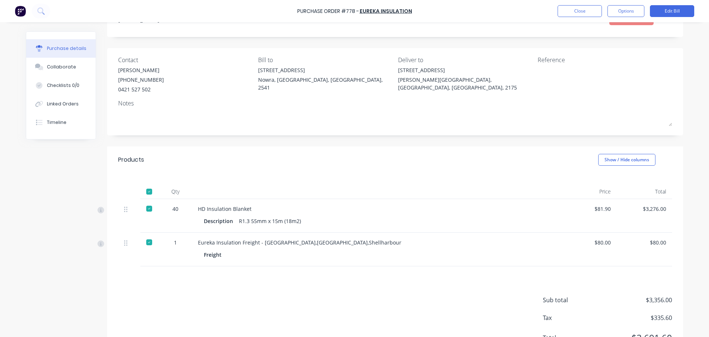
scroll to position [67, 0]
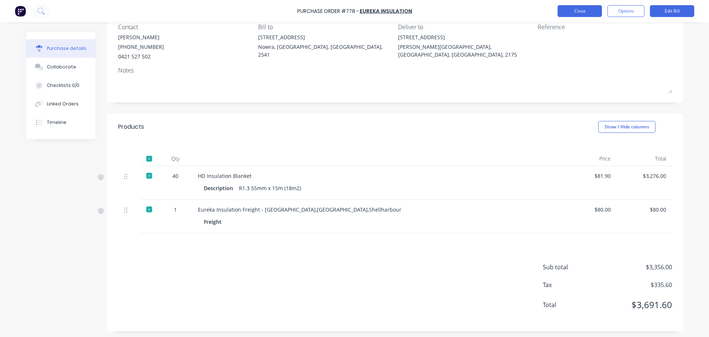
click at [579, 13] on button "Close" at bounding box center [580, 11] width 44 height 12
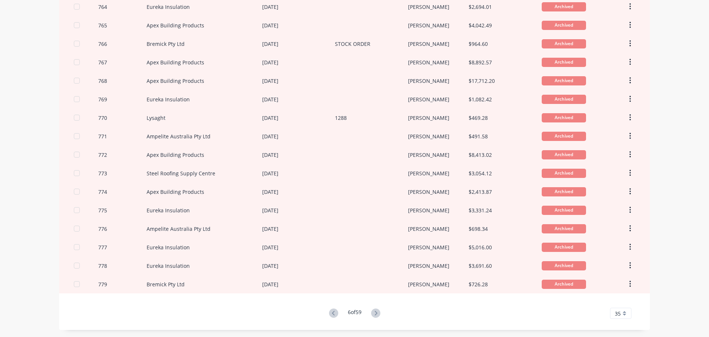
scroll to position [428, 0]
click at [375, 307] on button at bounding box center [376, 312] width 14 height 11
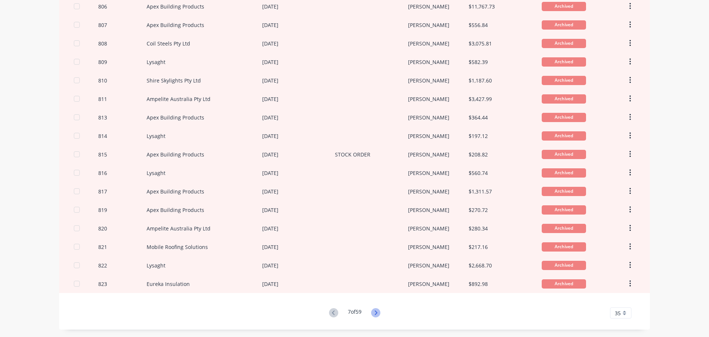
click at [375, 310] on icon at bounding box center [376, 312] width 3 height 4
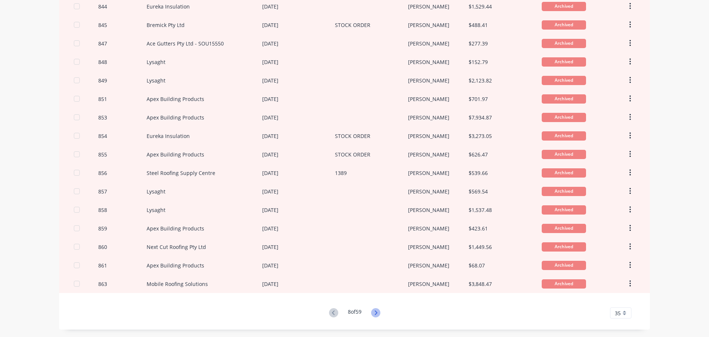
click at [375, 311] on icon at bounding box center [376, 312] width 3 height 4
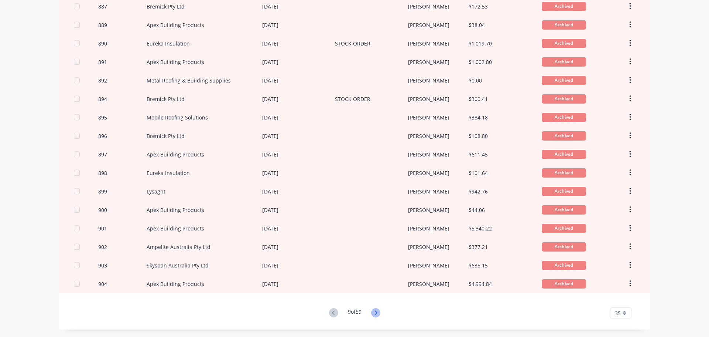
click at [375, 311] on icon at bounding box center [376, 312] width 3 height 4
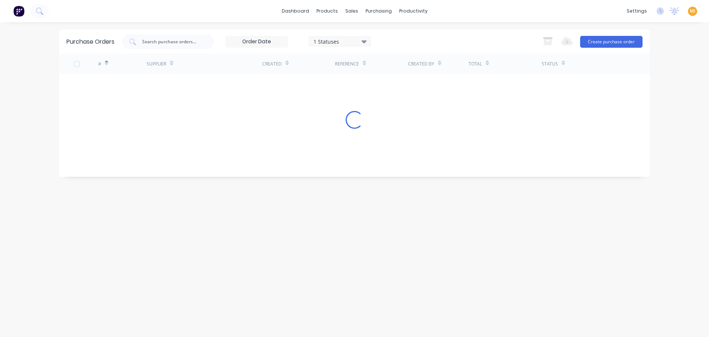
scroll to position [0, 0]
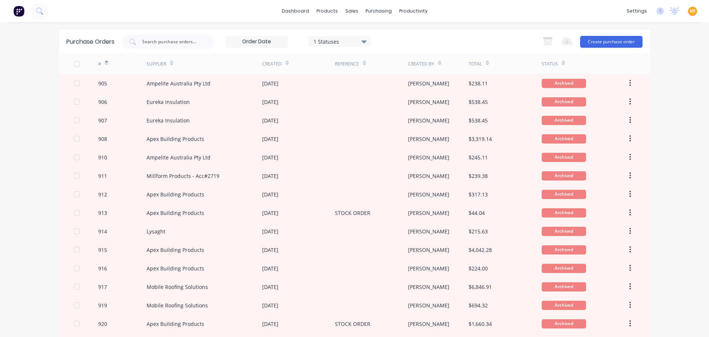
click at [375, 311] on div at bounding box center [371, 305] width 73 height 18
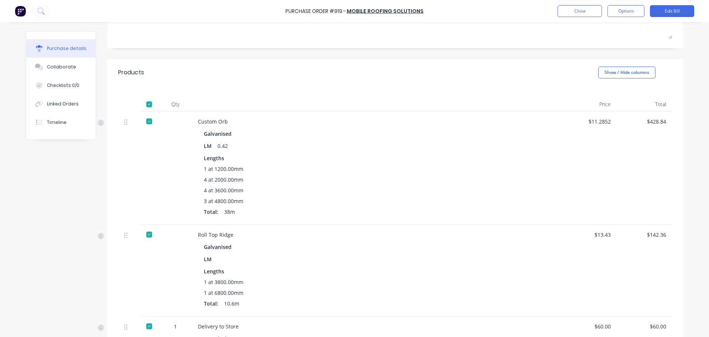
scroll to position [195, 0]
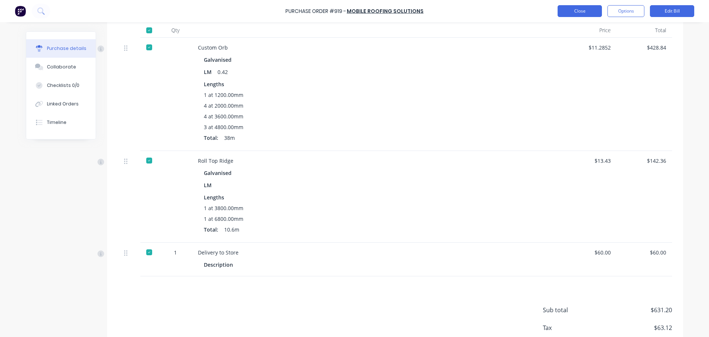
click at [578, 11] on button "Close" at bounding box center [580, 11] width 44 height 12
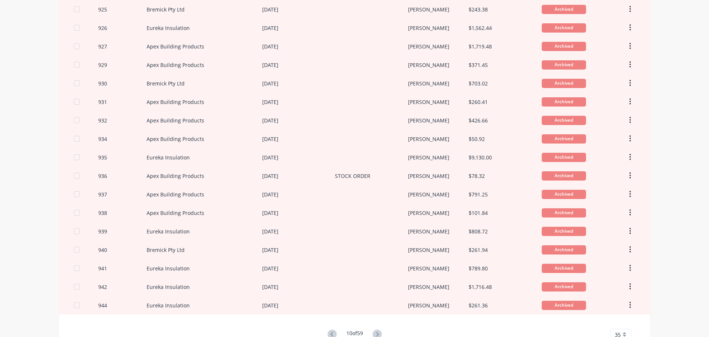
scroll to position [428, 0]
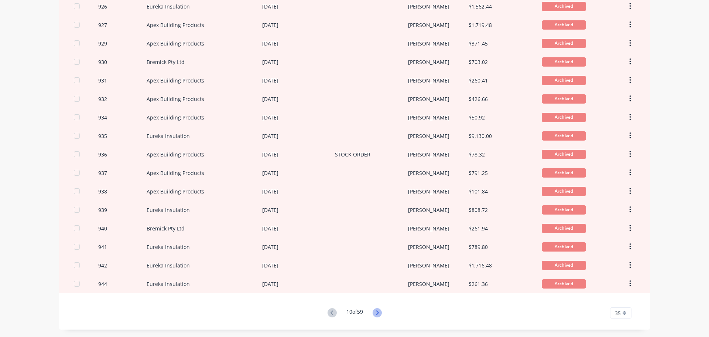
click at [374, 315] on icon at bounding box center [377, 312] width 9 height 9
click at [377, 309] on icon at bounding box center [377, 312] width 9 height 9
click at [377, 310] on icon at bounding box center [377, 312] width 9 height 9
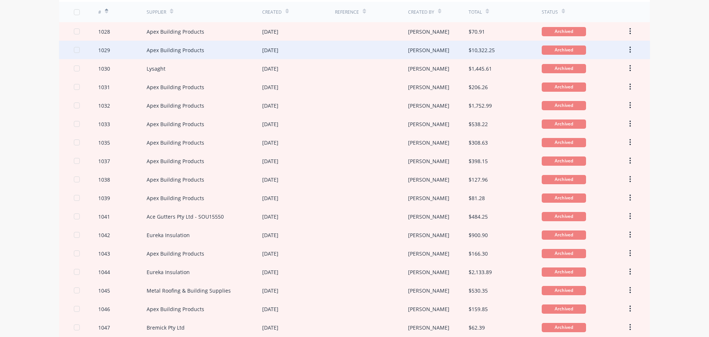
scroll to position [0, 0]
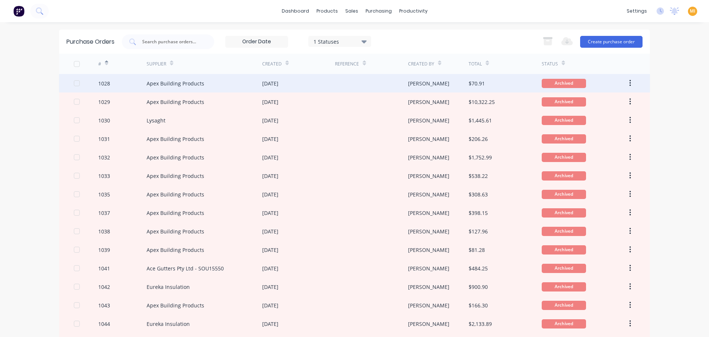
click at [279, 90] on div "29 Nov 2023" at bounding box center [298, 83] width 73 height 18
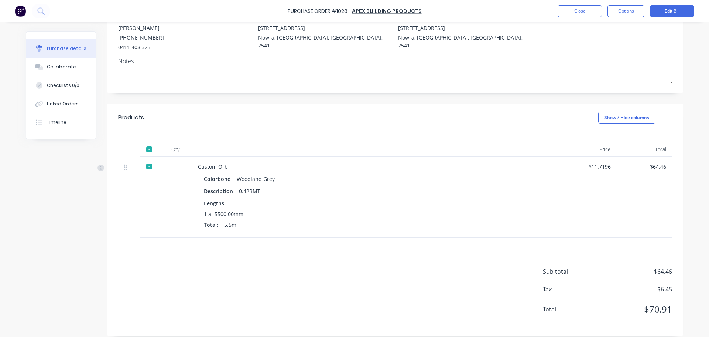
scroll to position [80, 0]
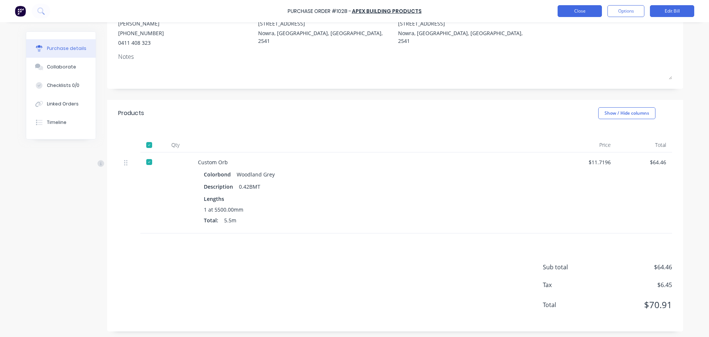
click at [572, 9] on button "Close" at bounding box center [580, 11] width 44 height 12
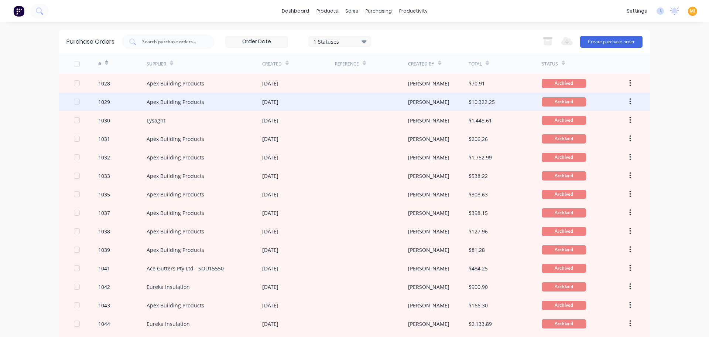
click at [133, 107] on div "1029" at bounding box center [122, 101] width 49 height 18
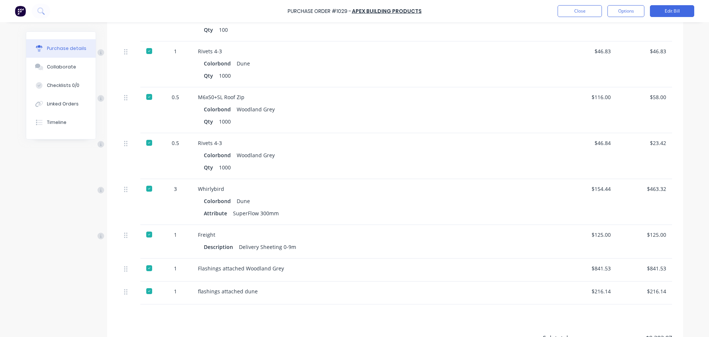
scroll to position [571, 0]
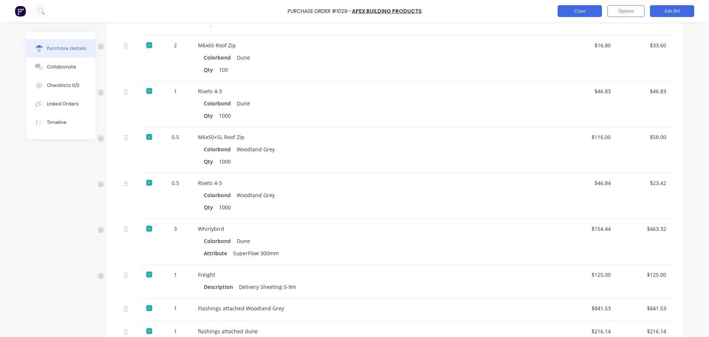
click at [588, 12] on button "Close" at bounding box center [580, 11] width 44 height 12
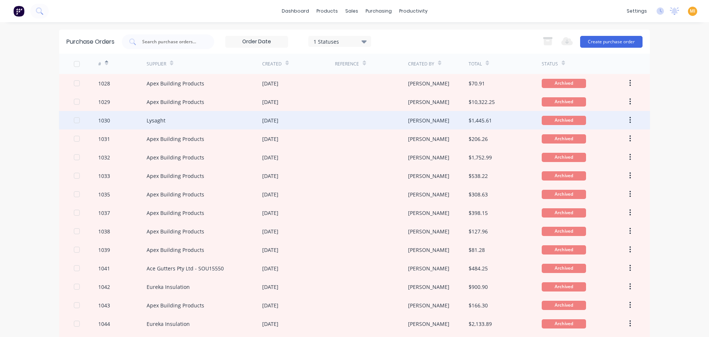
click at [114, 119] on div "1030" at bounding box center [122, 120] width 49 height 18
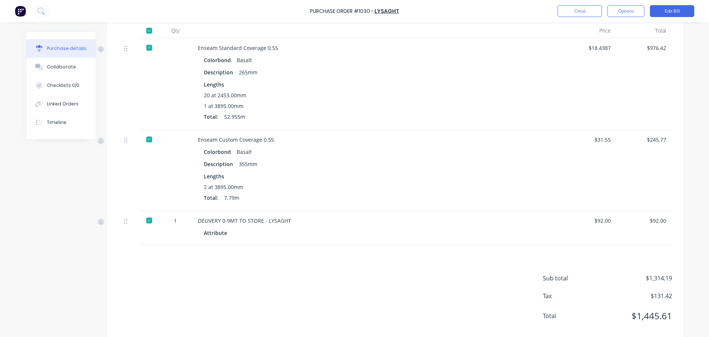
scroll to position [200, 0]
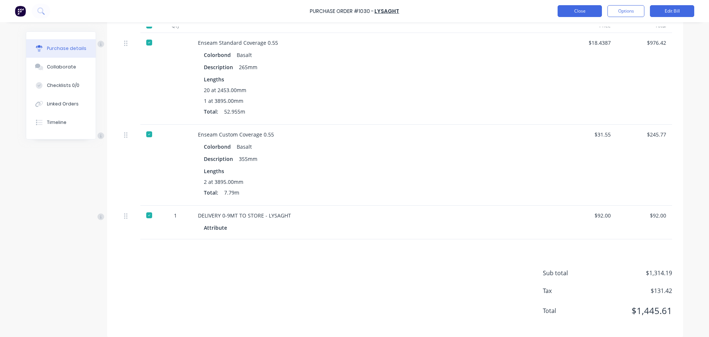
click at [581, 8] on button "Close" at bounding box center [580, 11] width 44 height 12
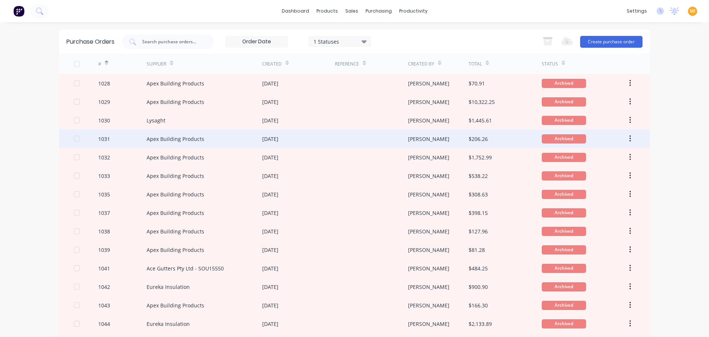
click at [147, 144] on div "Apex Building Products" at bounding box center [205, 138] width 116 height 18
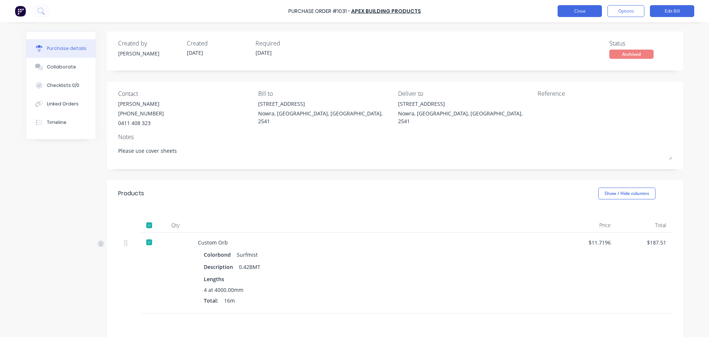
click at [572, 10] on button "Close" at bounding box center [580, 11] width 44 height 12
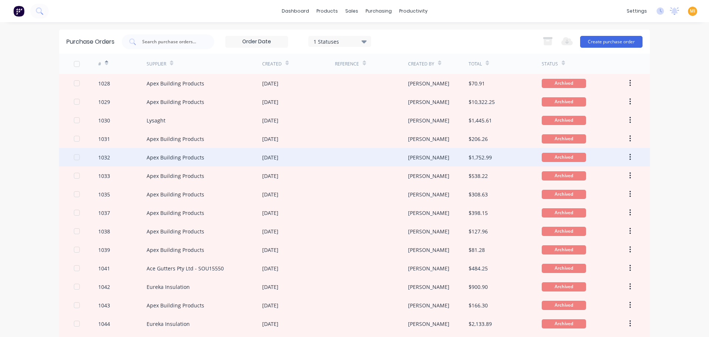
click at [139, 155] on div "1032" at bounding box center [122, 157] width 49 height 18
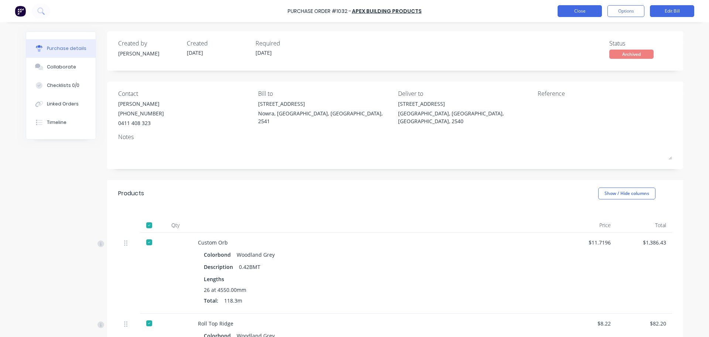
click at [581, 10] on button "Close" at bounding box center [580, 11] width 44 height 12
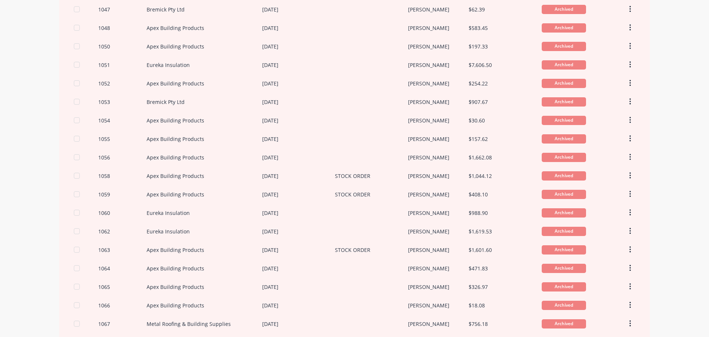
scroll to position [428, 0]
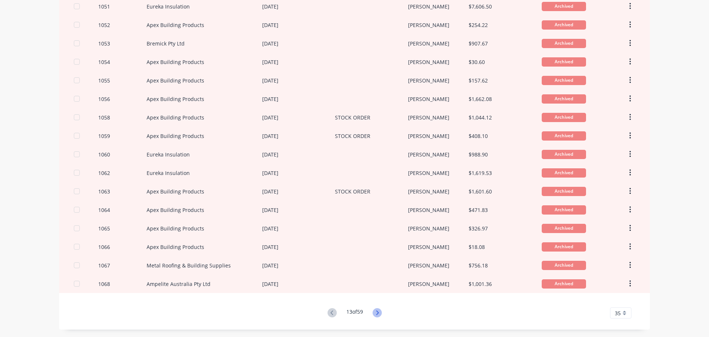
click at [375, 314] on icon at bounding box center [377, 312] width 9 height 9
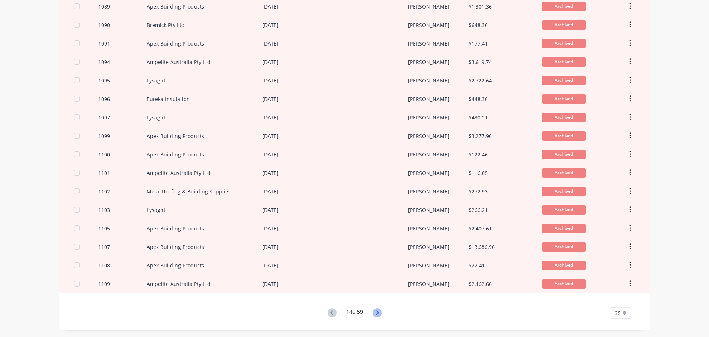
click at [376, 312] on icon at bounding box center [377, 312] width 9 height 9
click at [375, 310] on icon at bounding box center [377, 312] width 9 height 9
click at [375, 315] on icon at bounding box center [377, 312] width 9 height 9
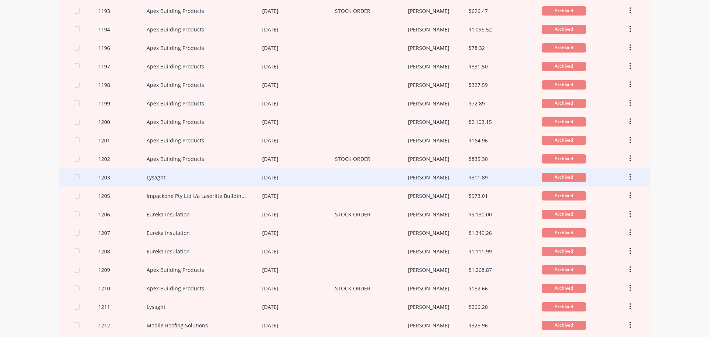
scroll to position [74, 0]
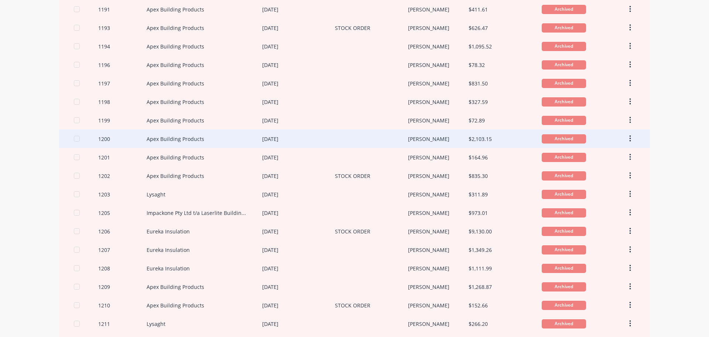
click at [119, 142] on div "1200" at bounding box center [122, 138] width 49 height 18
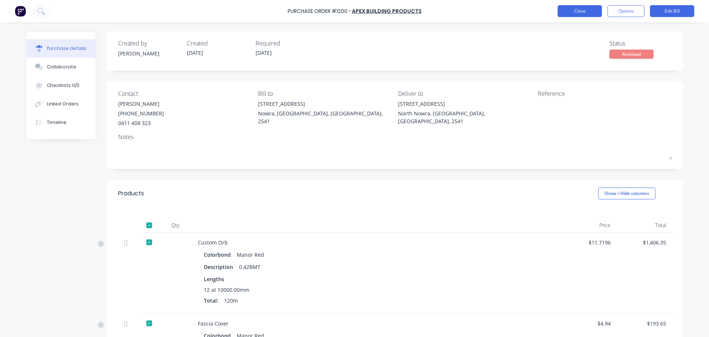
click at [575, 14] on button "Close" at bounding box center [580, 11] width 44 height 12
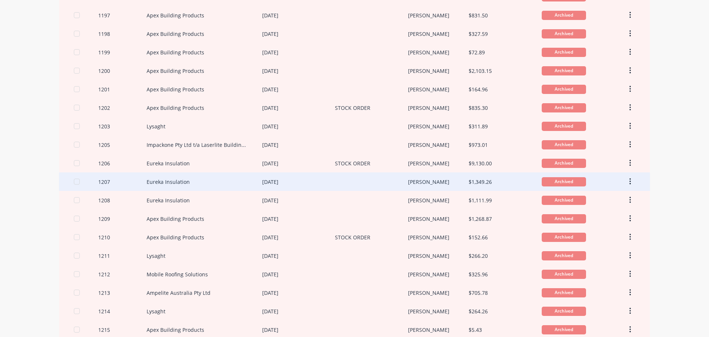
scroll to position [148, 0]
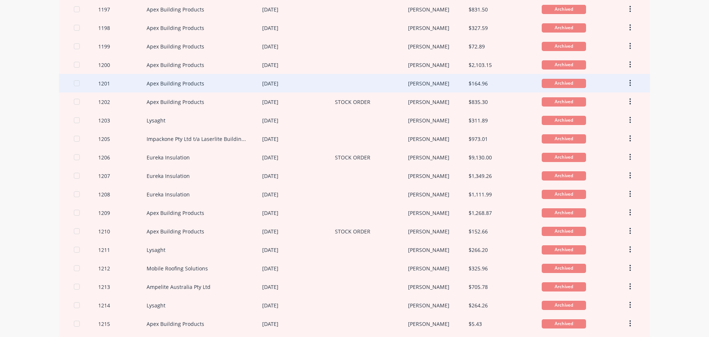
click at [140, 89] on div "1201" at bounding box center [122, 83] width 49 height 18
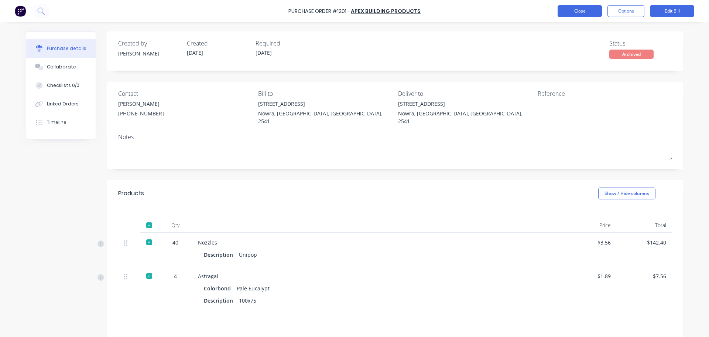
click at [580, 15] on button "Close" at bounding box center [580, 11] width 44 height 12
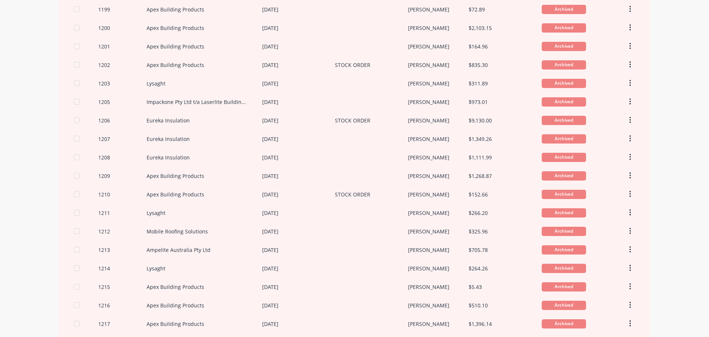
scroll to position [222, 0]
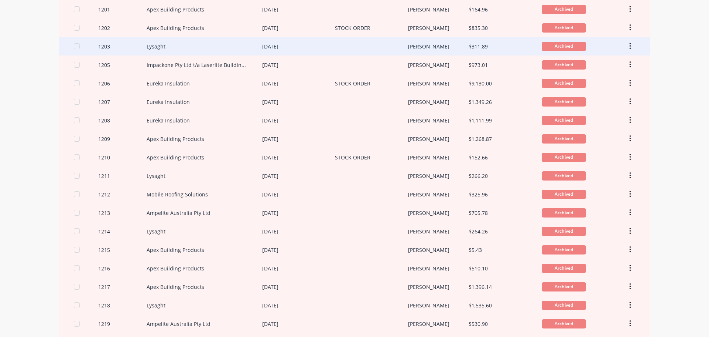
click at [122, 43] on div "1203" at bounding box center [122, 46] width 49 height 18
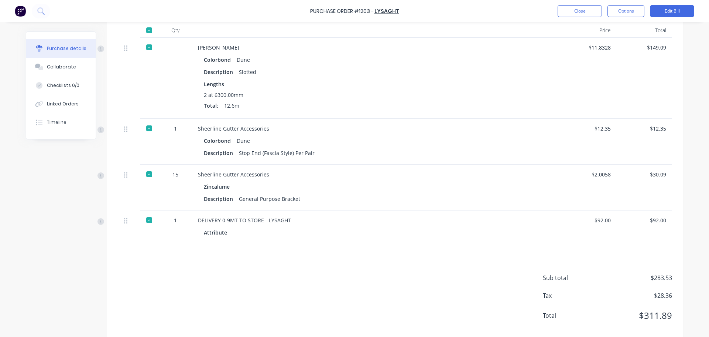
scroll to position [200, 0]
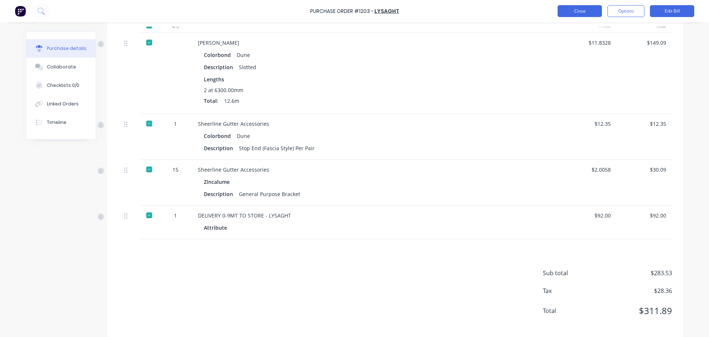
click at [570, 11] on button "Close" at bounding box center [580, 11] width 44 height 12
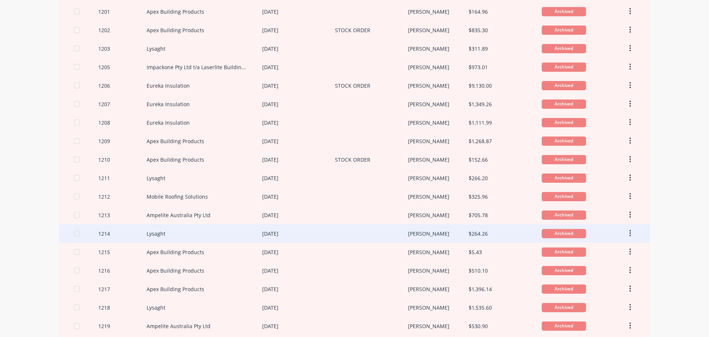
scroll to position [148, 0]
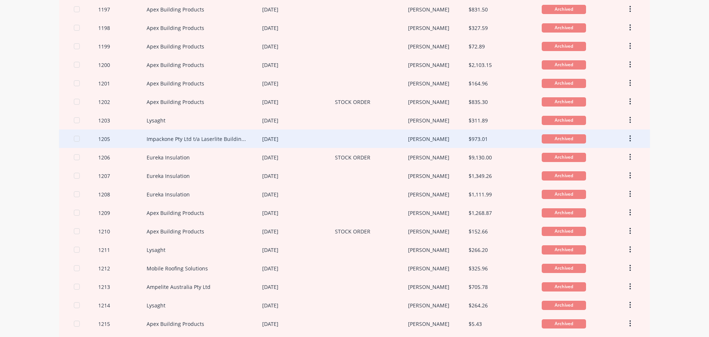
click at [117, 141] on div "1205" at bounding box center [122, 138] width 49 height 18
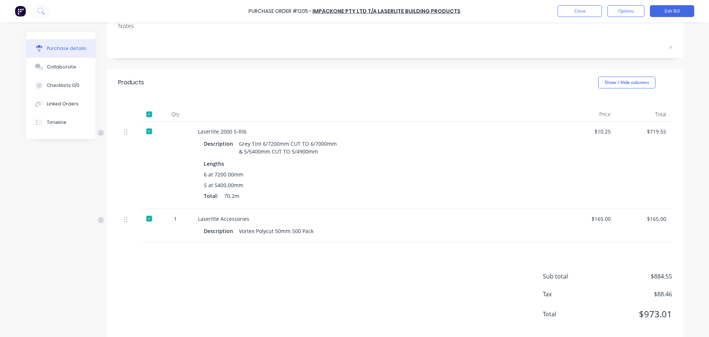
scroll to position [114, 0]
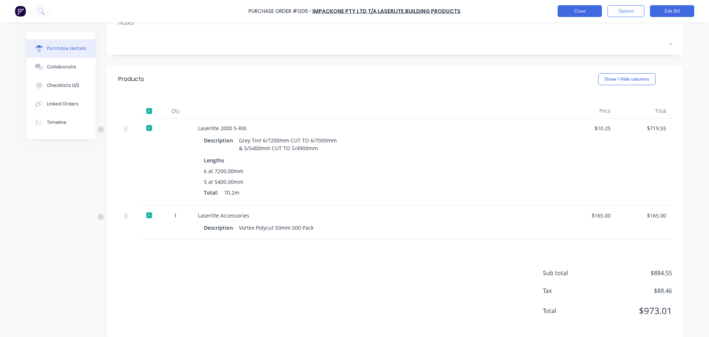
click at [570, 13] on button "Close" at bounding box center [580, 11] width 44 height 12
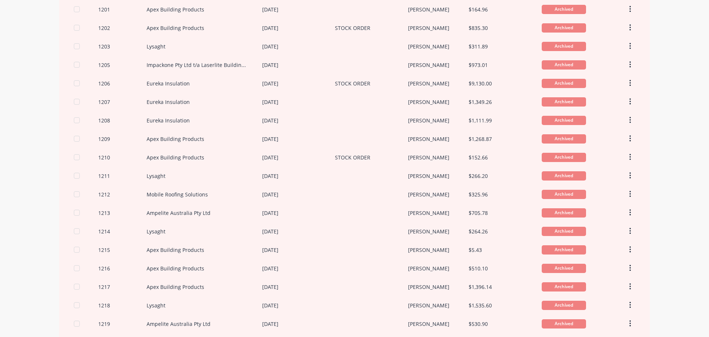
scroll to position [428, 0]
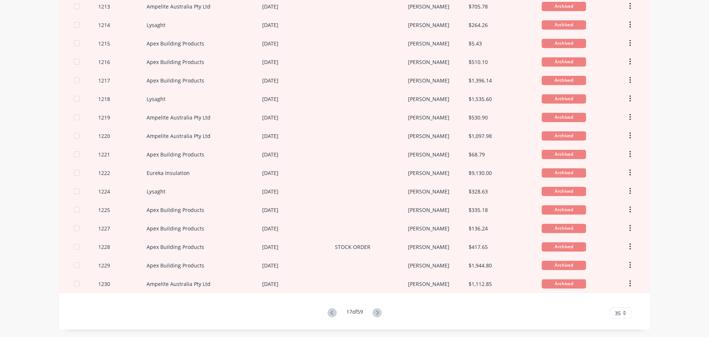
click at [617, 310] on span "35" at bounding box center [618, 313] width 6 height 8
click at [619, 234] on div "10" at bounding box center [621, 235] width 21 height 13
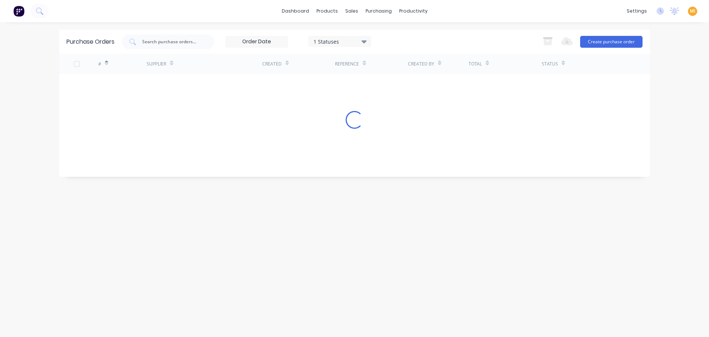
scroll to position [0, 0]
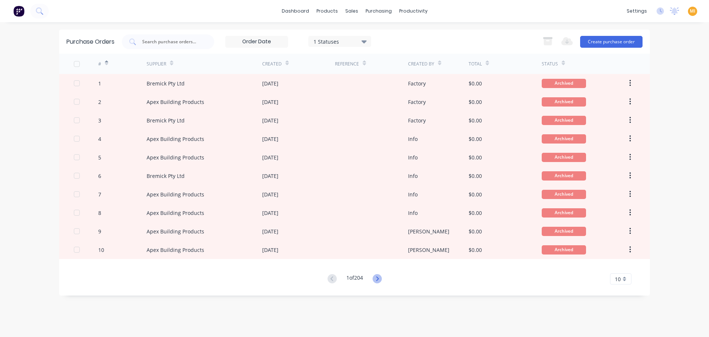
click at [379, 278] on icon at bounding box center [377, 278] width 9 height 9
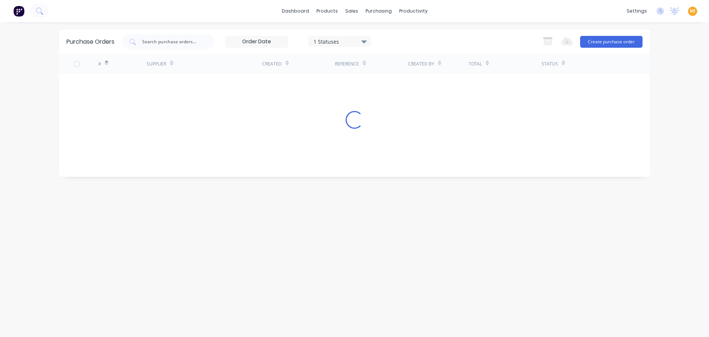
click at [379, 278] on div "Purchase Orders 1 Statuses 1 Statuses Export to Excel (XLSX) Create purchase or…" at bounding box center [354, 180] width 591 height 300
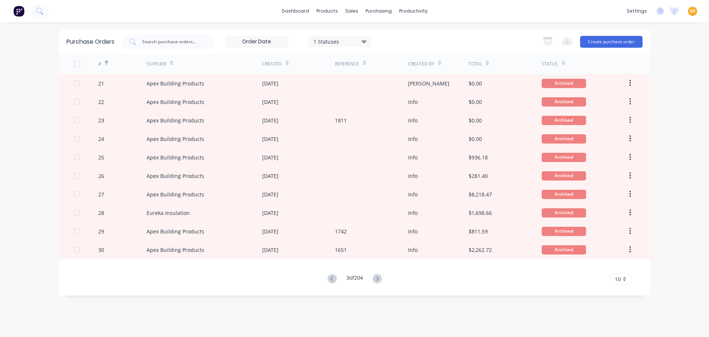
click at [379, 278] on icon at bounding box center [377, 278] width 9 height 9
click at [378, 277] on icon at bounding box center [377, 278] width 9 height 9
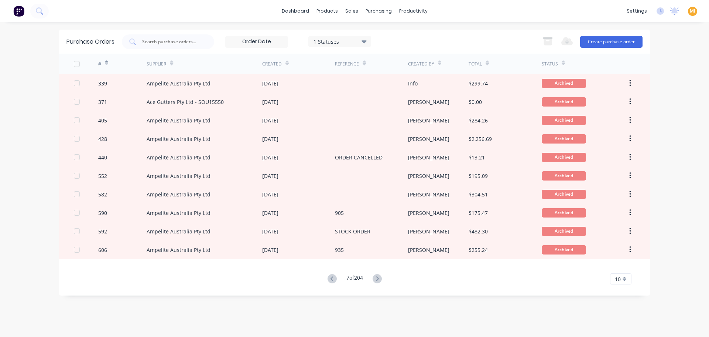
click at [378, 277] on icon at bounding box center [377, 278] width 9 height 9
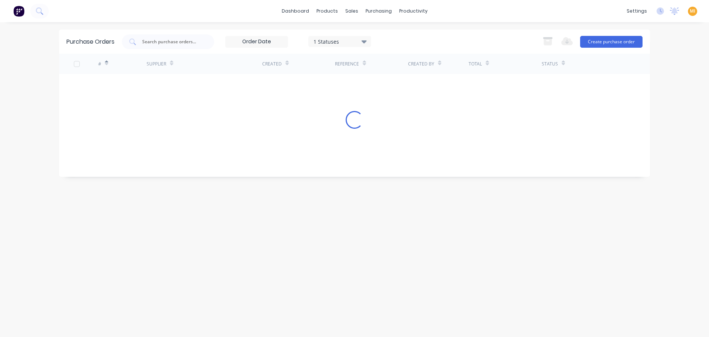
click at [378, 277] on div "Purchase Orders 1 Statuses 1 Statuses Export to Excel (XLSX) Create purchase or…" at bounding box center [354, 180] width 591 height 300
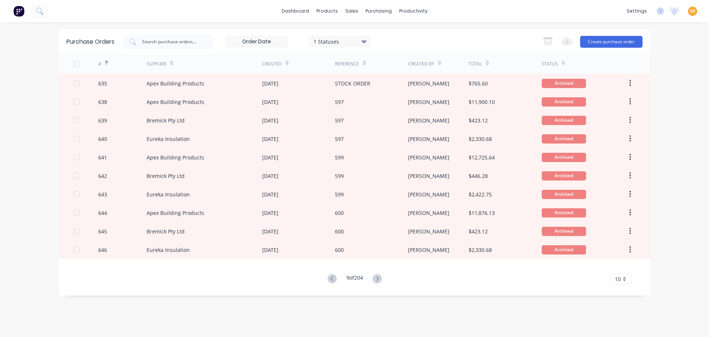
click at [378, 277] on icon at bounding box center [377, 278] width 9 height 9
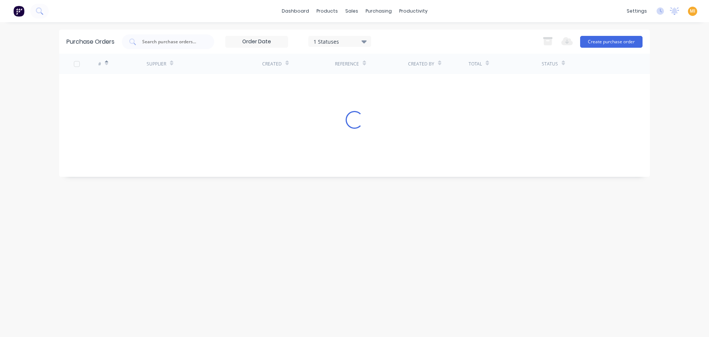
click at [378, 277] on div "Purchase Orders 1 Statuses 1 Statuses Export to Excel (XLSX) Create purchase or…" at bounding box center [354, 180] width 591 height 300
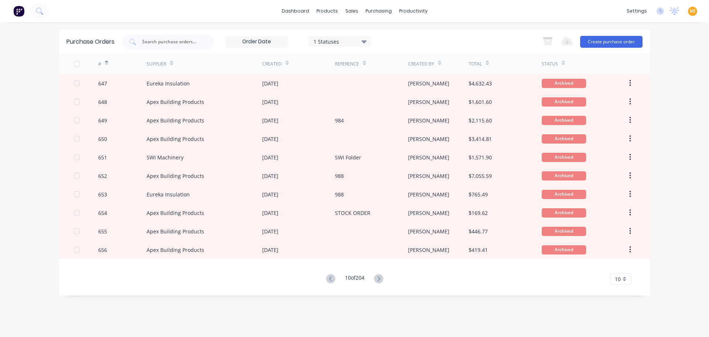
click at [378, 277] on icon at bounding box center [378, 278] width 9 height 9
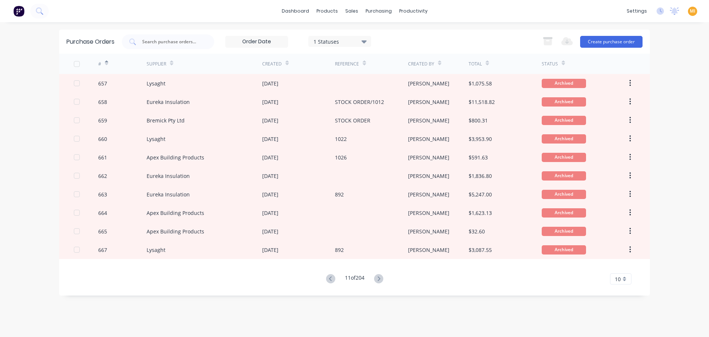
click at [378, 277] on icon at bounding box center [378, 278] width 9 height 9
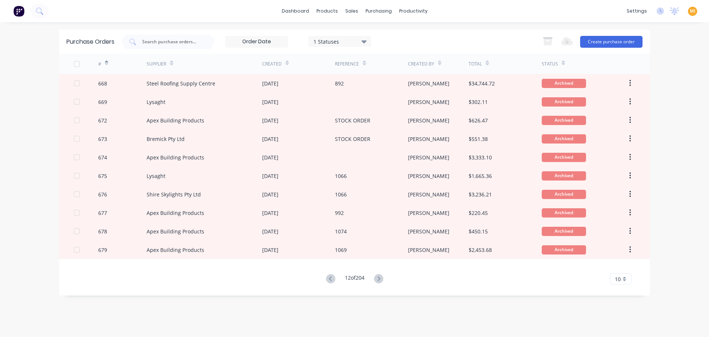
click at [334, 40] on div "1 Statuses" at bounding box center [340, 41] width 53 height 8
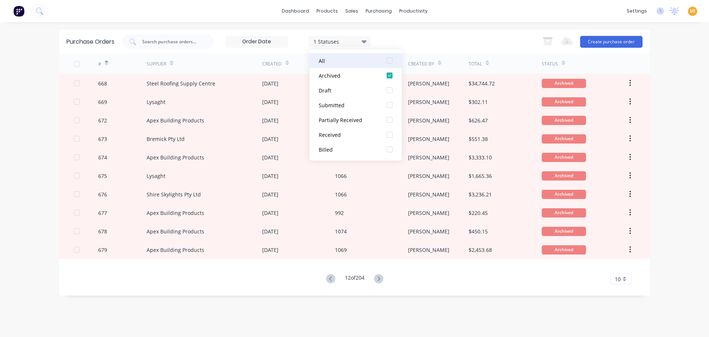
click at [391, 60] on div at bounding box center [389, 60] width 15 height 15
click at [390, 57] on div at bounding box center [389, 60] width 15 height 15
click at [355, 103] on div "Submitted" at bounding box center [348, 105] width 59 height 8
click at [351, 122] on div "Partially Received" at bounding box center [348, 120] width 59 height 8
click at [356, 146] on div "Billed" at bounding box center [348, 150] width 59 height 8
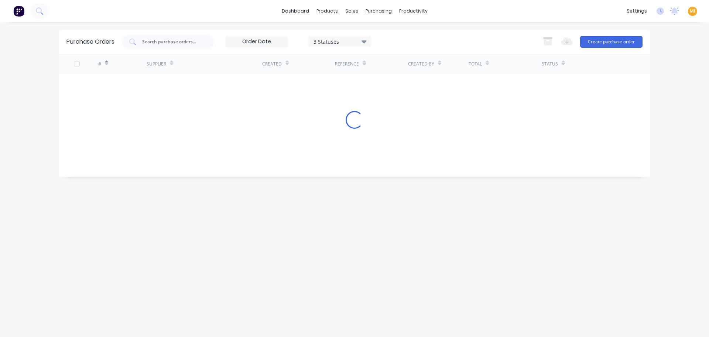
click at [500, 21] on div "dashboard products sales purchasing productivity dashboard products Product Cat…" at bounding box center [354, 11] width 709 height 22
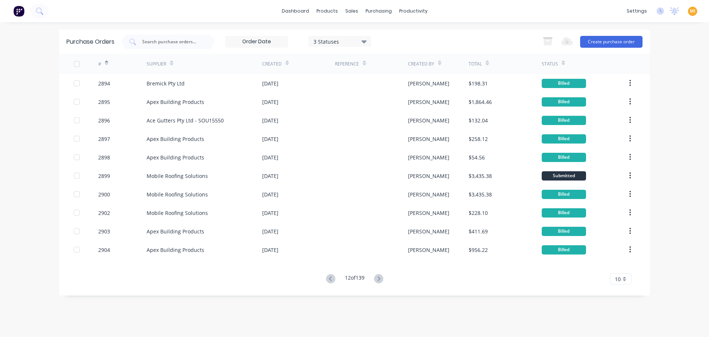
click at [352, 44] on div "3 Statuses" at bounding box center [340, 41] width 53 height 8
click at [389, 108] on div at bounding box center [389, 105] width 15 height 15
click at [389, 121] on div at bounding box center [389, 119] width 15 height 15
click at [450, 35] on div "1 Statuses 1 Statuses Export to Excel (XLSX) Create purchase order" at bounding box center [382, 41] width 521 height 15
click at [104, 63] on div "#" at bounding box center [103, 63] width 10 height 13
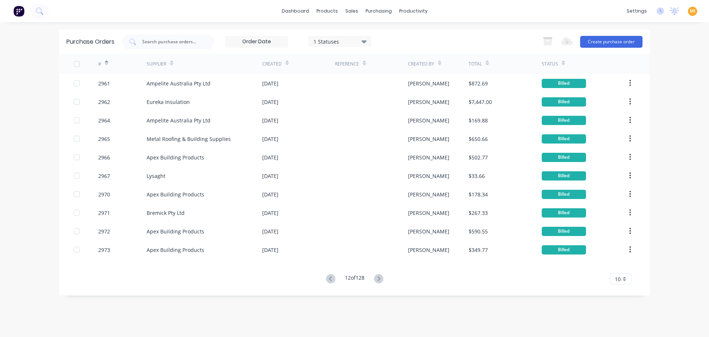
click at [104, 63] on div "#" at bounding box center [103, 63] width 10 height 13
click at [107, 62] on icon at bounding box center [106, 63] width 3 height 6
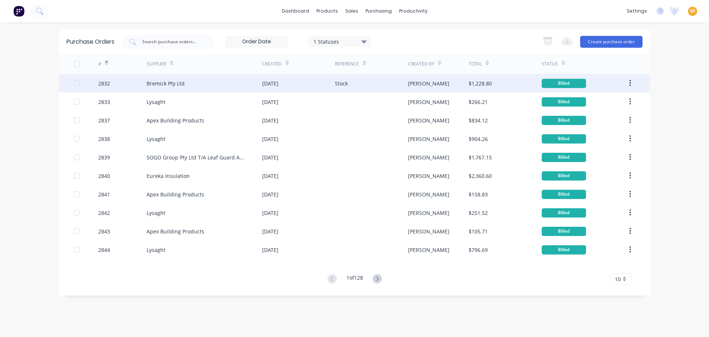
click at [151, 86] on div "Bremick Pty Ltd" at bounding box center [166, 83] width 38 height 8
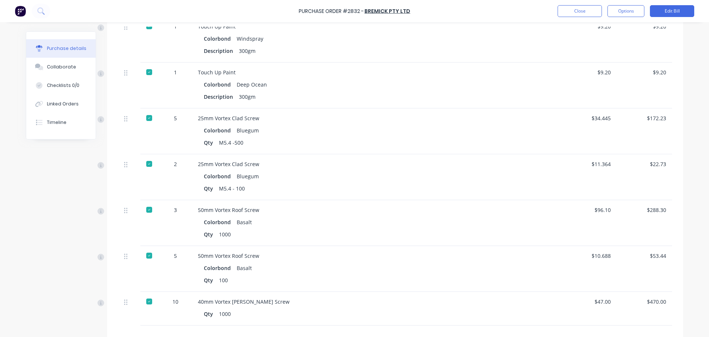
scroll to position [623, 0]
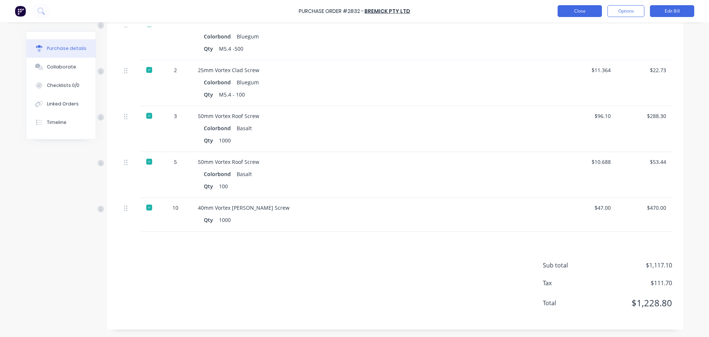
click at [575, 12] on button "Close" at bounding box center [580, 11] width 44 height 12
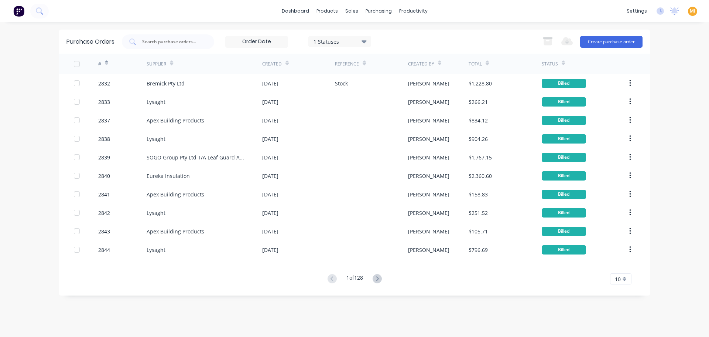
click at [116, 104] on div "2833" at bounding box center [122, 101] width 49 height 18
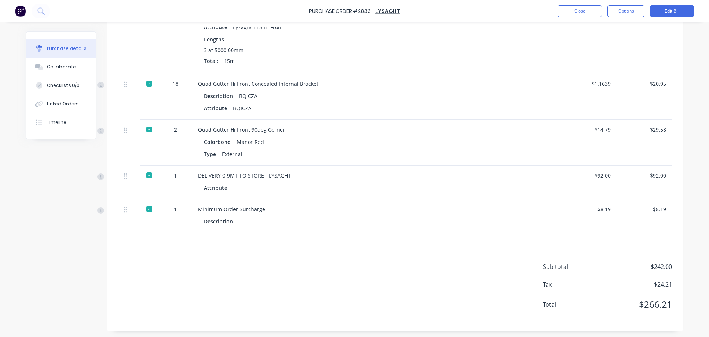
scroll to position [233, 0]
click at [575, 11] on button "Close" at bounding box center [580, 11] width 44 height 12
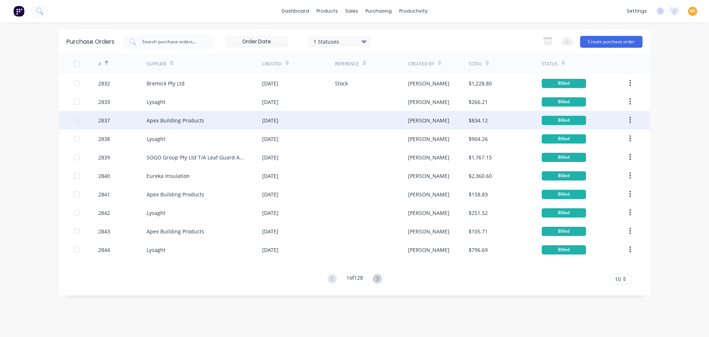
click at [122, 126] on div "2837" at bounding box center [122, 120] width 49 height 18
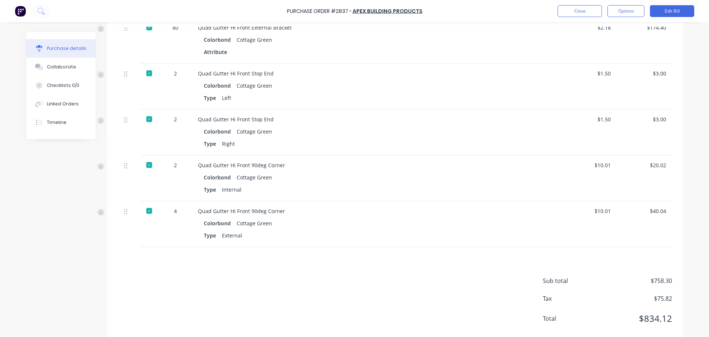
scroll to position [401, 0]
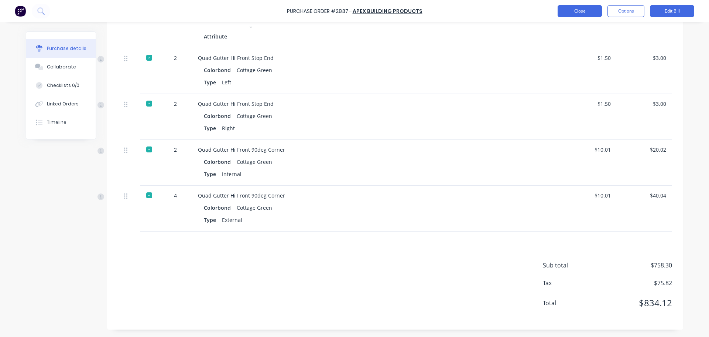
click at [571, 15] on button "Close" at bounding box center [580, 11] width 44 height 12
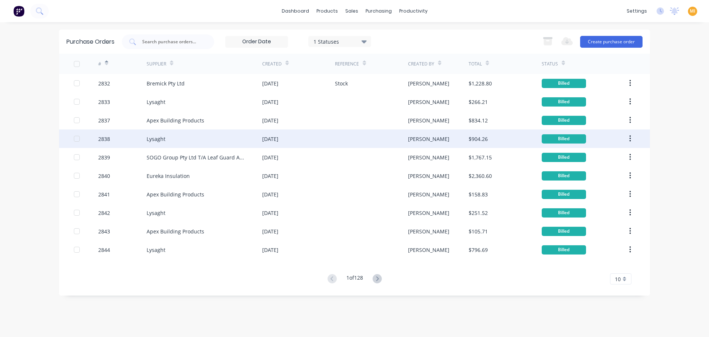
click at [158, 143] on div "Lysaght" at bounding box center [205, 138] width 116 height 18
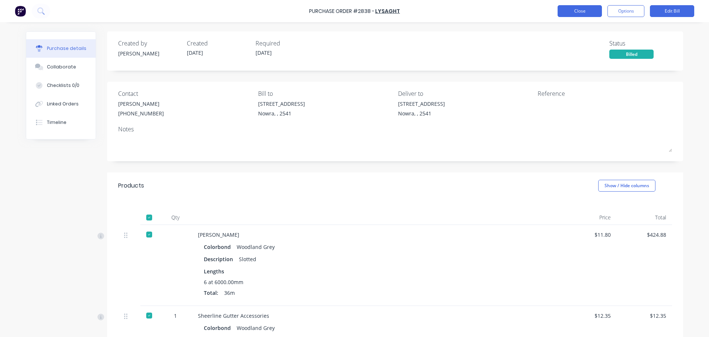
click at [565, 7] on button "Close" at bounding box center [580, 11] width 44 height 12
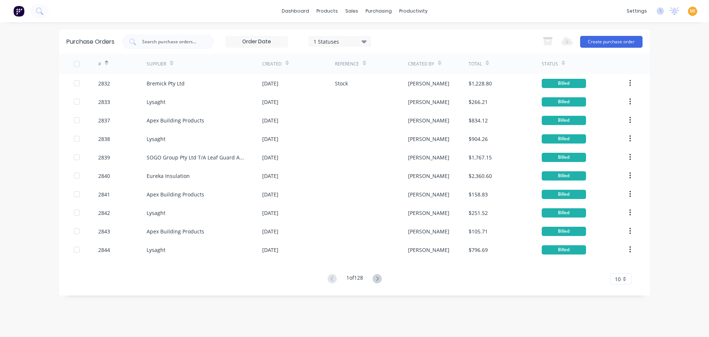
click at [341, 41] on div "1 Statuses" at bounding box center [340, 41] width 53 height 8
click at [391, 119] on div at bounding box center [389, 119] width 15 height 15
click at [436, 28] on div "dashboard products sales purchasing productivity dashboard products Product Cat…" at bounding box center [354, 168] width 709 height 337
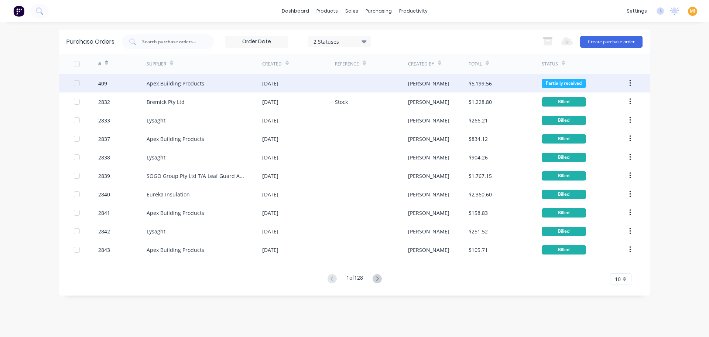
click at [123, 84] on div "409" at bounding box center [122, 83] width 49 height 18
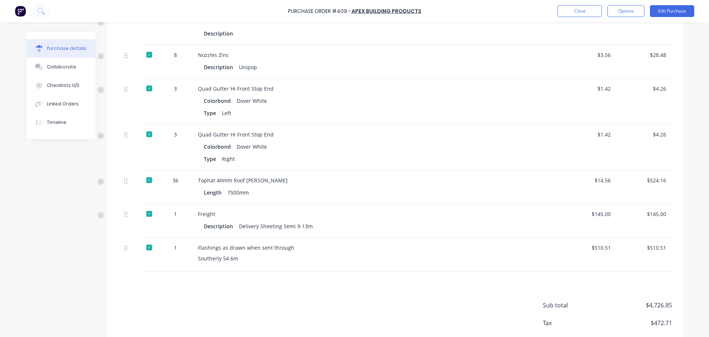
scroll to position [910, 0]
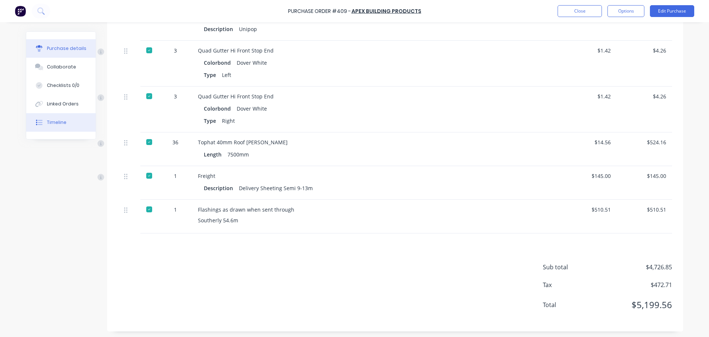
click at [67, 121] on button "Timeline" at bounding box center [60, 122] width 69 height 18
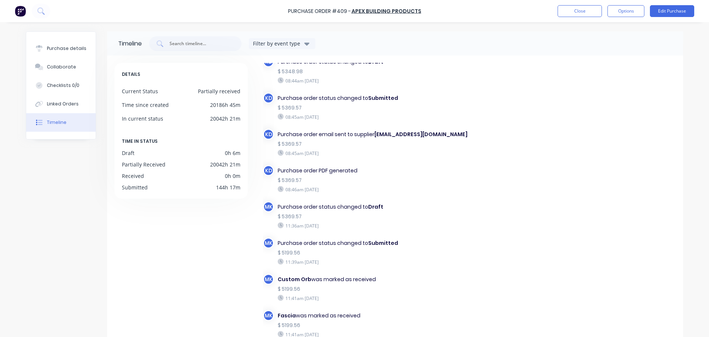
scroll to position [148, 0]
click at [566, 16] on button "Close" at bounding box center [580, 11] width 44 height 12
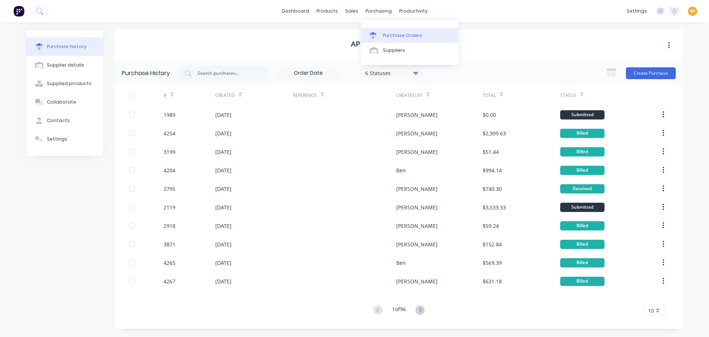
click at [400, 33] on div "Purchase Orders" at bounding box center [402, 35] width 39 height 7
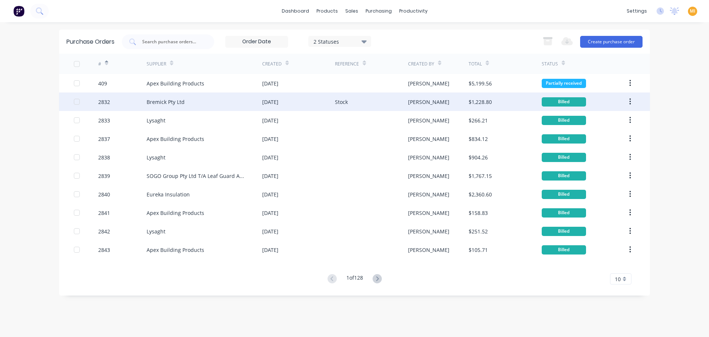
click at [151, 104] on div "Bremick Pty Ltd" at bounding box center [166, 102] width 38 height 8
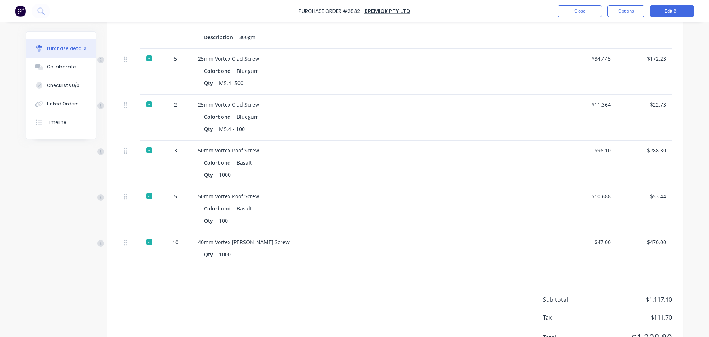
scroll to position [475, 0]
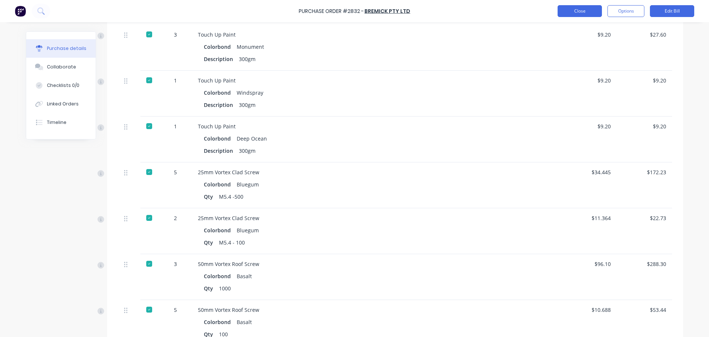
click at [572, 13] on button "Close" at bounding box center [580, 11] width 44 height 12
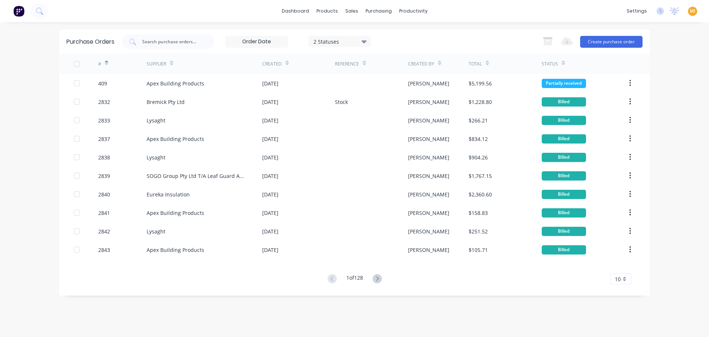
click at [350, 48] on div "2 Statuses 2 Statuses" at bounding box center [246, 41] width 249 height 15
click at [353, 39] on div "2 Statuses" at bounding box center [340, 41] width 53 height 8
click at [388, 120] on div at bounding box center [389, 119] width 15 height 15
click at [459, 37] on div "1 Statuses 1 Statuses Export to Excel (XLSX) Create purchase order" at bounding box center [382, 41] width 521 height 15
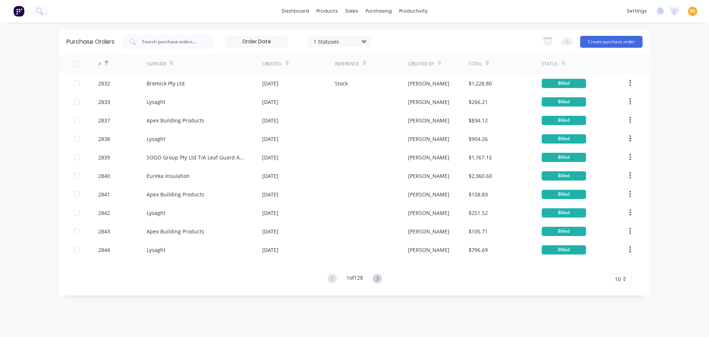
click at [76, 59] on div at bounding box center [76, 64] width 15 height 15
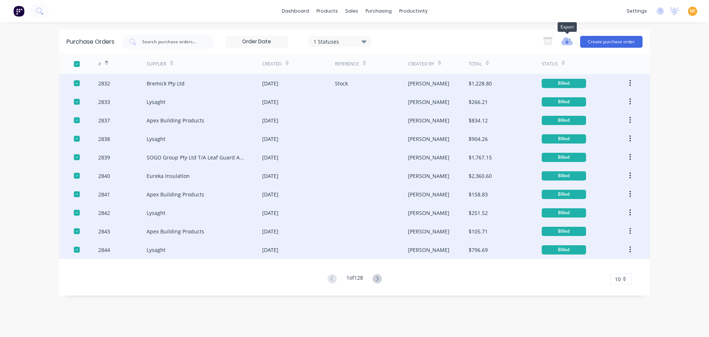
click at [563, 40] on icon "button" at bounding box center [567, 41] width 11 height 9
click at [589, 57] on button "Export to Excel (XLSX)" at bounding box center [588, 57] width 61 height 12
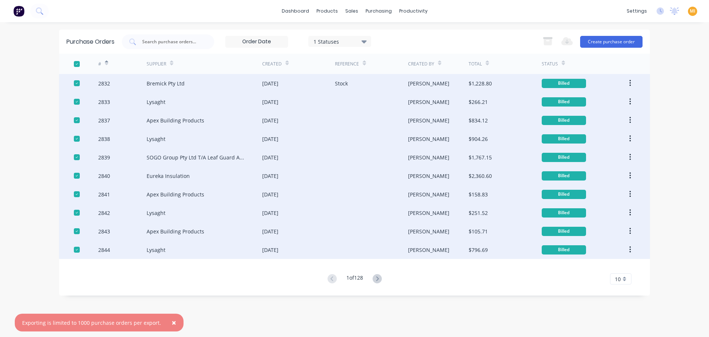
click at [172, 321] on span "×" at bounding box center [174, 322] width 4 height 10
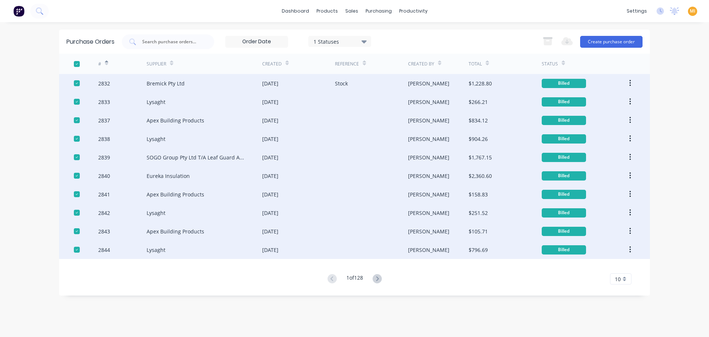
click at [258, 278] on div "1 of 128 10 5 10 15 20 25 30 35" at bounding box center [354, 278] width 591 height 11
click at [75, 61] on div at bounding box center [76, 64] width 15 height 15
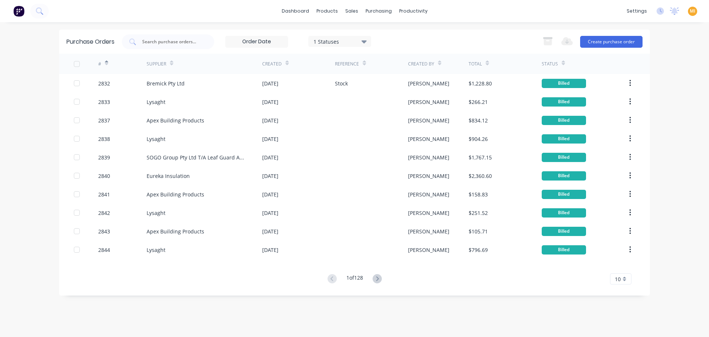
click at [615, 276] on span "10" at bounding box center [618, 279] width 6 height 8
click at [621, 269] on div "35" at bounding box center [621, 266] width 21 height 13
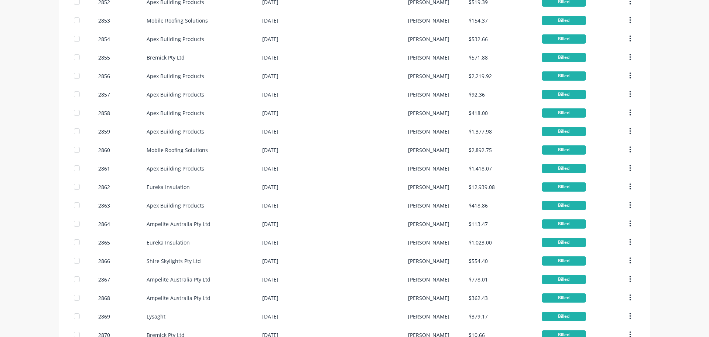
scroll to position [428, 0]
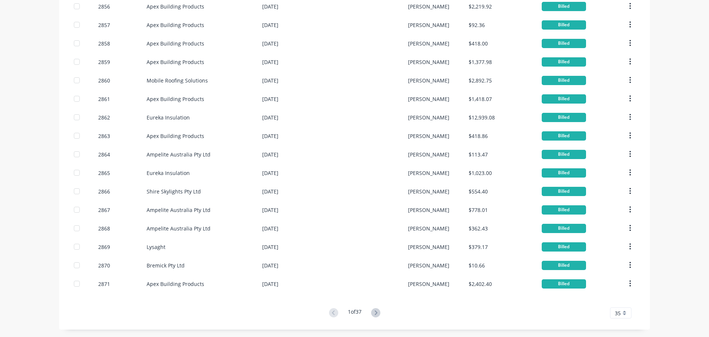
click at [619, 314] on div "35" at bounding box center [620, 312] width 21 height 11
click at [616, 235] on div "10" at bounding box center [621, 235] width 21 height 13
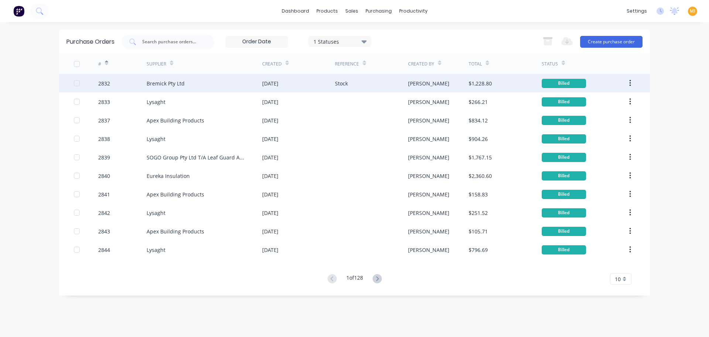
click at [154, 82] on div "Bremick Pty Ltd" at bounding box center [166, 83] width 38 height 8
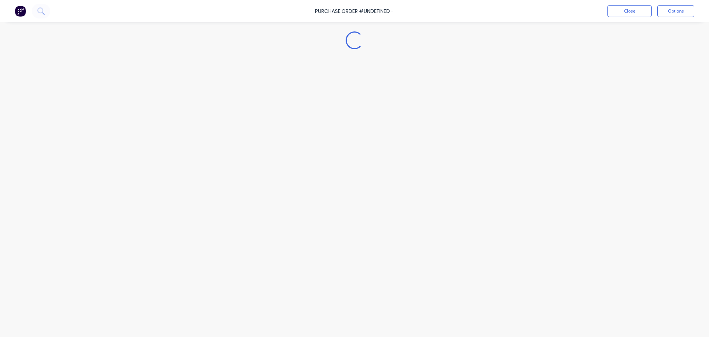
type textarea "x"
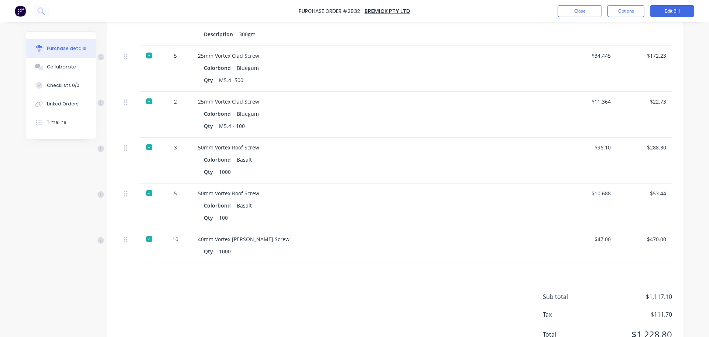
scroll to position [623, 0]
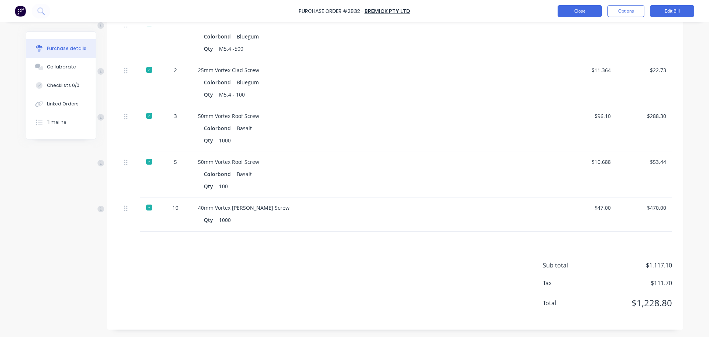
click at [560, 12] on button "Close" at bounding box center [580, 11] width 44 height 12
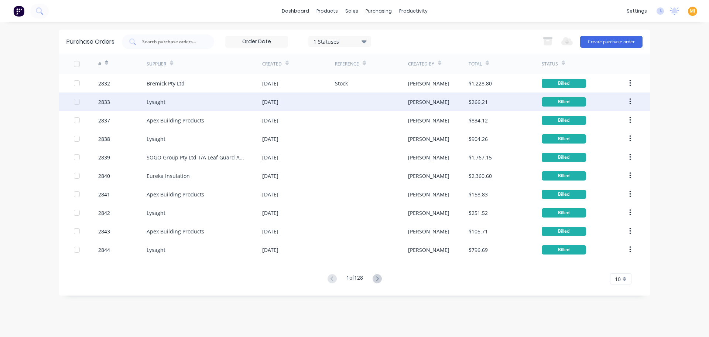
click at [150, 108] on div "Lysaght" at bounding box center [205, 101] width 116 height 18
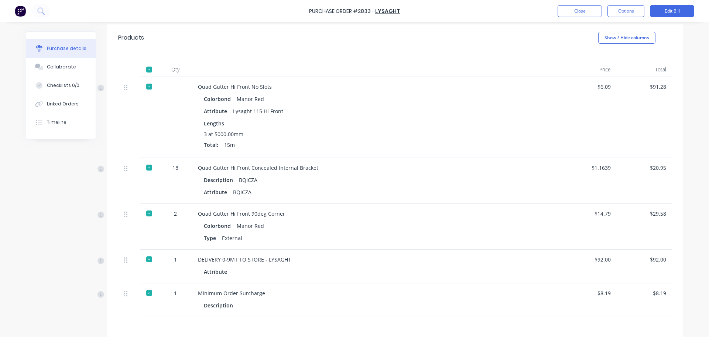
scroll to position [233, 0]
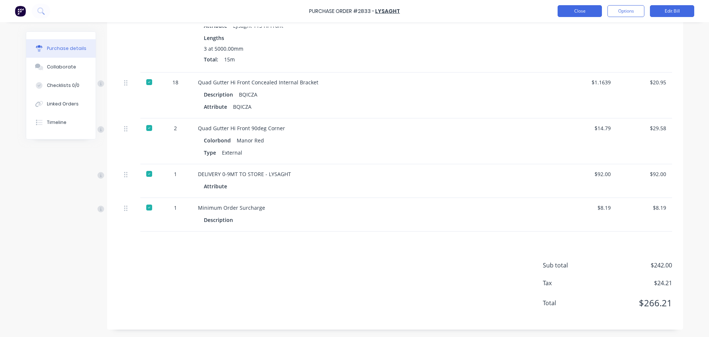
click at [568, 6] on button "Close" at bounding box center [580, 11] width 44 height 12
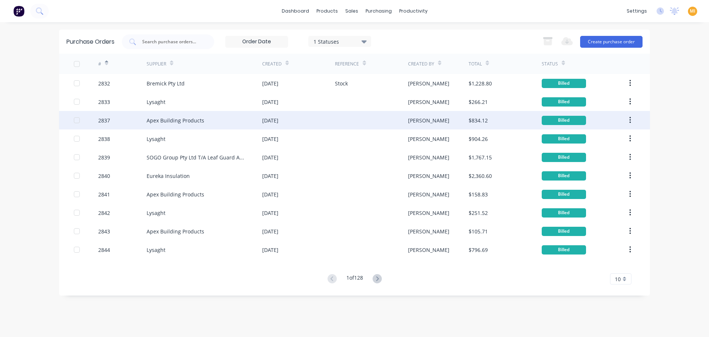
click at [160, 119] on div "Apex Building Products" at bounding box center [176, 120] width 58 height 8
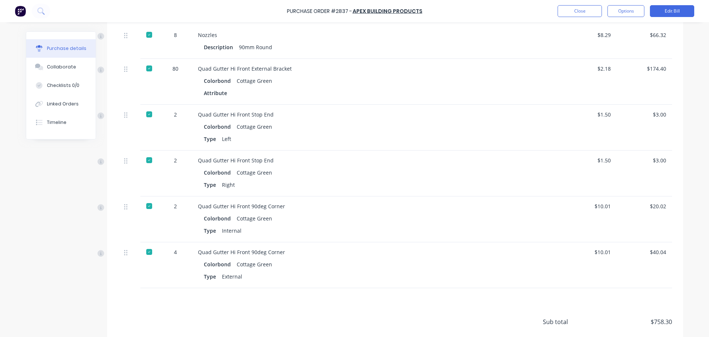
scroll to position [401, 0]
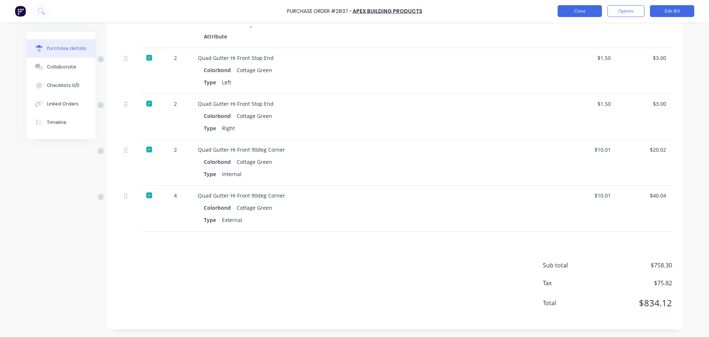
click at [568, 14] on button "Close" at bounding box center [580, 11] width 44 height 12
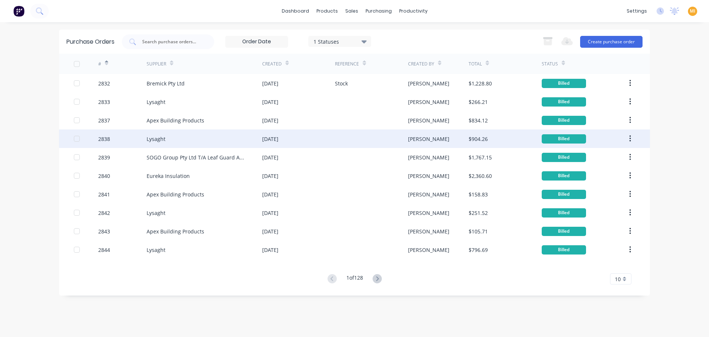
click at [552, 135] on div "Billed" at bounding box center [564, 138] width 44 height 9
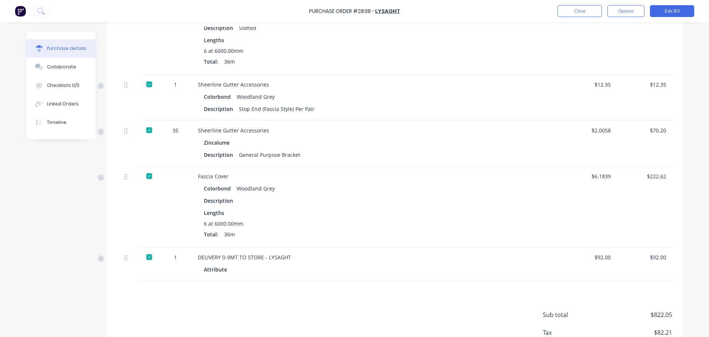
scroll to position [280, 0]
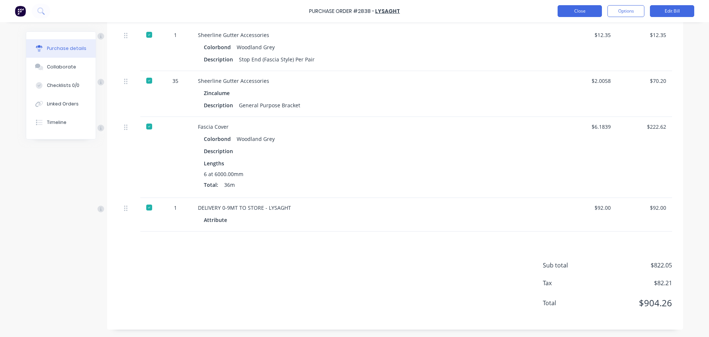
click at [575, 7] on button "Close" at bounding box center [580, 11] width 44 height 12
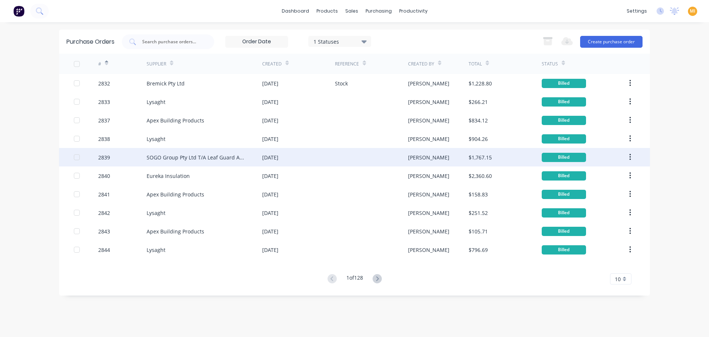
click at [209, 165] on div "SOGO Group Pty Ltd T/A Leaf Guard Australia" at bounding box center [205, 157] width 116 height 18
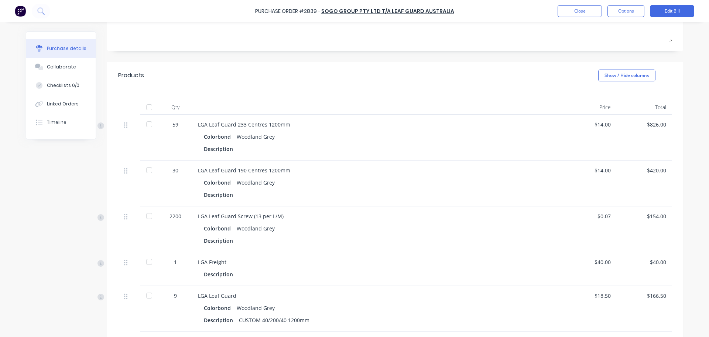
scroll to position [111, 0]
click at [147, 102] on div at bounding box center [149, 106] width 15 height 15
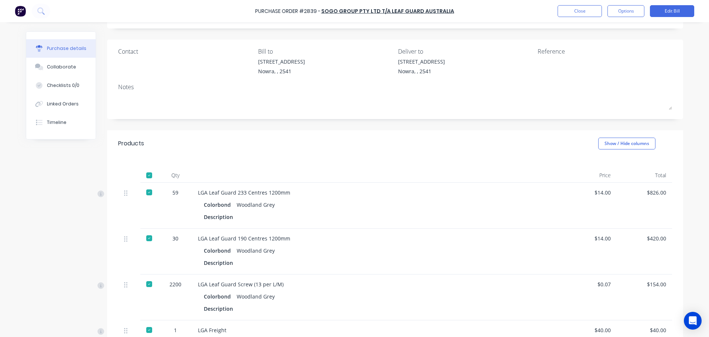
scroll to position [185, 0]
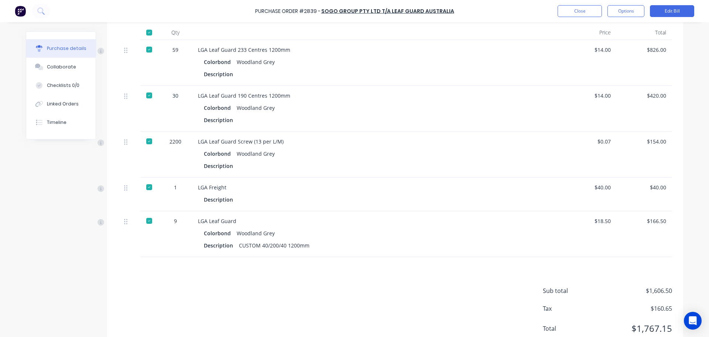
click at [315, 8] on div "Purchase Order #2839 -" at bounding box center [287, 11] width 65 height 8
copy div "2839"
click at [584, 8] on button "Close" at bounding box center [580, 11] width 44 height 12
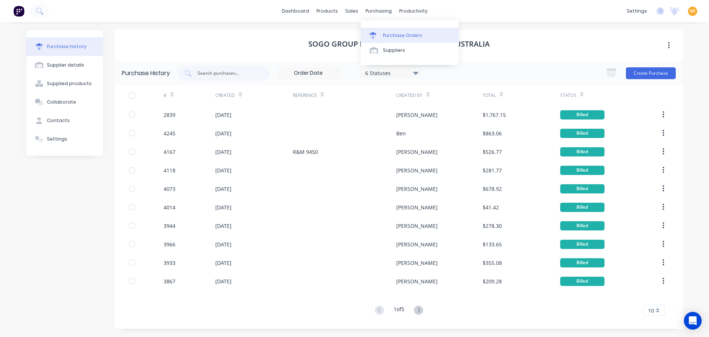
click at [377, 34] on div at bounding box center [375, 35] width 11 height 7
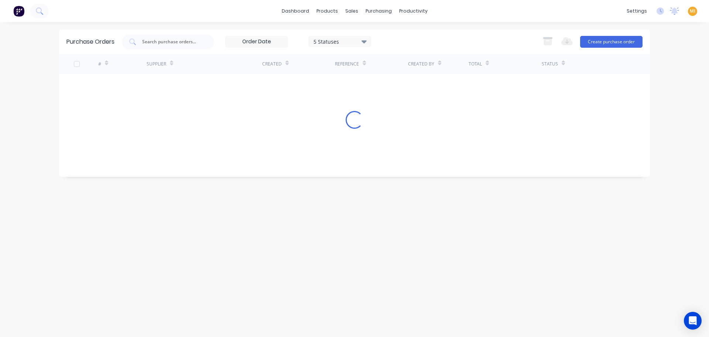
click at [339, 43] on div "5 Statuses" at bounding box center [340, 41] width 53 height 8
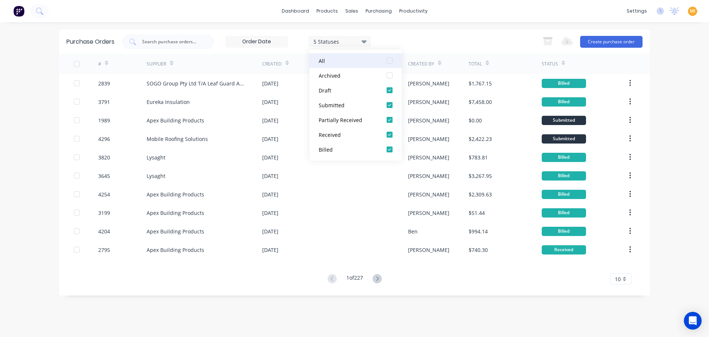
click at [388, 61] on div at bounding box center [389, 60] width 15 height 15
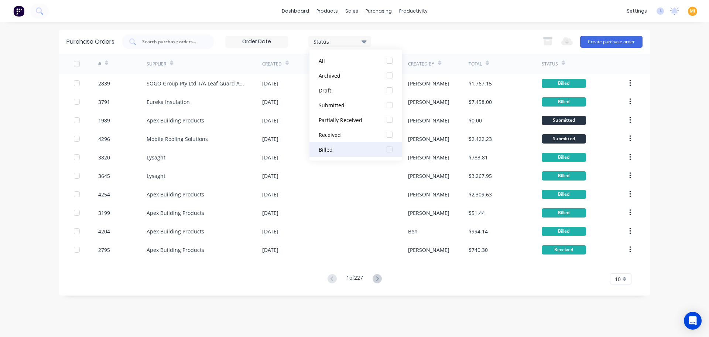
click at [388, 148] on div at bounding box center [389, 149] width 15 height 15
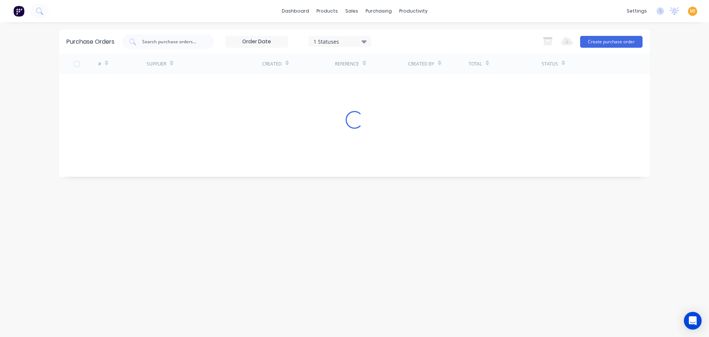
click at [433, 52] on div "Purchase Orders 1 Statuses 1 Statuses Export to Excel (XLSX) Create purchase or…" at bounding box center [354, 42] width 591 height 24
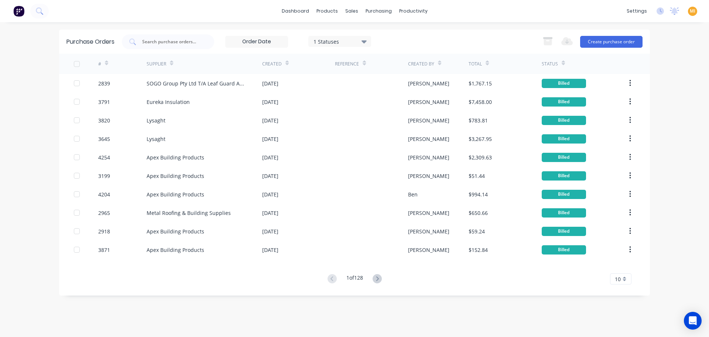
click at [108, 65] on icon at bounding box center [106, 63] width 3 height 6
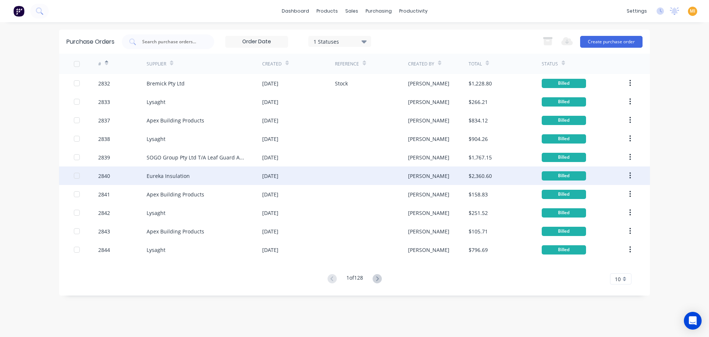
click at [103, 173] on div "2840" at bounding box center [104, 176] width 12 height 8
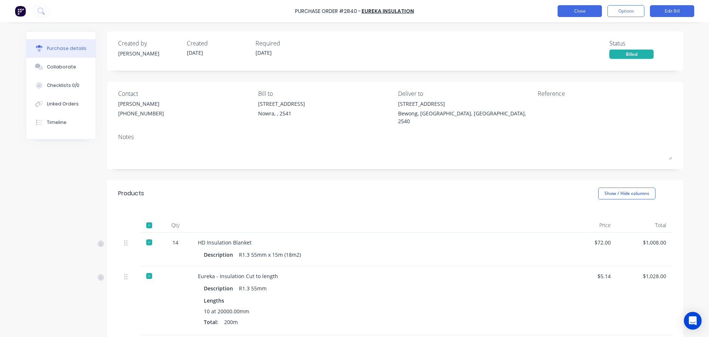
click at [579, 14] on button "Close" at bounding box center [580, 11] width 44 height 12
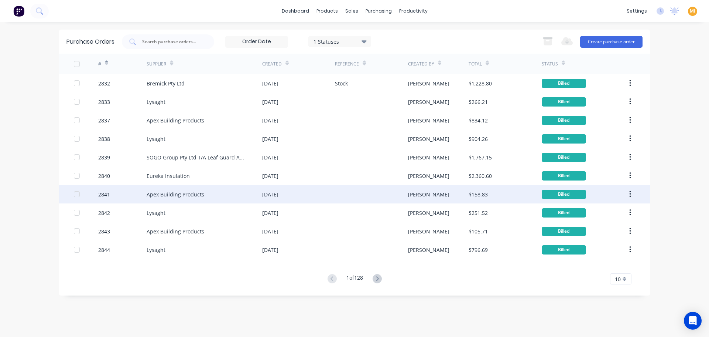
click at [117, 189] on div "2841" at bounding box center [122, 194] width 49 height 18
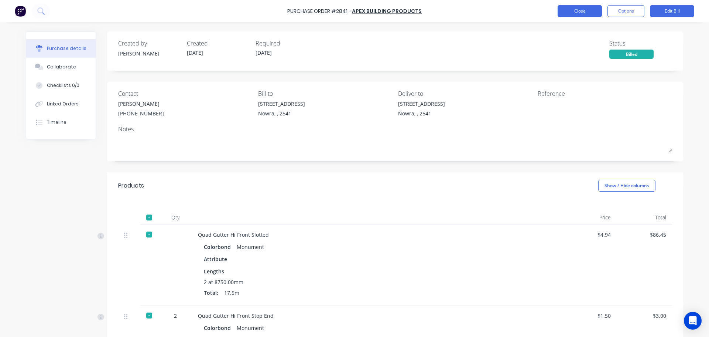
click at [579, 17] on button "Close" at bounding box center [580, 11] width 44 height 12
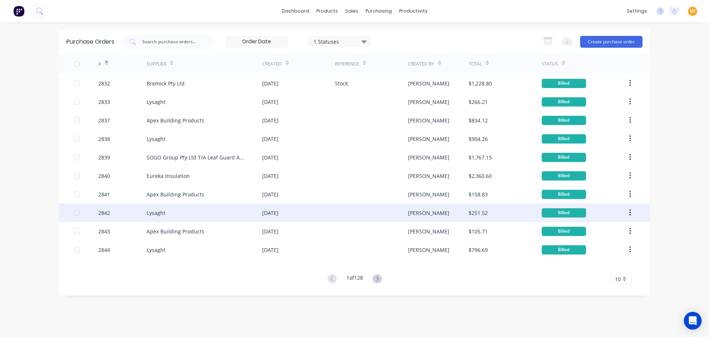
click at [112, 212] on div "2842" at bounding box center [122, 212] width 49 height 18
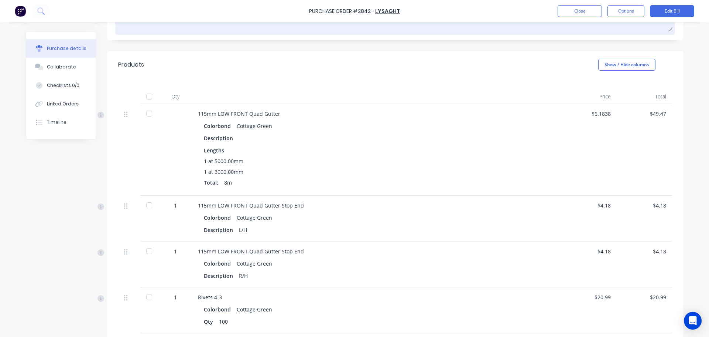
scroll to position [40, 0]
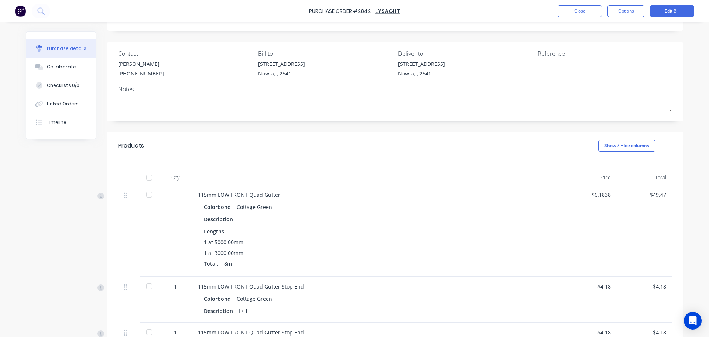
click at [146, 175] on div at bounding box center [149, 177] width 15 height 15
click at [81, 190] on div "Created by Matt Created 10/01/25 Required 14/01/25 Xero PO # PO-0500 Status Bil…" at bounding box center [355, 308] width 658 height 633
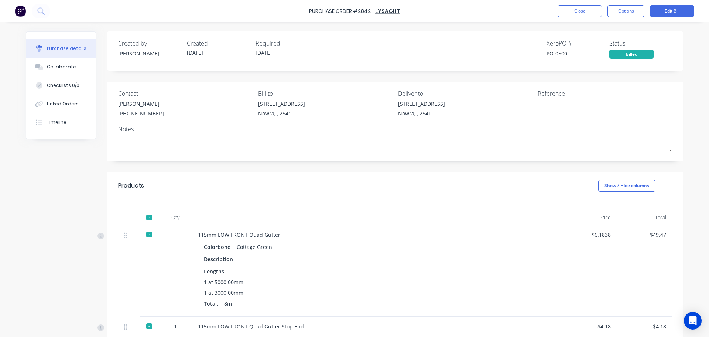
click at [365, 12] on div "Purchase Order #2842 -" at bounding box center [341, 11] width 65 height 8
copy div "2842"
click at [594, 16] on button "Close" at bounding box center [580, 11] width 44 height 12
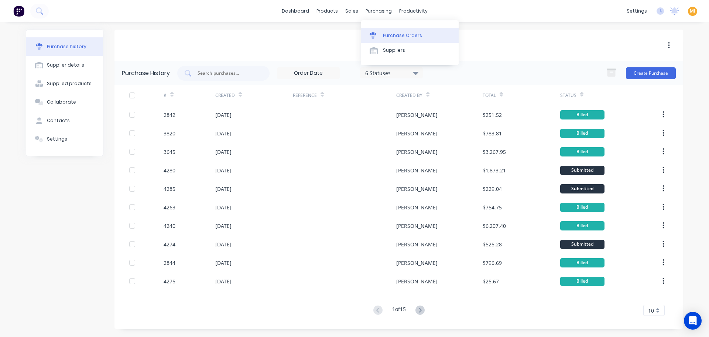
click at [386, 36] on div "Purchase Orders" at bounding box center [402, 35] width 39 height 7
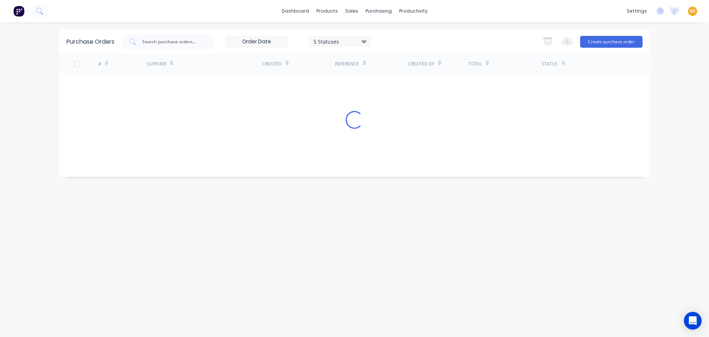
click at [330, 41] on div "5 Statuses" at bounding box center [340, 41] width 53 height 8
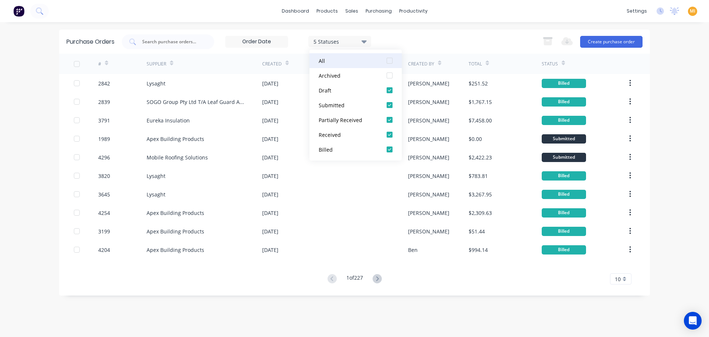
click at [389, 61] on div at bounding box center [389, 60] width 15 height 15
click at [390, 62] on div at bounding box center [389, 60] width 15 height 15
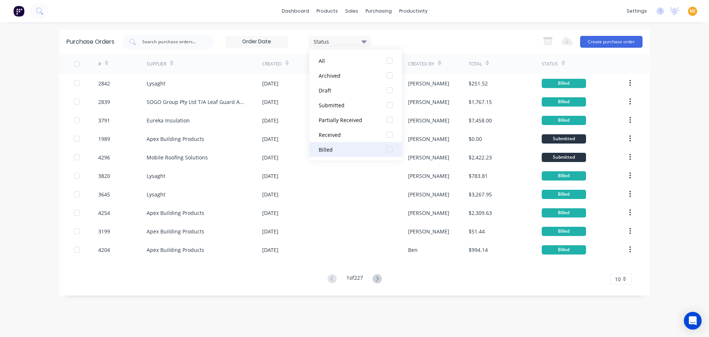
click at [386, 144] on div at bounding box center [389, 149] width 15 height 15
click at [232, 24] on div "dashboard products sales purchasing productivity dashboard products Product Cat…" at bounding box center [354, 168] width 709 height 337
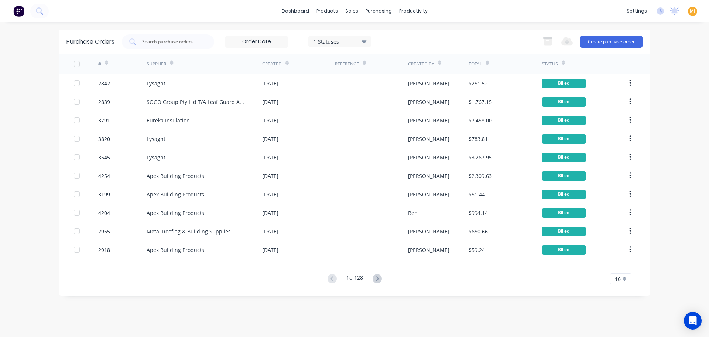
click at [107, 61] on icon at bounding box center [106, 63] width 3 height 6
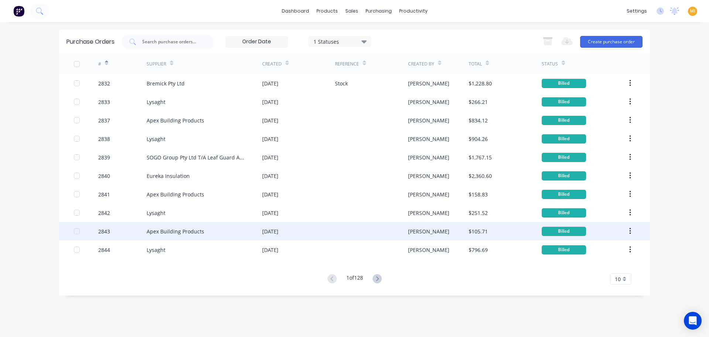
click at [111, 226] on div "2843" at bounding box center [122, 231] width 49 height 18
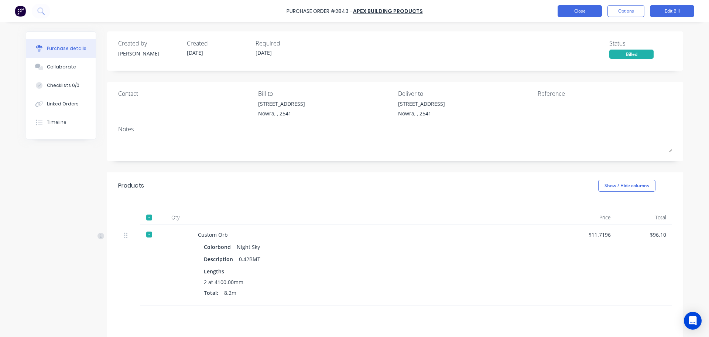
click at [598, 13] on button "Close" at bounding box center [580, 11] width 44 height 12
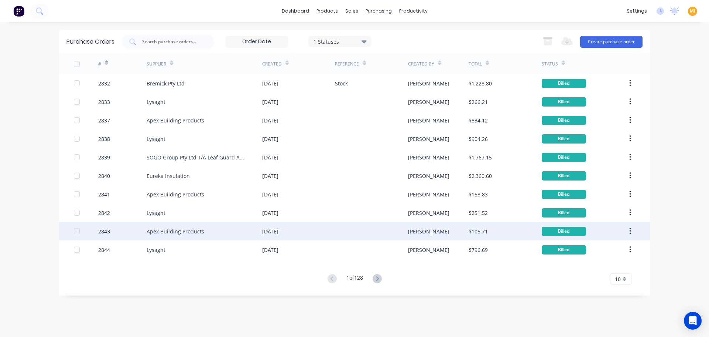
click at [123, 229] on div "2843" at bounding box center [122, 231] width 49 height 18
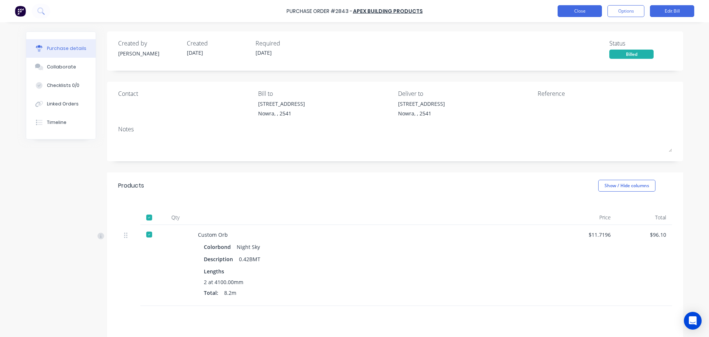
click at [582, 15] on button "Close" at bounding box center [580, 11] width 44 height 12
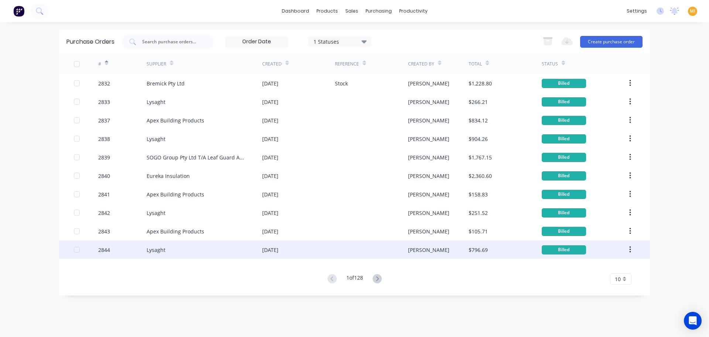
click at [123, 247] on div "2844" at bounding box center [122, 249] width 49 height 18
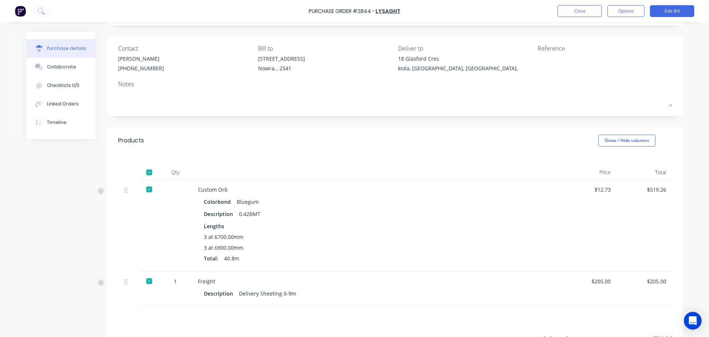
scroll to position [119, 0]
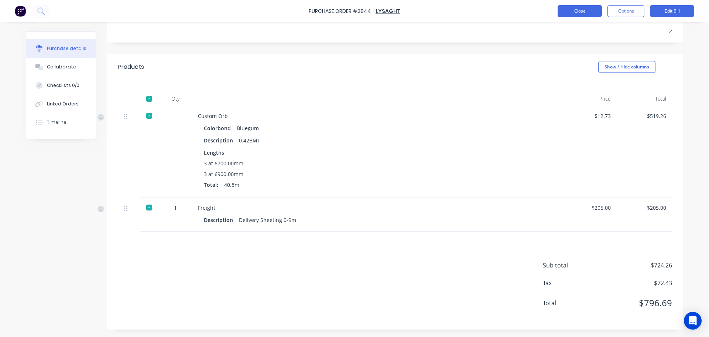
click at [575, 15] on button "Close" at bounding box center [580, 11] width 44 height 12
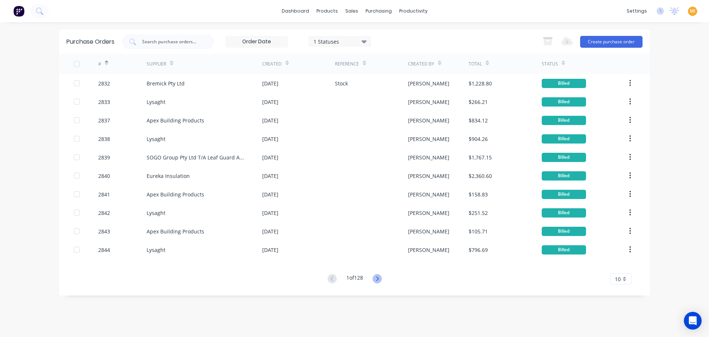
click at [377, 278] on icon at bounding box center [377, 278] width 9 height 9
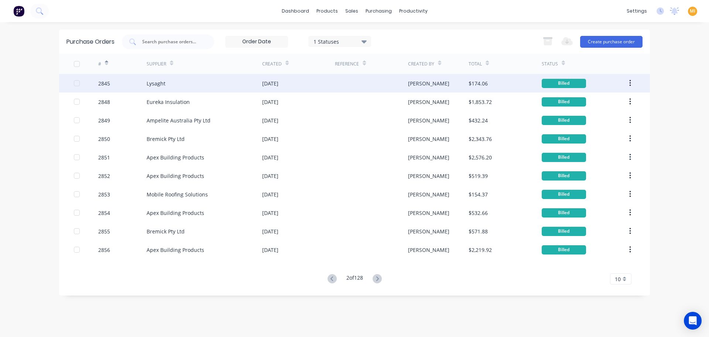
click at [149, 82] on div "Lysaght" at bounding box center [156, 83] width 19 height 8
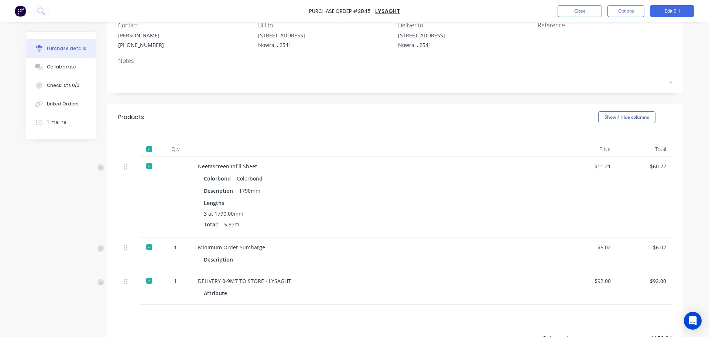
scroll to position [68, 0]
click at [574, 16] on button "Close" at bounding box center [580, 11] width 44 height 12
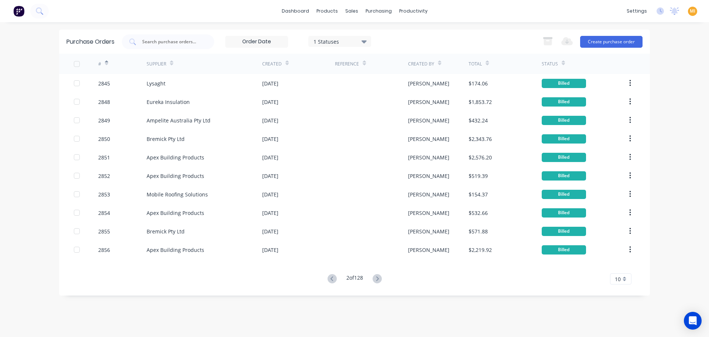
click at [236, 109] on div "Eureka Insulation" at bounding box center [205, 101] width 116 height 18
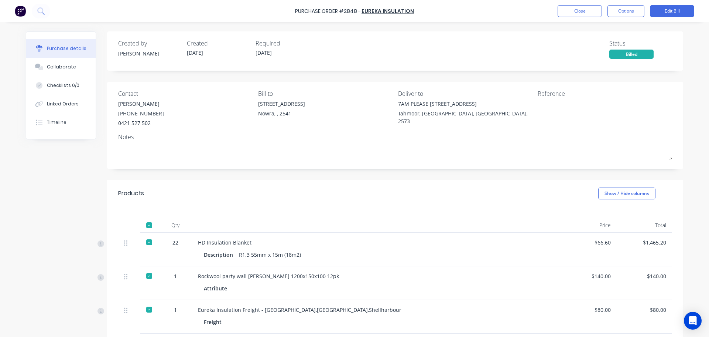
drag, startPoint x: 586, startPoint y: 15, endPoint x: 296, endPoint y: 111, distance: 305.7
click at [583, 17] on div "Purchase Order #2848 - Eureka Insulation Close Options Edit Bill" at bounding box center [354, 11] width 709 height 22
click at [585, 14] on button "Close" at bounding box center [580, 11] width 44 height 12
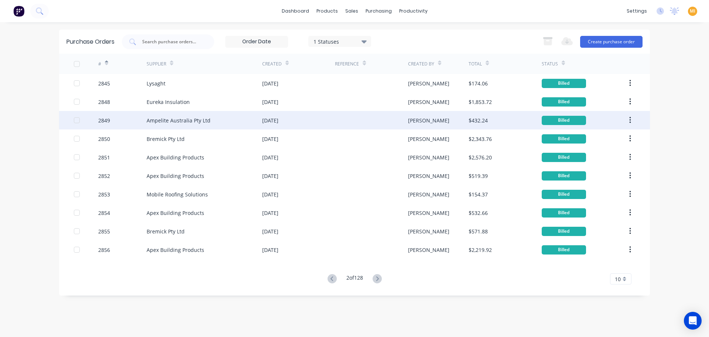
click at [140, 126] on div "2849" at bounding box center [122, 120] width 49 height 18
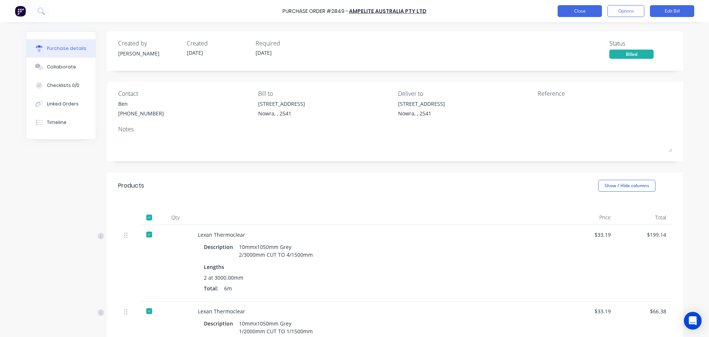
click at [585, 15] on button "Close" at bounding box center [580, 11] width 44 height 12
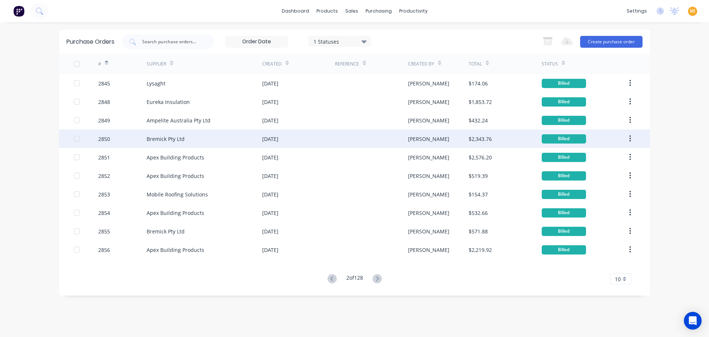
click at [122, 142] on div "2850" at bounding box center [122, 138] width 49 height 18
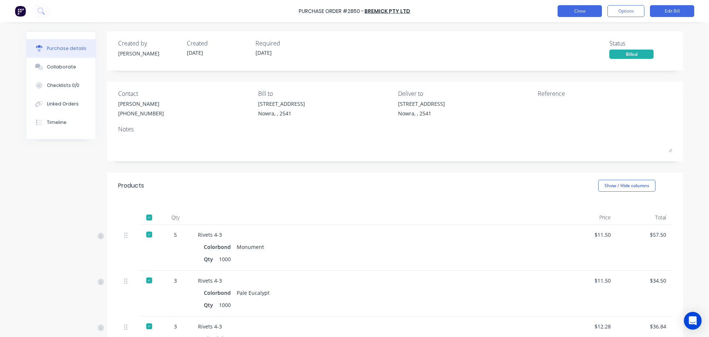
click at [573, 14] on button "Close" at bounding box center [580, 11] width 44 height 12
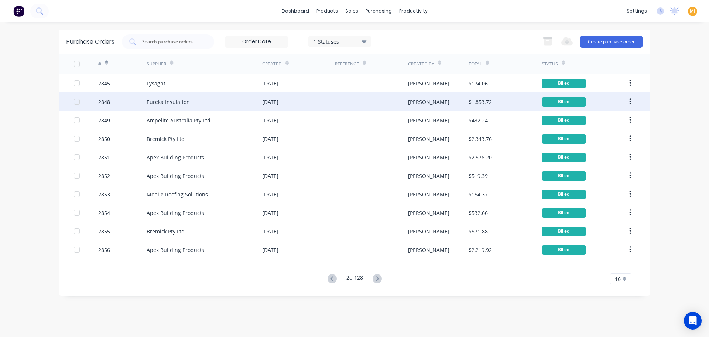
click at [123, 104] on div "2848" at bounding box center [122, 101] width 49 height 18
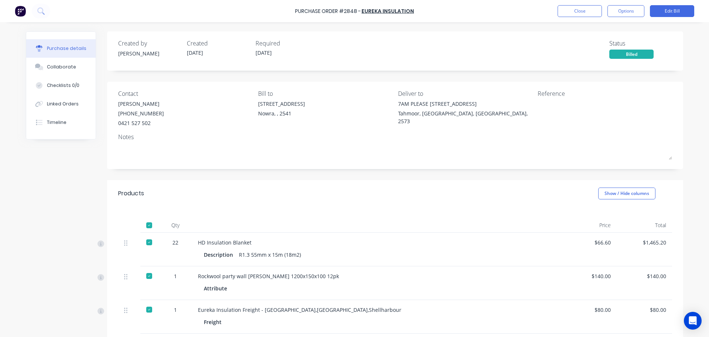
click at [19, 9] on img at bounding box center [20, 11] width 11 height 11
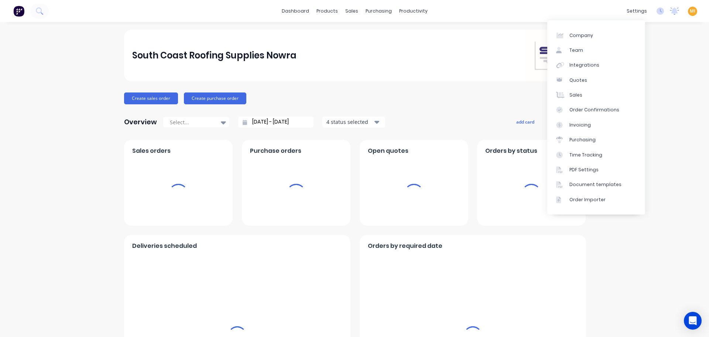
click at [690, 13] on span "MI" at bounding box center [693, 11] width 6 height 7
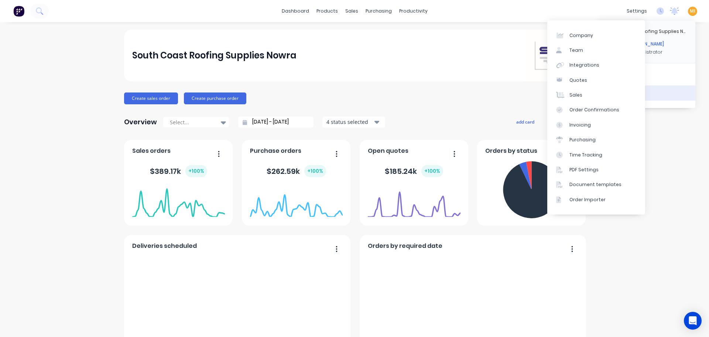
click at [663, 95] on button "Sign out" at bounding box center [647, 92] width 98 height 15
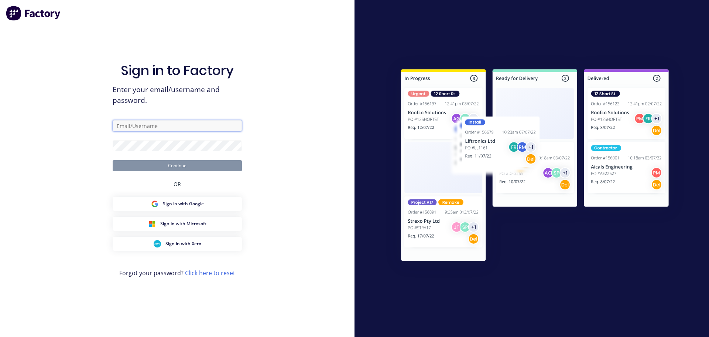
click at [161, 126] on input "text" at bounding box center [177, 125] width 129 height 11
click at [0, 336] on com-1password-button at bounding box center [0, 337] width 0 height 0
type input "[EMAIL_ADDRESS][DOMAIN_NAME]"
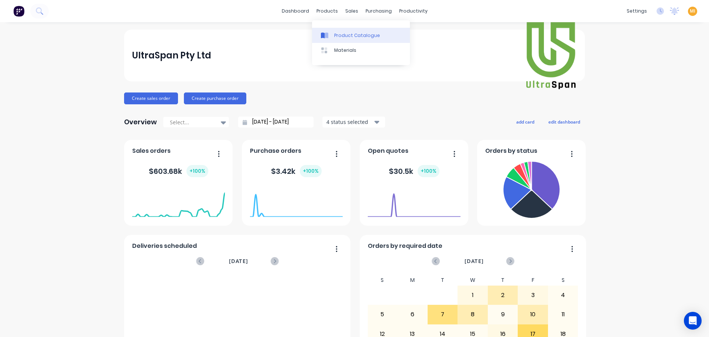
click at [334, 34] on link "Product Catalogue" at bounding box center [361, 35] width 98 height 15
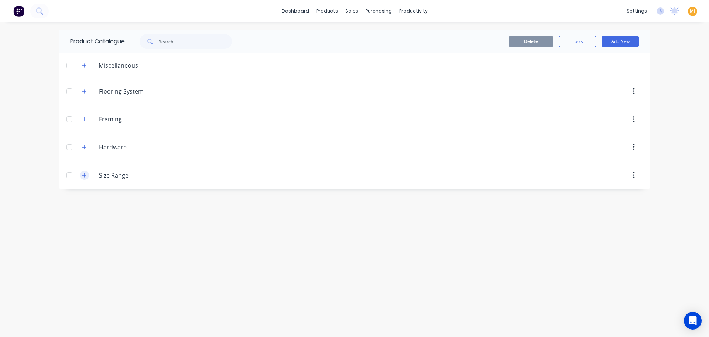
click at [83, 173] on icon "button" at bounding box center [84, 175] width 4 height 5
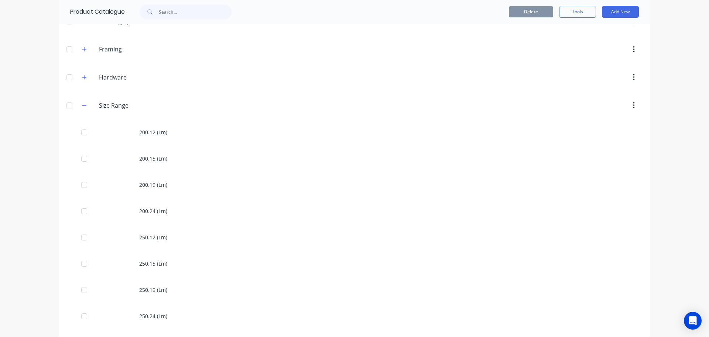
scroll to position [111, 0]
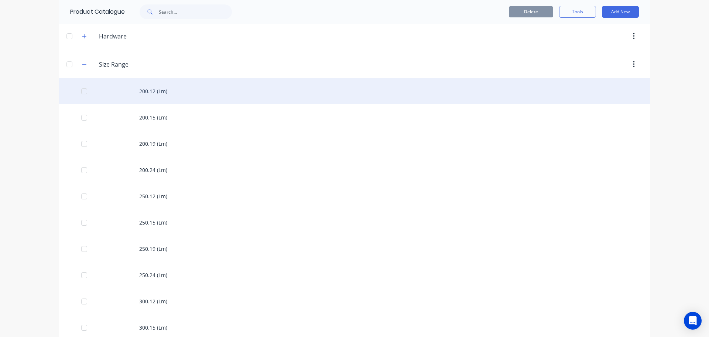
click at [173, 89] on div "200.12 (Lm)" at bounding box center [354, 91] width 591 height 26
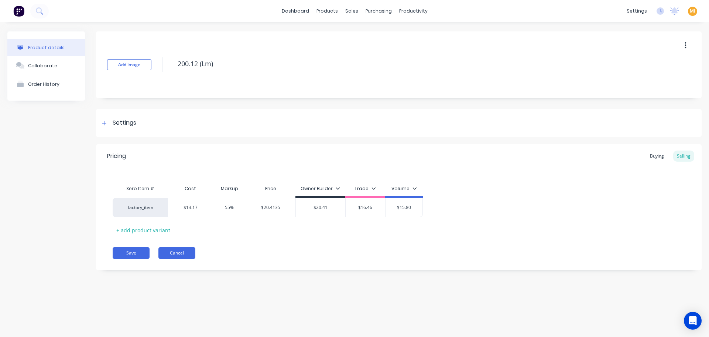
click at [188, 253] on button "Cancel" at bounding box center [177, 253] width 37 height 12
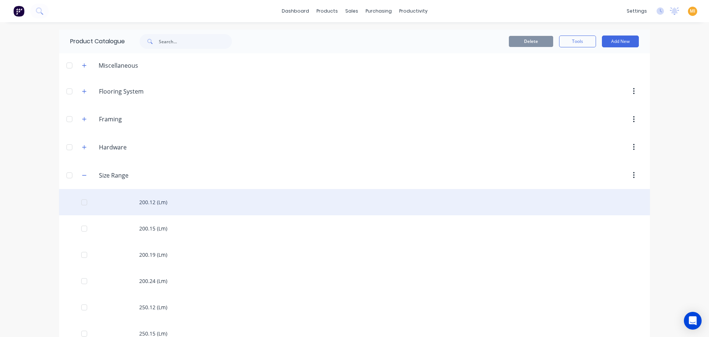
click at [165, 205] on div "200.12 (Lm)" at bounding box center [354, 202] width 591 height 26
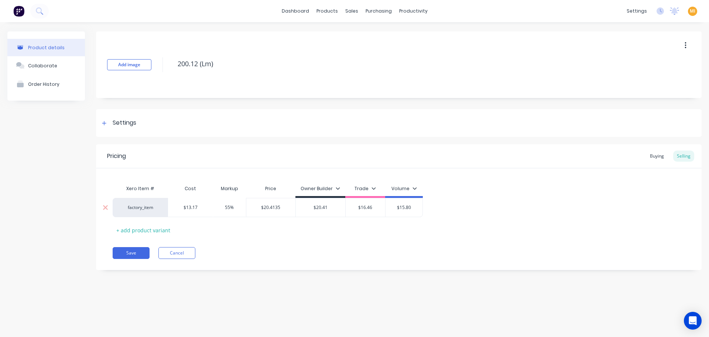
click at [229, 212] on div "55%" at bounding box center [229, 207] width 37 height 18
type input "55%"
click at [262, 202] on div "$20.4135" at bounding box center [271, 207] width 50 height 18
type input "$20.4135"
click at [132, 129] on div "Settings" at bounding box center [399, 123] width 606 height 28
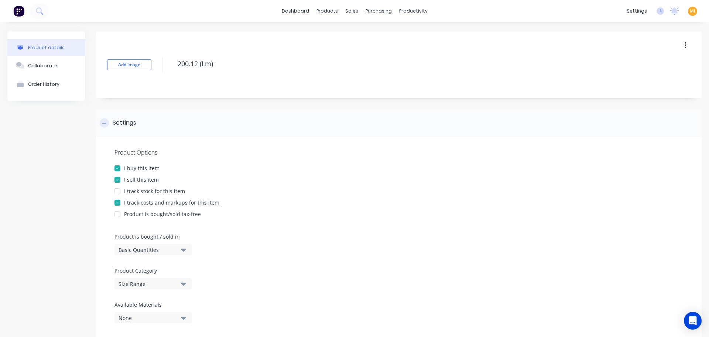
click at [132, 129] on div "Settings" at bounding box center [399, 123] width 606 height 28
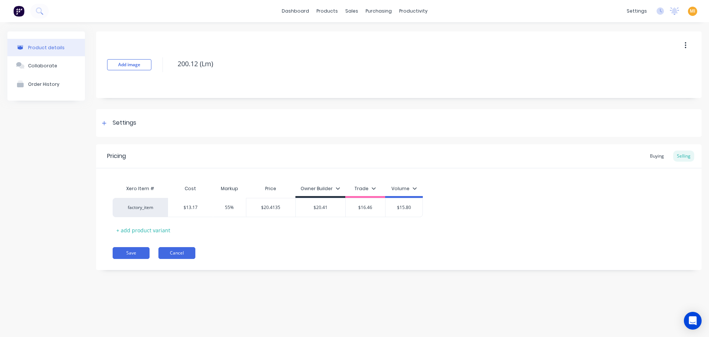
click at [173, 252] on button "Cancel" at bounding box center [177, 253] width 37 height 12
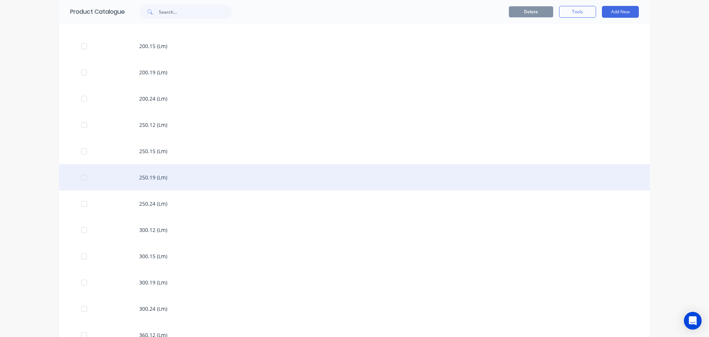
scroll to position [296, 0]
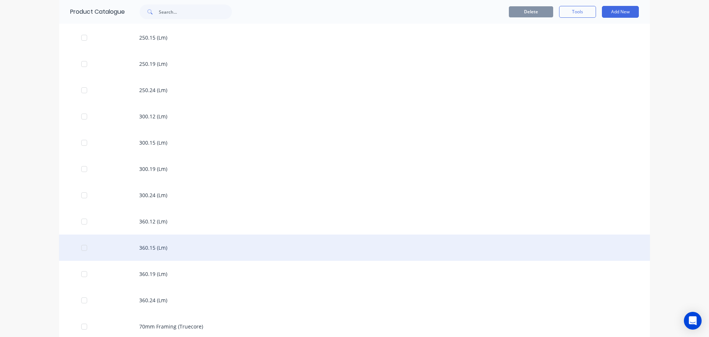
click at [143, 260] on div "360.15 (Lm)" at bounding box center [354, 247] width 591 height 26
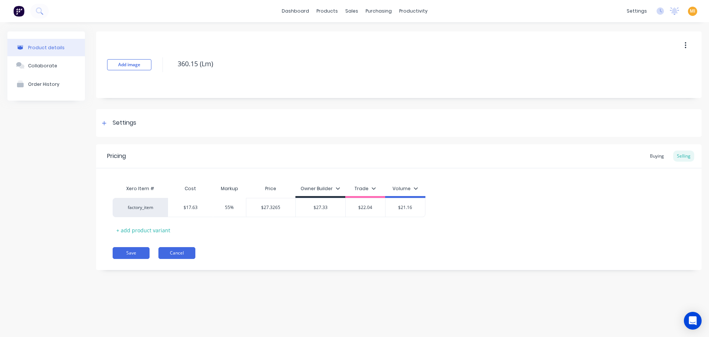
click at [172, 253] on button "Cancel" at bounding box center [177, 253] width 37 height 12
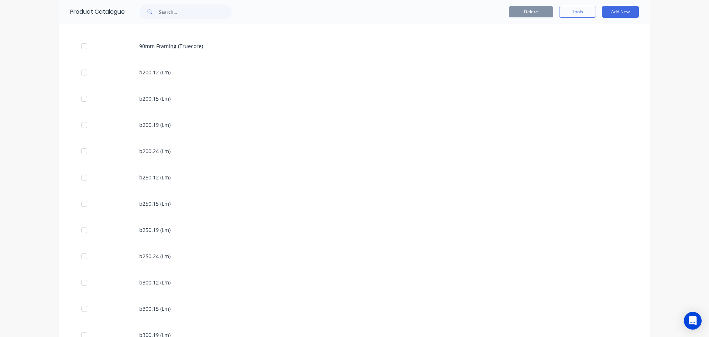
scroll to position [665, 0]
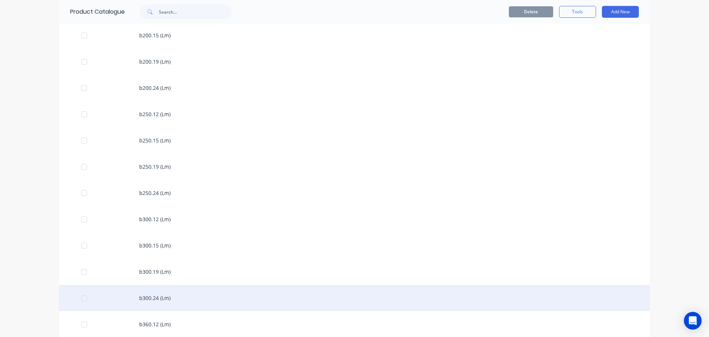
click at [155, 299] on div "b300.24 (Lm)" at bounding box center [354, 298] width 591 height 26
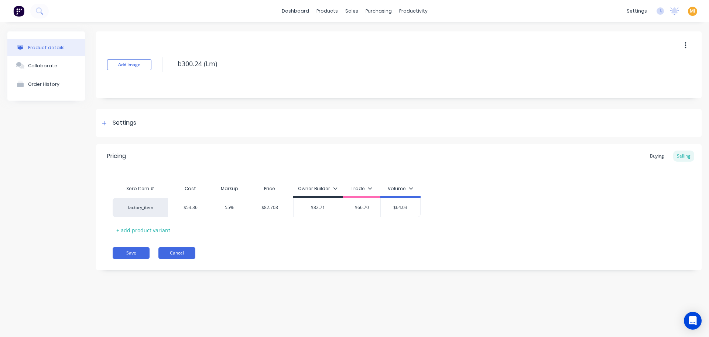
click at [187, 251] on button "Cancel" at bounding box center [177, 253] width 37 height 12
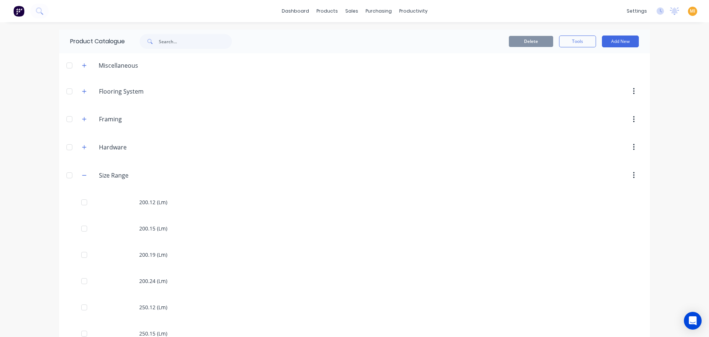
click at [76, 174] on div "Size.Range Size Range" at bounding box center [134, 174] width 116 height 13
click at [83, 176] on icon "button" at bounding box center [84, 175] width 4 height 5
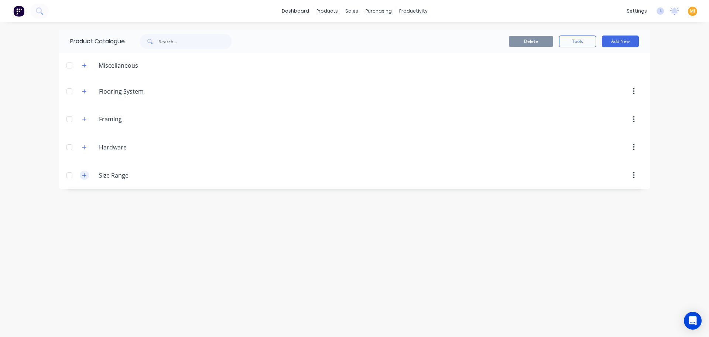
click at [87, 175] on button "button" at bounding box center [84, 174] width 9 height 9
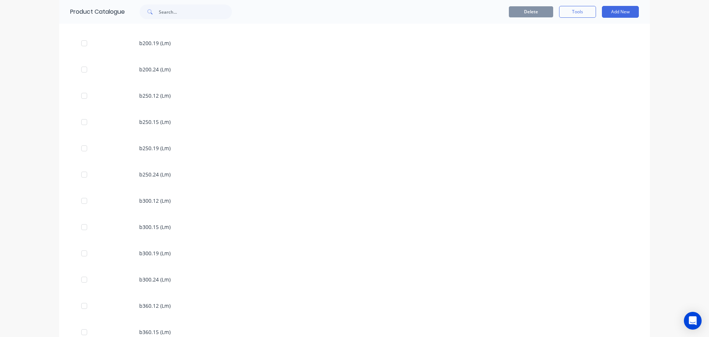
scroll to position [830, 0]
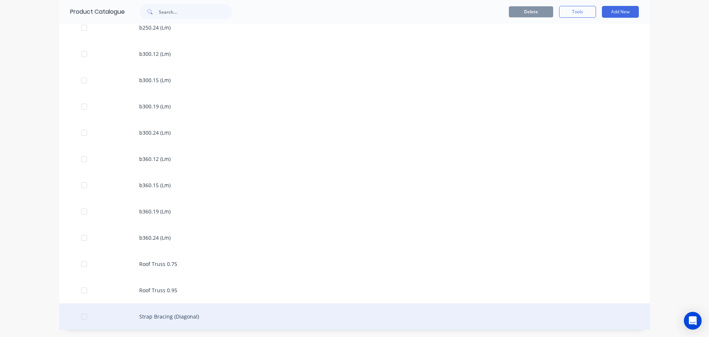
click at [241, 317] on div "Strap Bracing (Diagonal)" at bounding box center [354, 316] width 591 height 26
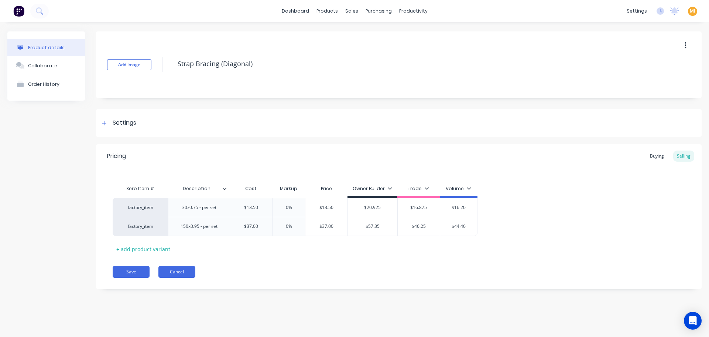
click at [185, 273] on button "Cancel" at bounding box center [177, 272] width 37 height 12
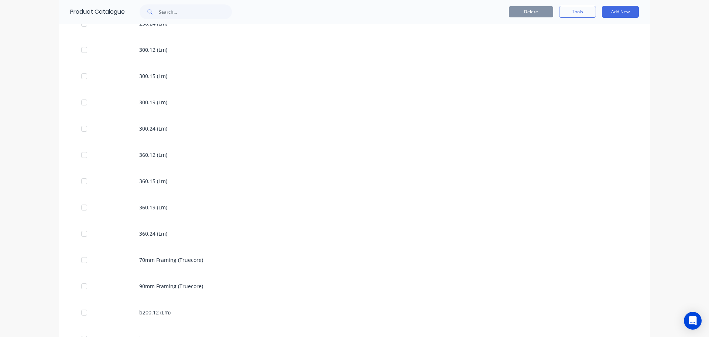
scroll to position [830, 0]
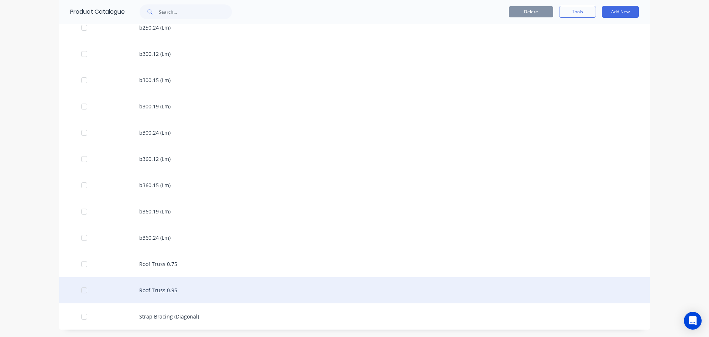
click at [182, 290] on div "Roof Truss 0.95" at bounding box center [354, 290] width 591 height 26
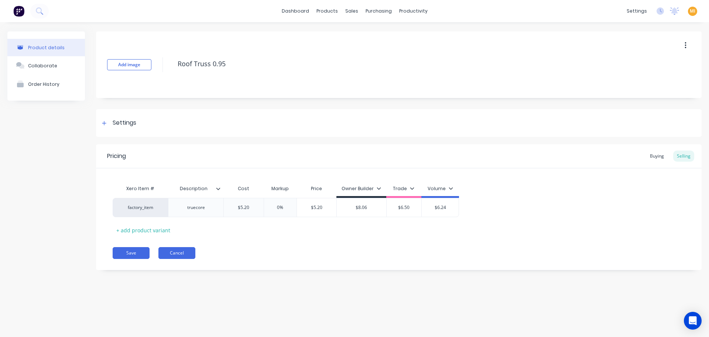
click at [178, 252] on button "Cancel" at bounding box center [177, 253] width 37 height 12
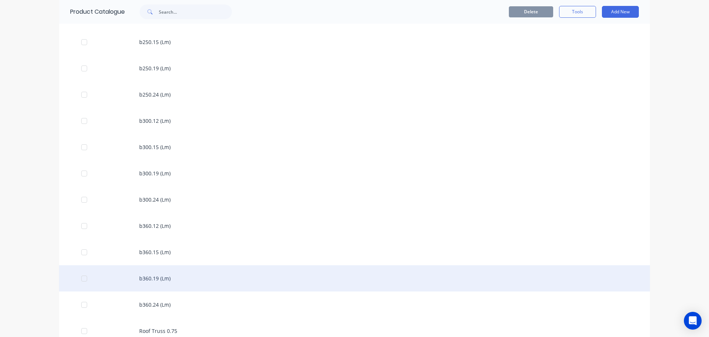
scroll to position [830, 0]
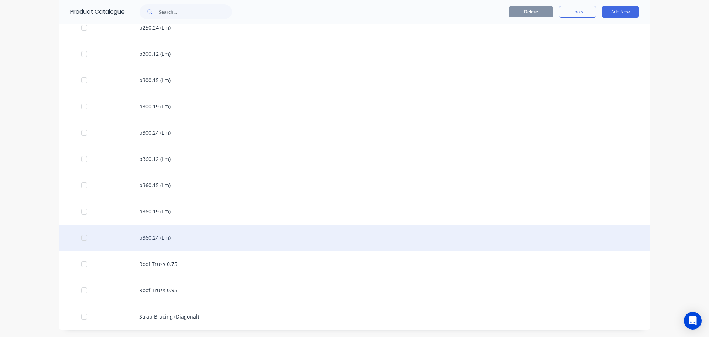
click at [185, 244] on div "b360.24 (Lm)" at bounding box center [354, 237] width 591 height 26
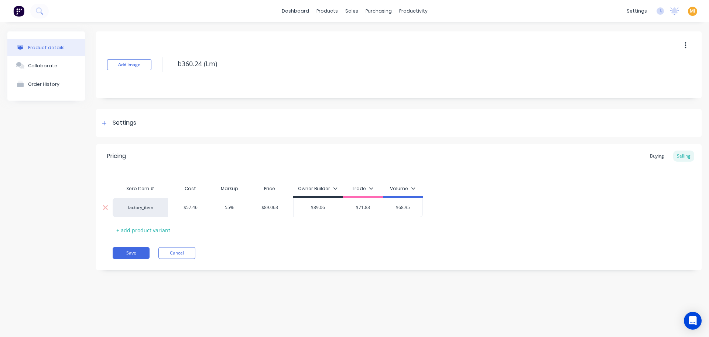
click at [192, 198] on div "$57.46" at bounding box center [190, 207] width 44 height 18
type input "$57.46"
click at [225, 238] on div "Pricing Buying Selling Xero Item # Cost Markup Price Owner Builder Trade Volume…" at bounding box center [399, 207] width 606 height 126
click at [184, 253] on button "Cancel" at bounding box center [177, 253] width 37 height 12
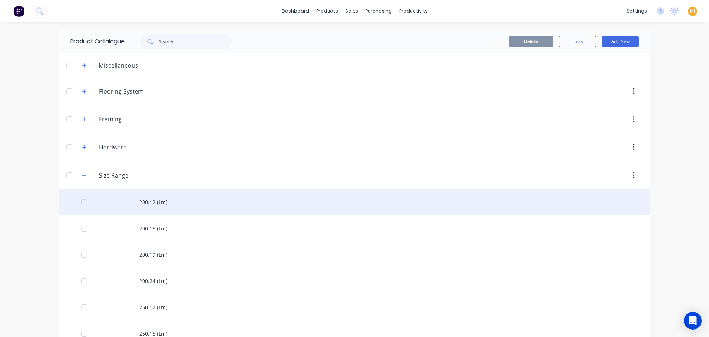
click at [181, 202] on div "200.12 (Lm)" at bounding box center [354, 202] width 591 height 26
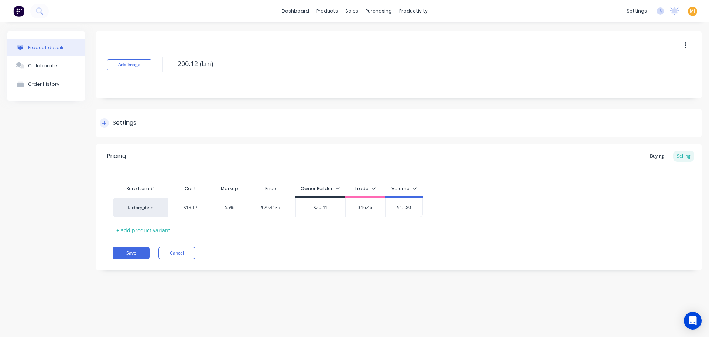
click at [122, 113] on div "Settings" at bounding box center [399, 123] width 606 height 28
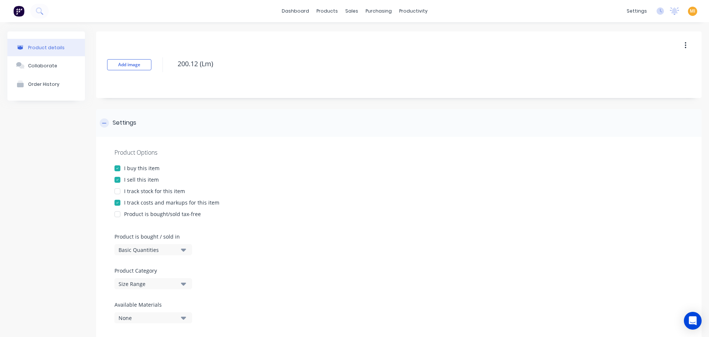
click at [105, 124] on icon at bounding box center [104, 122] width 4 height 5
